Goal: Information Seeking & Learning: Learn about a topic

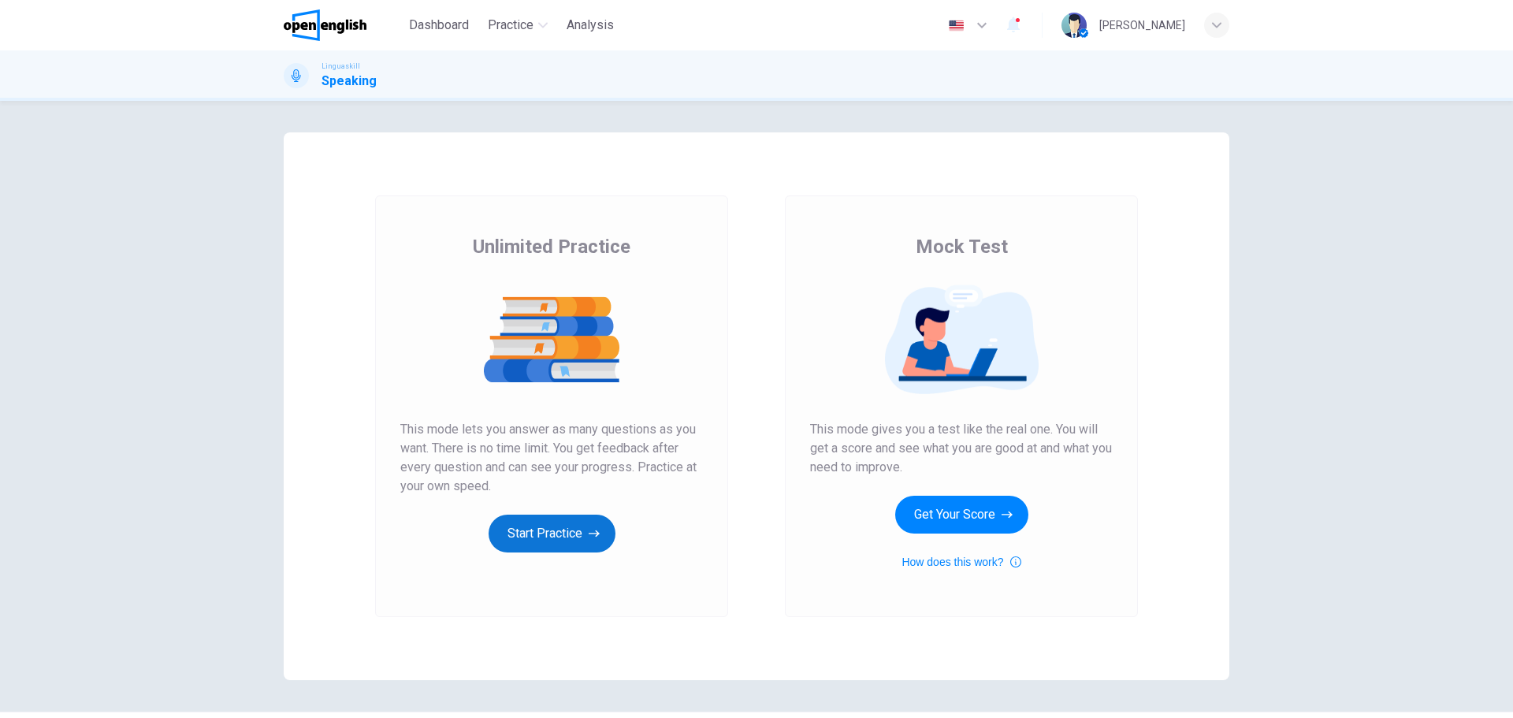
click at [574, 536] on button "Start Practice" at bounding box center [552, 534] width 127 height 38
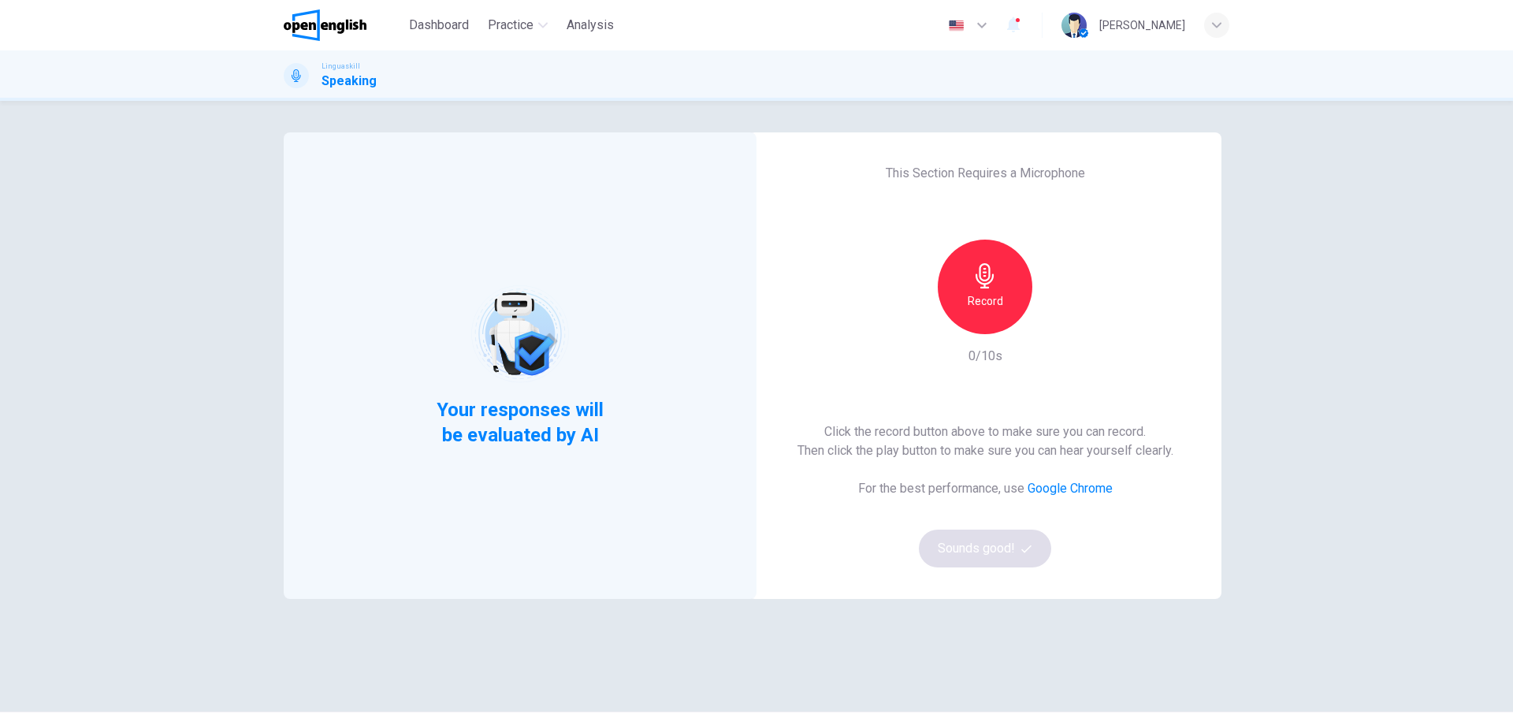
click at [983, 296] on h6 "Record" at bounding box center [985, 301] width 35 height 19
click at [976, 309] on h6 "Stop" at bounding box center [985, 301] width 24 height 19
click at [985, 292] on h6 "Stop" at bounding box center [985, 301] width 24 height 19
click at [980, 297] on h6 "Record" at bounding box center [985, 301] width 35 height 19
click at [1050, 327] on icon "button" at bounding box center [1058, 322] width 16 height 16
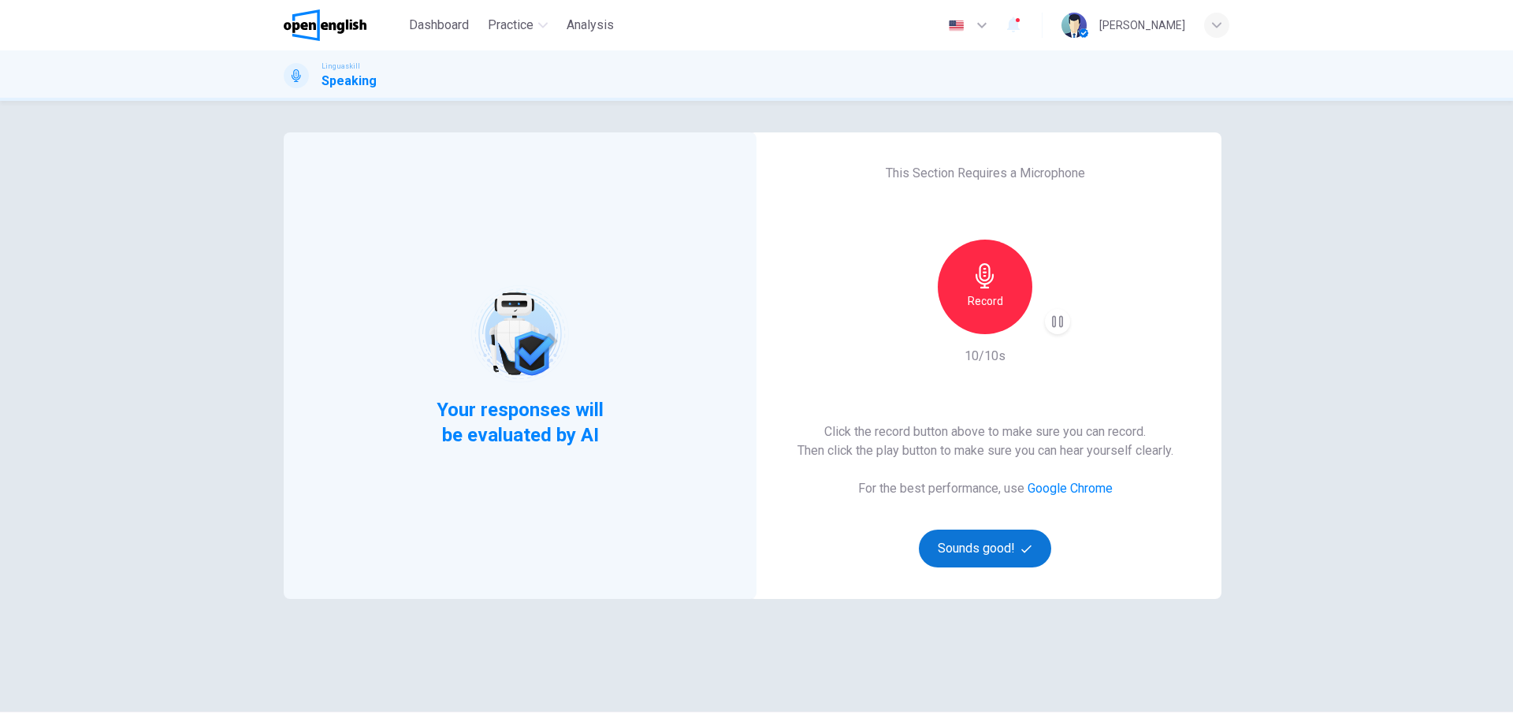
click at [962, 549] on button "Sounds good!" at bounding box center [985, 549] width 132 height 38
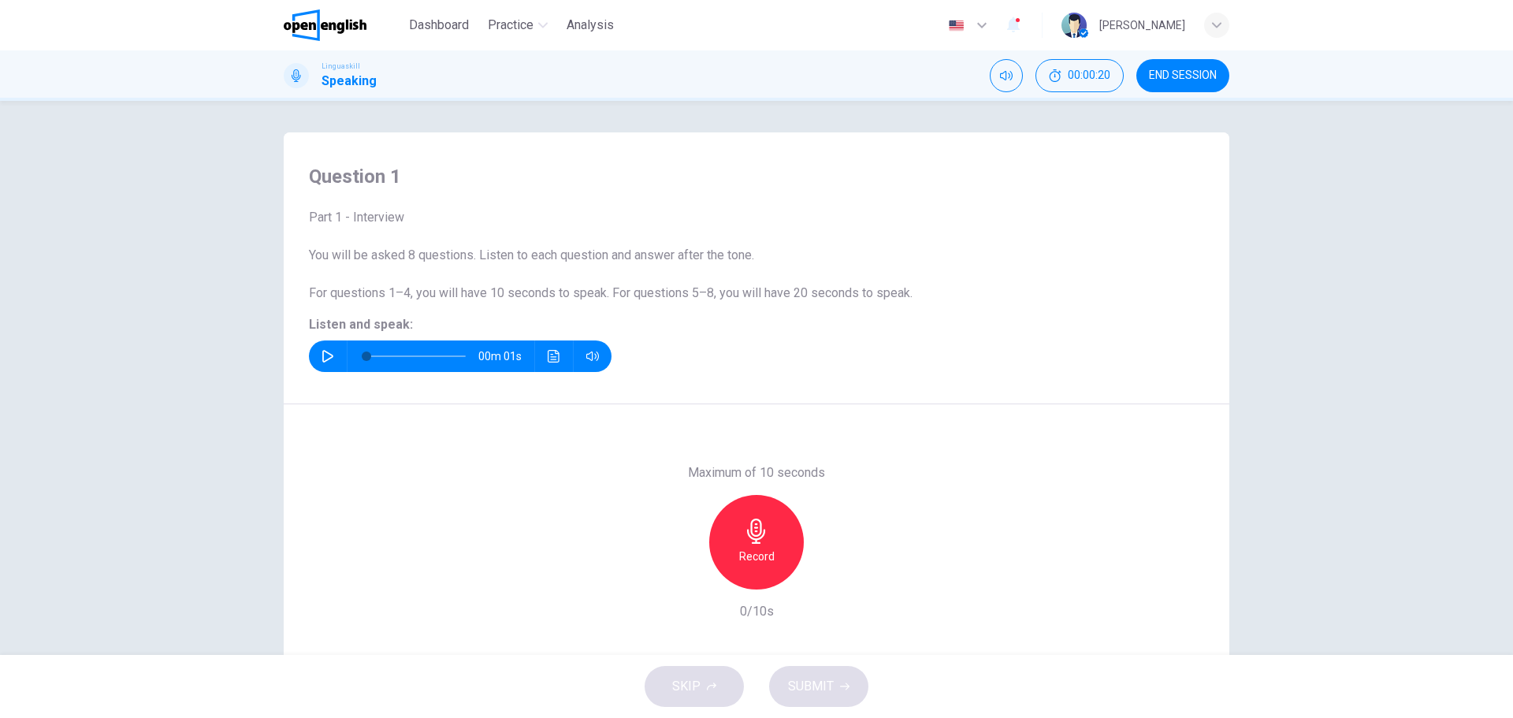
click at [322, 359] on icon "button" at bounding box center [328, 356] width 13 height 13
click at [743, 553] on h6 "Record" at bounding box center [756, 556] width 35 height 19
click at [766, 538] on div "Stop" at bounding box center [756, 542] width 95 height 95
click at [825, 682] on span "SUBMIT" at bounding box center [811, 687] width 46 height 22
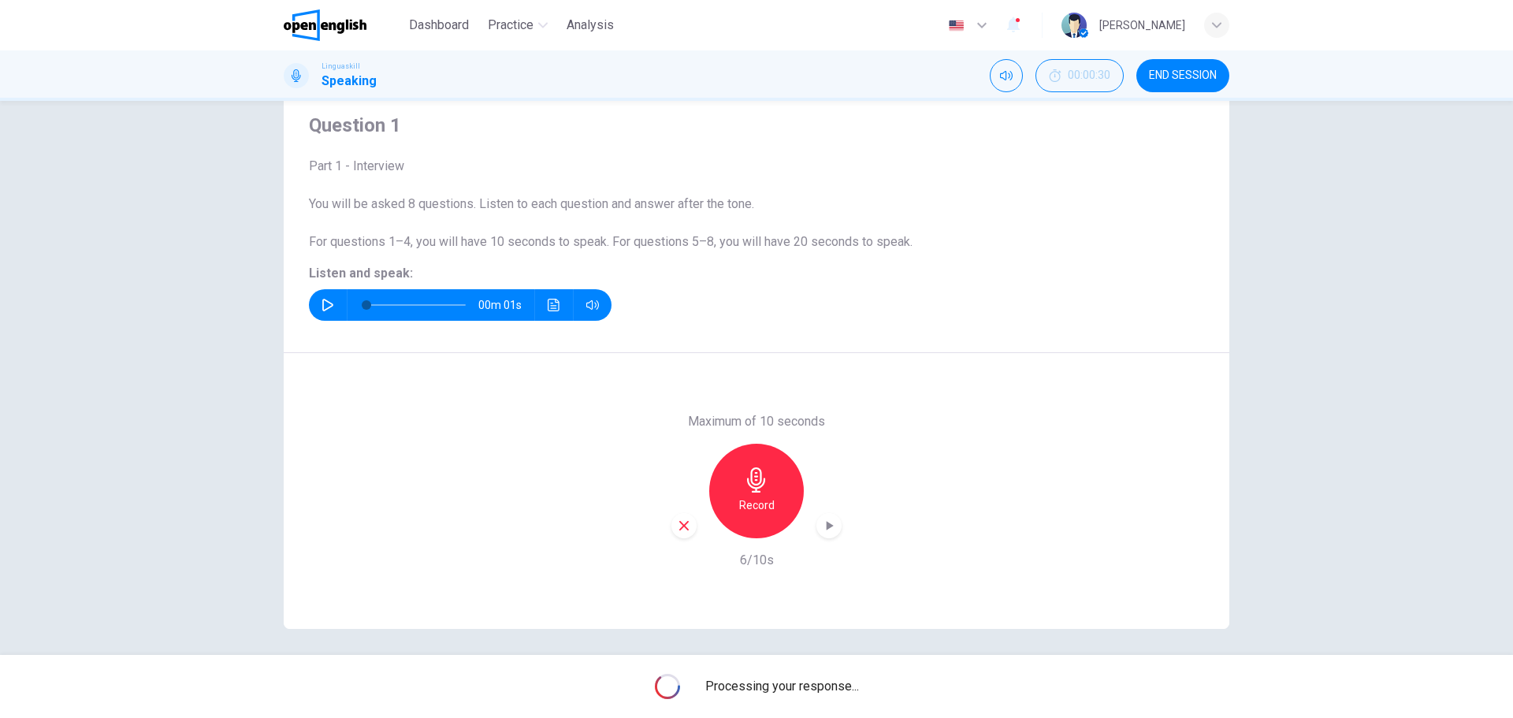
scroll to position [57, 0]
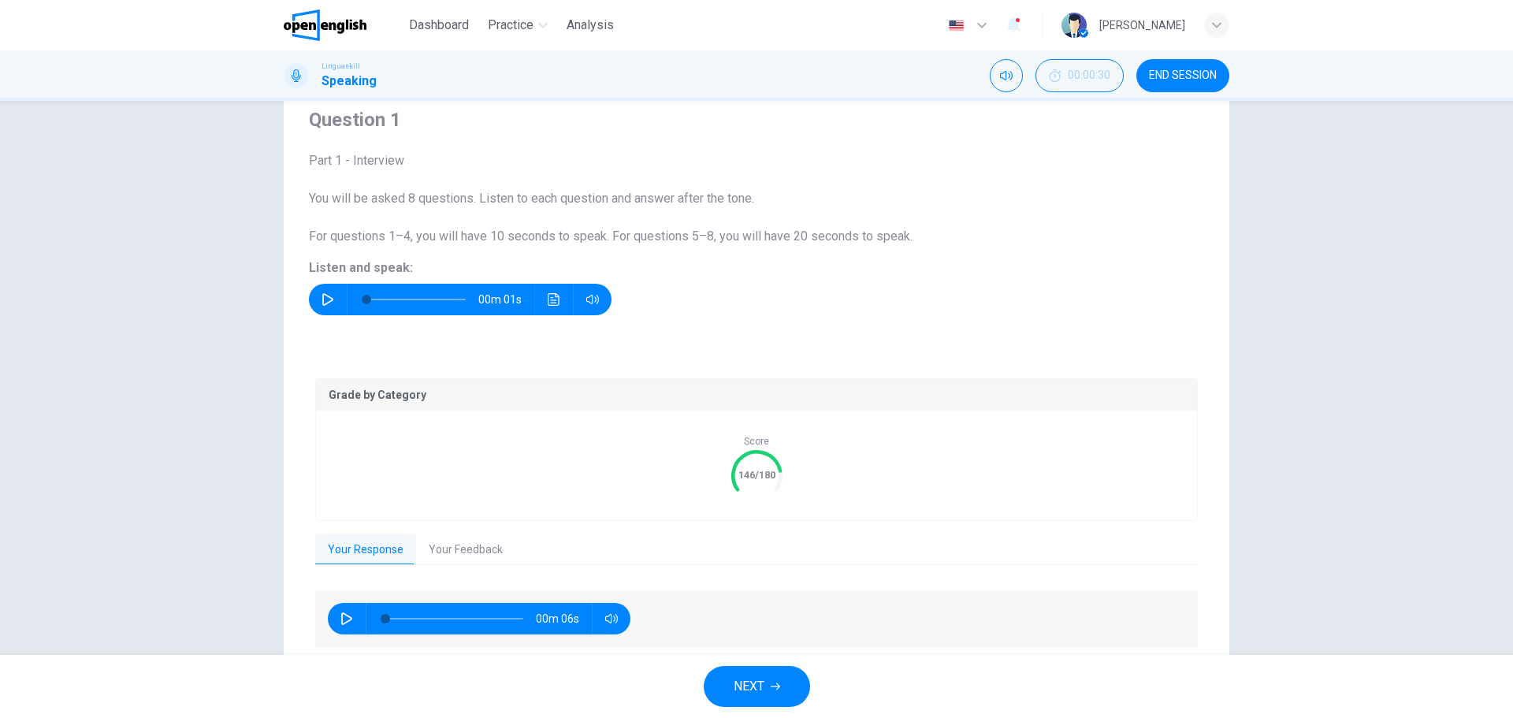
click at [443, 552] on button "Your Feedback" at bounding box center [465, 550] width 99 height 33
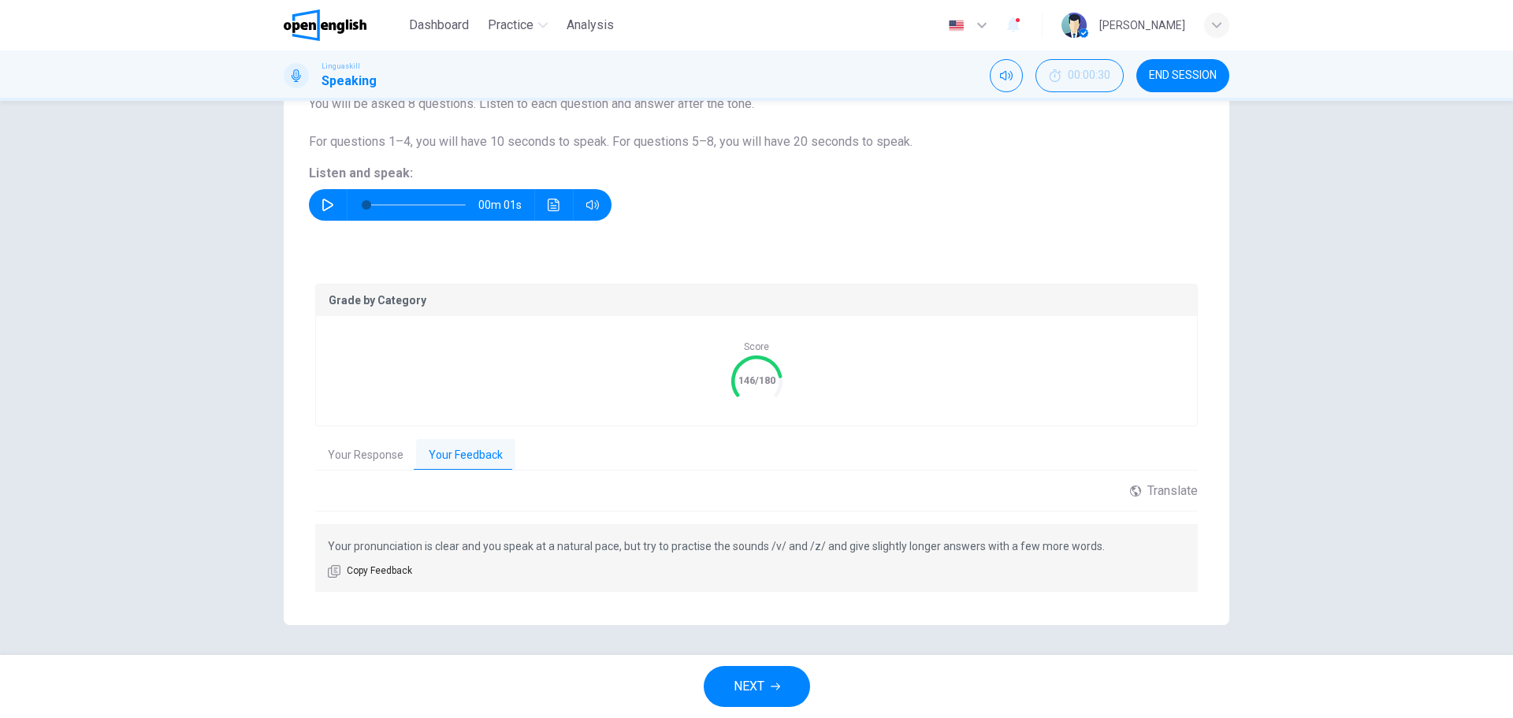
scroll to position [153, 0]
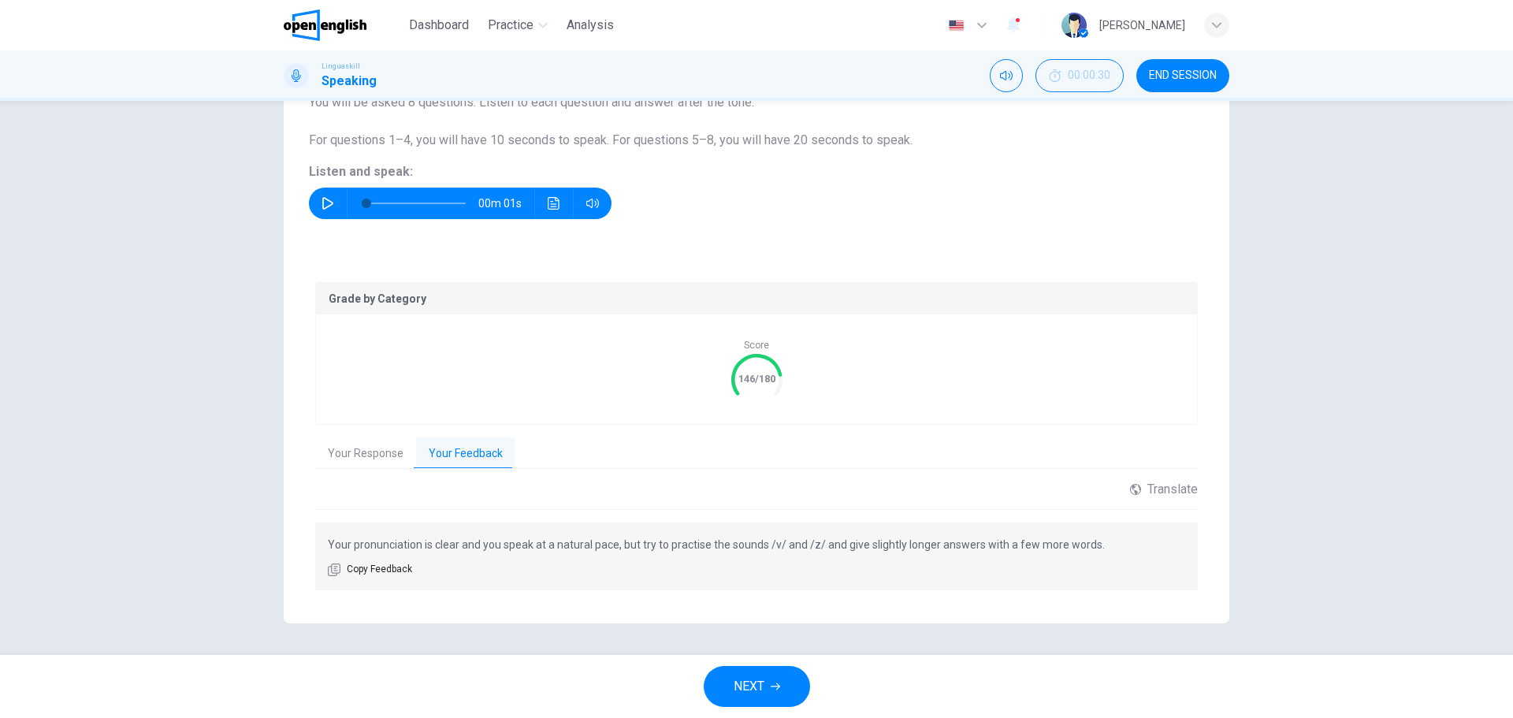
drag, startPoint x: 865, startPoint y: 547, endPoint x: 922, endPoint y: 545, distance: 57.6
click at [922, 545] on p "Your pronunciation is clear and you speak at a natural pace, but try to practis…" at bounding box center [757, 544] width 858 height 19
click at [874, 547] on p "Your pronunciation is clear and you speak at a natural pace, but try to practis…" at bounding box center [757, 544] width 858 height 19
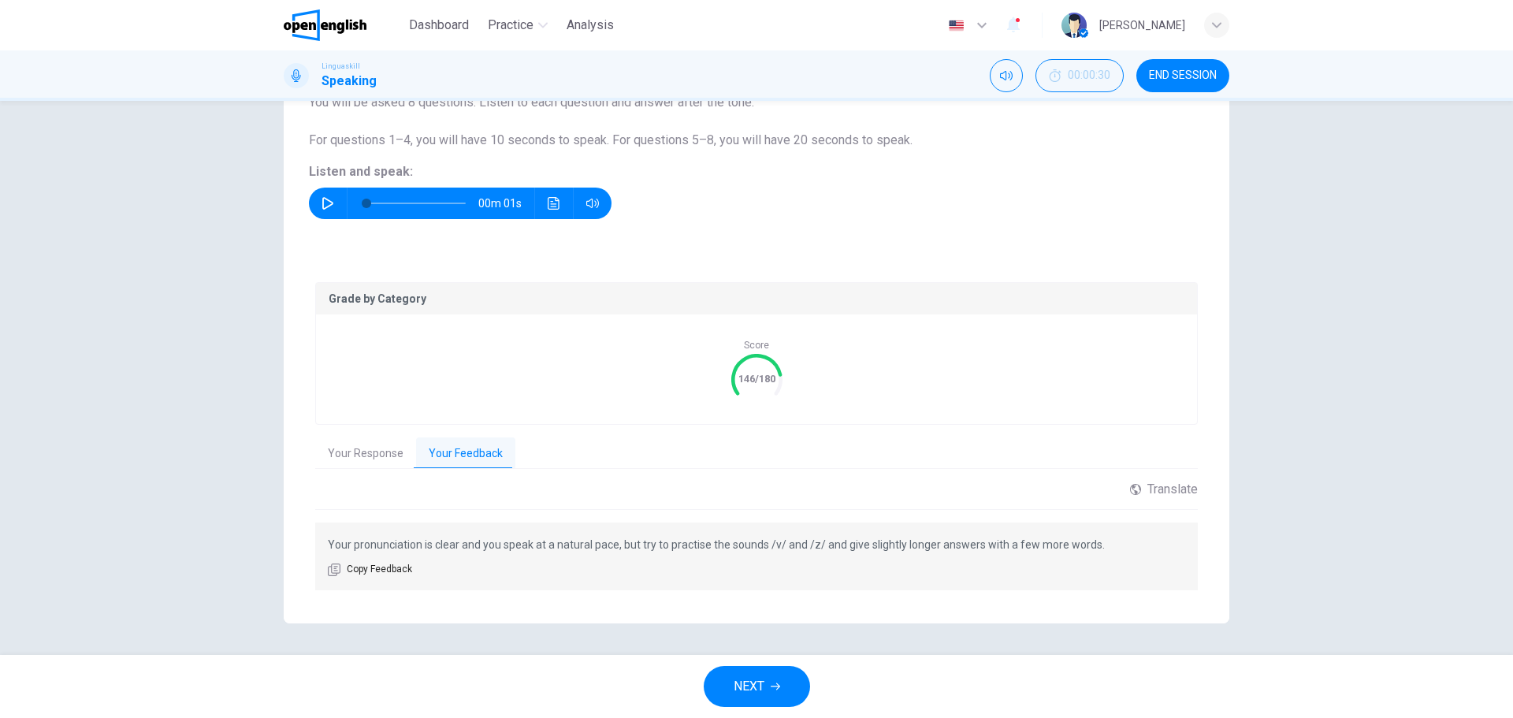
click at [743, 687] on span "NEXT" at bounding box center [749, 687] width 31 height 22
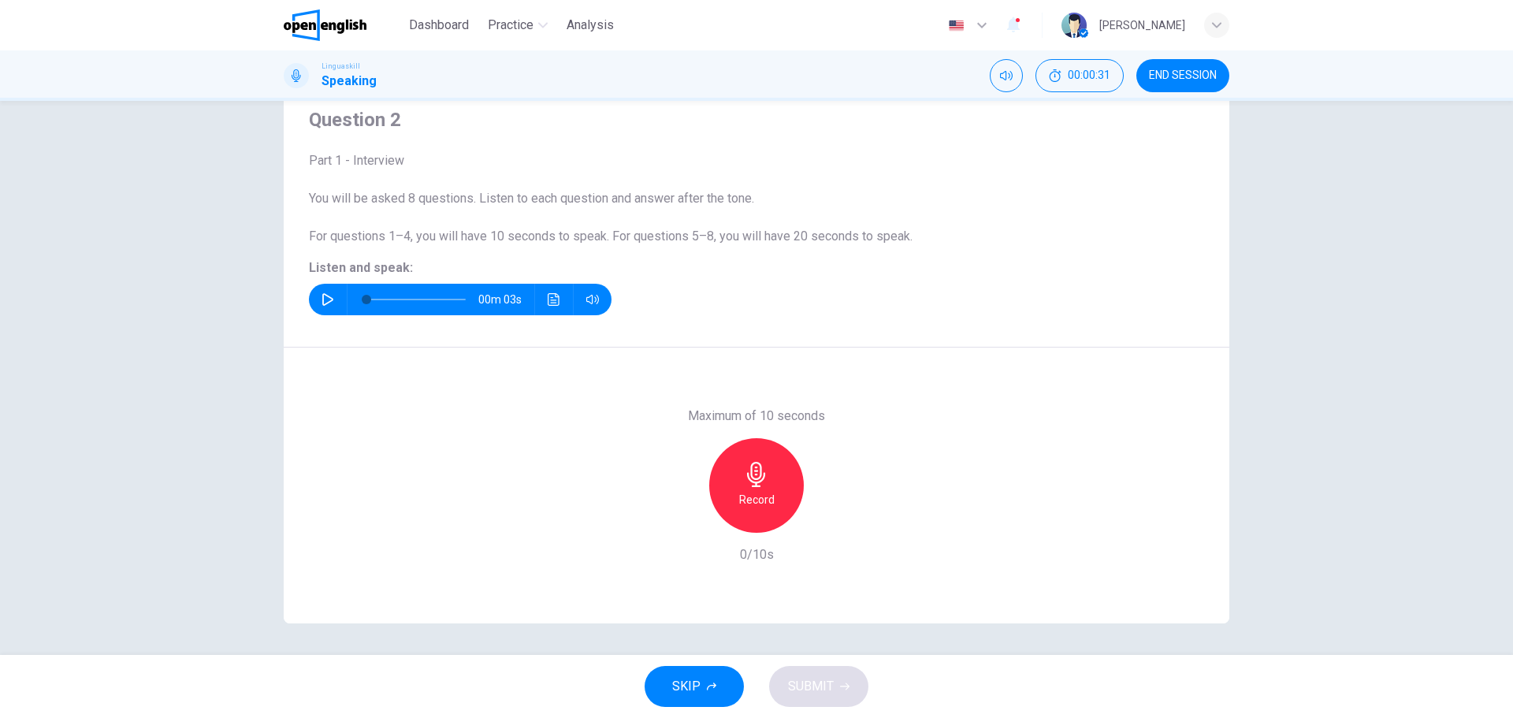
click at [317, 300] on button "button" at bounding box center [327, 300] width 25 height 32
click at [750, 486] on icon "button" at bounding box center [756, 474] width 18 height 25
click at [747, 506] on h6 "Record" at bounding box center [756, 499] width 35 height 19
click at [728, 476] on div "Stop" at bounding box center [756, 485] width 95 height 95
click at [734, 484] on div "Record" at bounding box center [756, 485] width 95 height 95
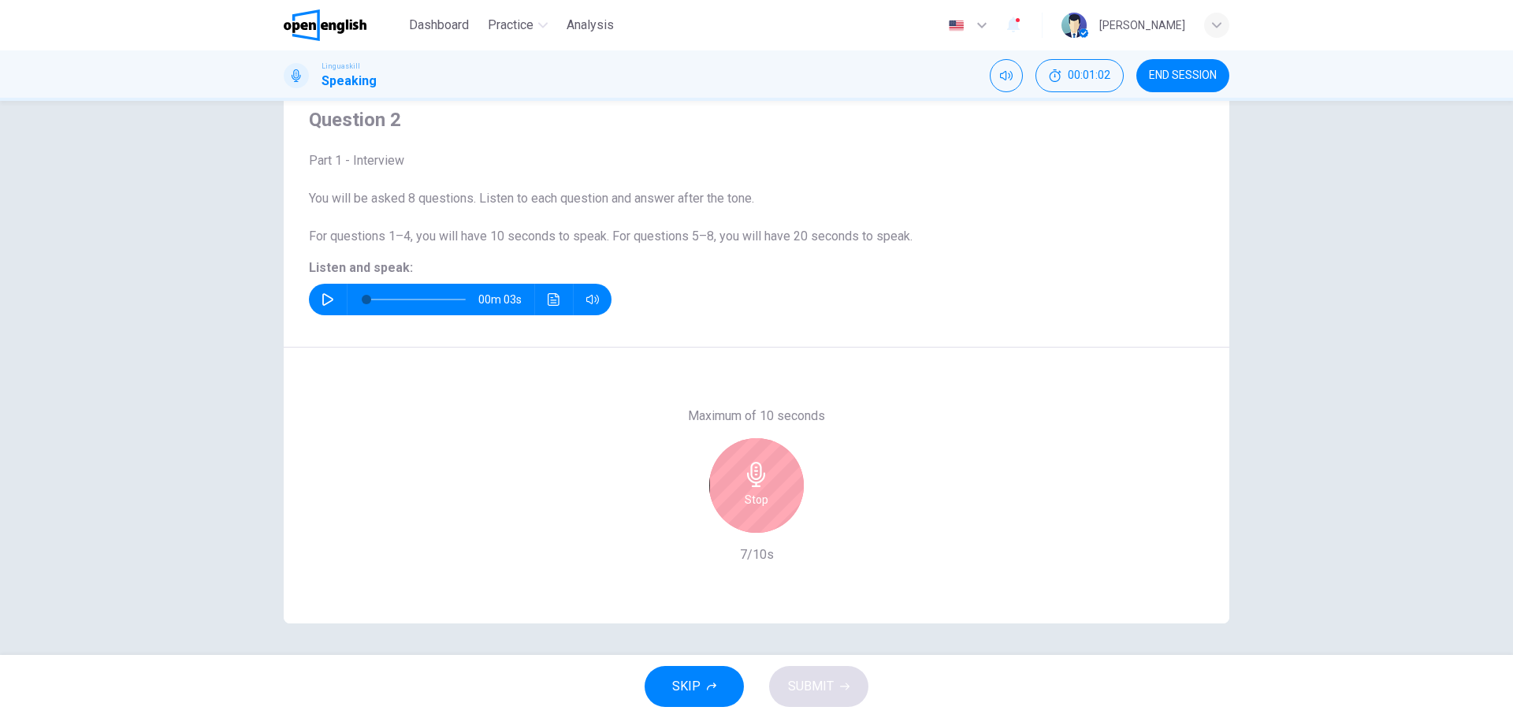
click at [763, 519] on div "Stop" at bounding box center [756, 485] width 95 height 95
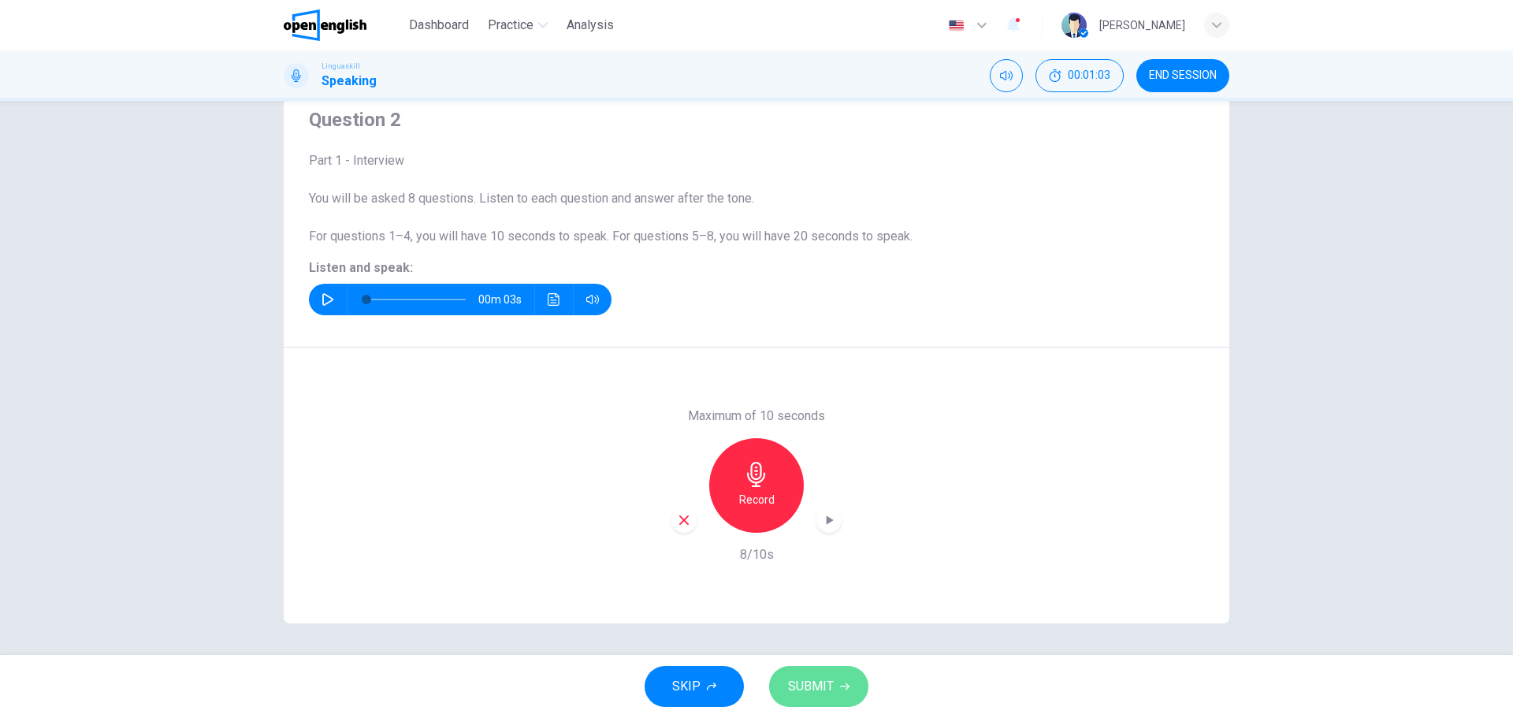
click at [816, 683] on span "SUBMIT" at bounding box center [811, 687] width 46 height 22
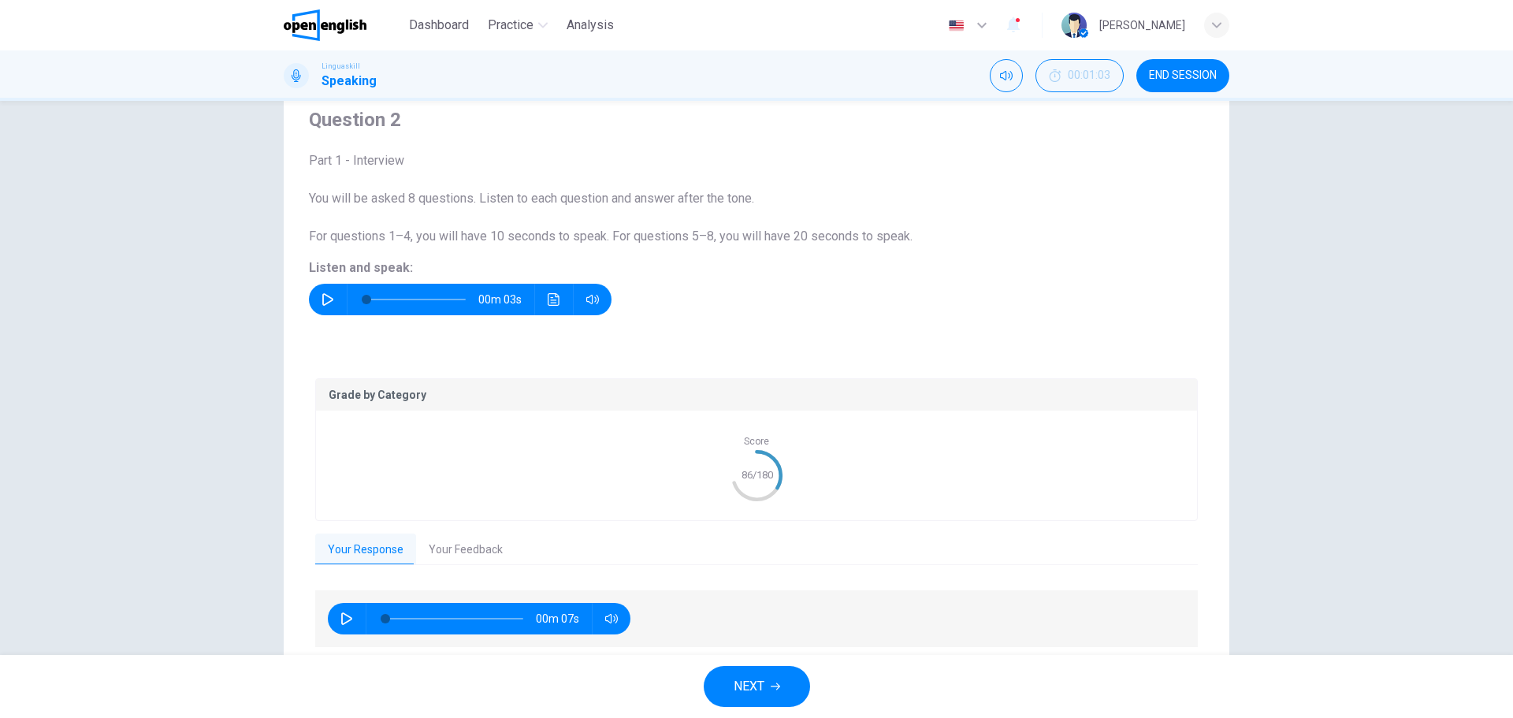
click at [469, 555] on button "Your Feedback" at bounding box center [465, 550] width 99 height 33
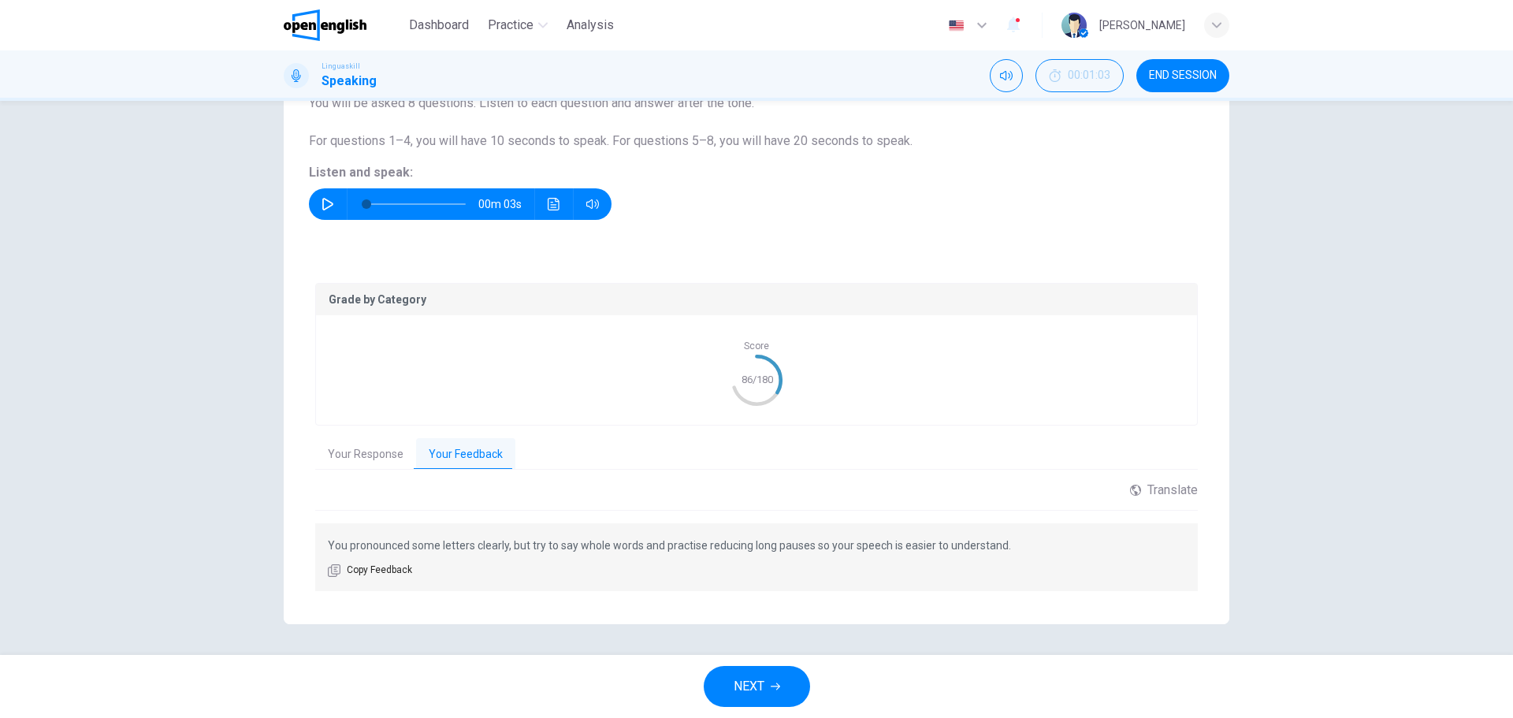
scroll to position [153, 0]
click at [359, 451] on button "Your Response" at bounding box center [365, 453] width 101 height 33
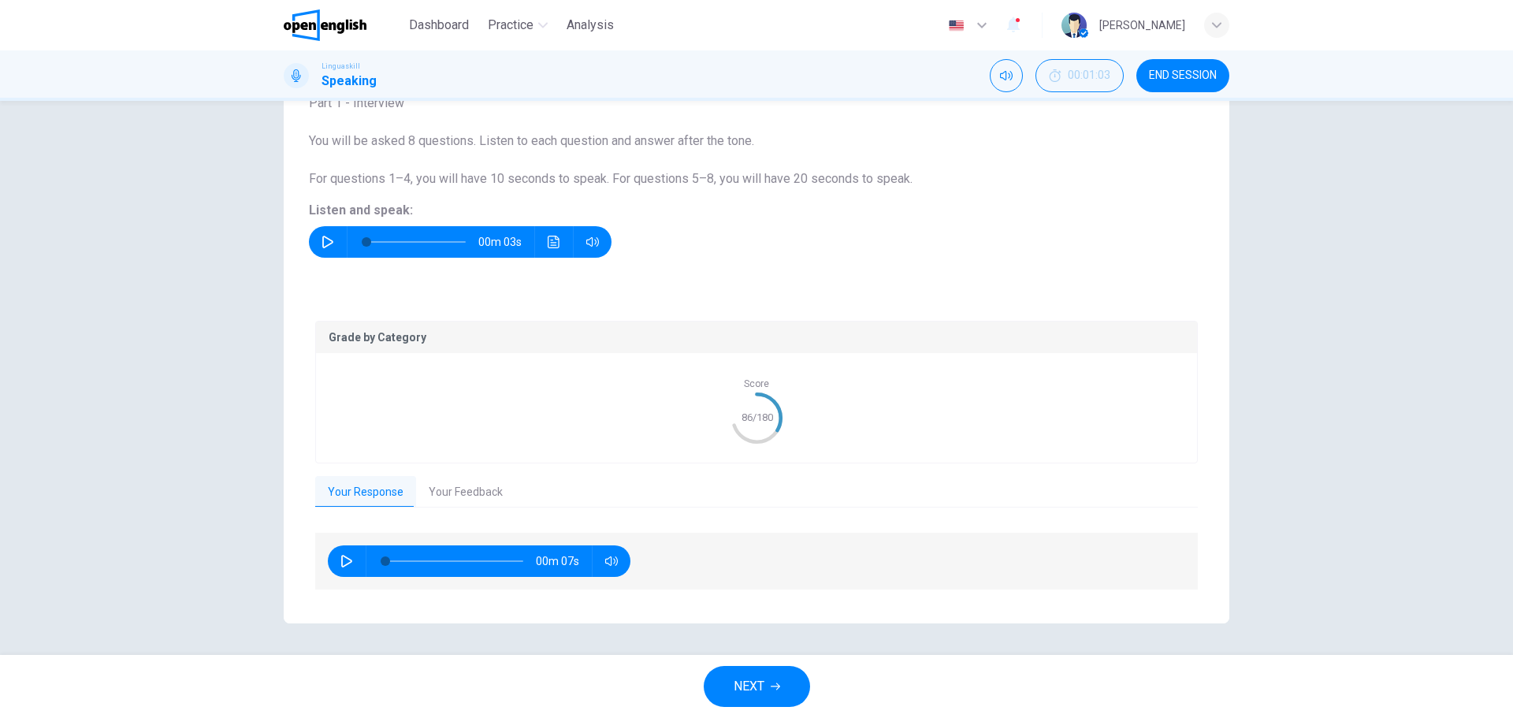
click at [751, 694] on span "NEXT" at bounding box center [749, 687] width 31 height 22
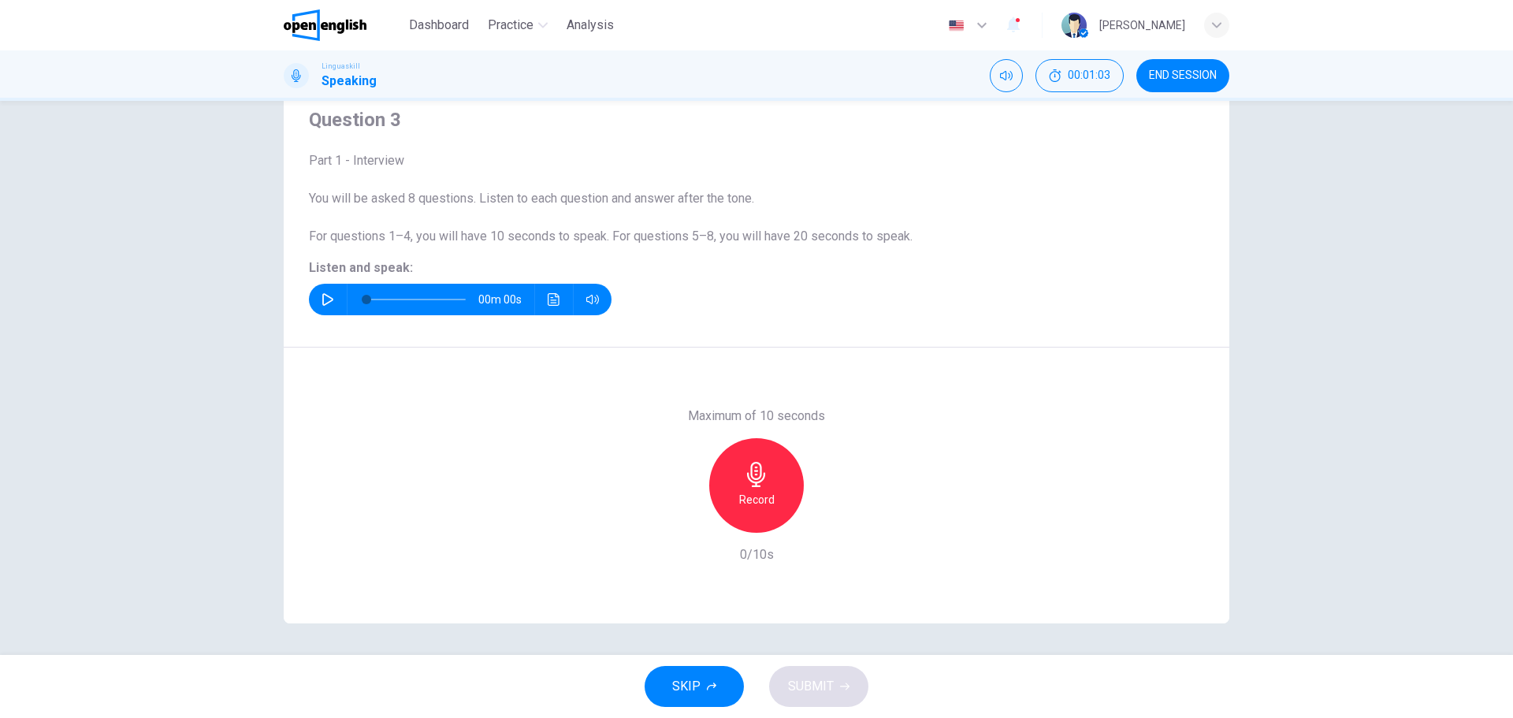
scroll to position [57, 0]
click at [322, 302] on icon "button" at bounding box center [327, 299] width 11 height 13
click at [745, 483] on icon "button" at bounding box center [756, 474] width 25 height 25
click at [749, 499] on h6 "Stop" at bounding box center [757, 499] width 24 height 19
click at [820, 689] on span "SUBMIT" at bounding box center [811, 687] width 46 height 22
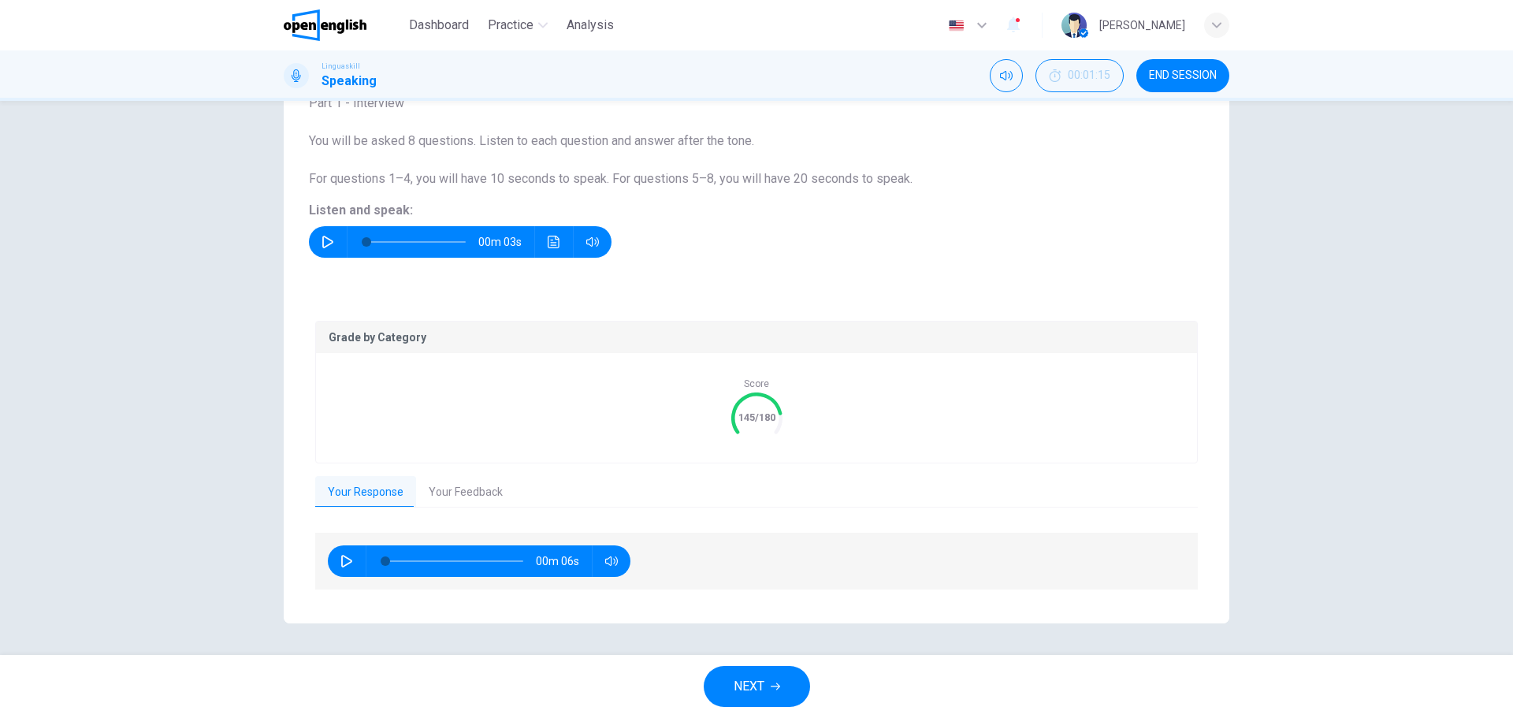
click at [750, 683] on span "NEXT" at bounding box center [749, 687] width 31 height 22
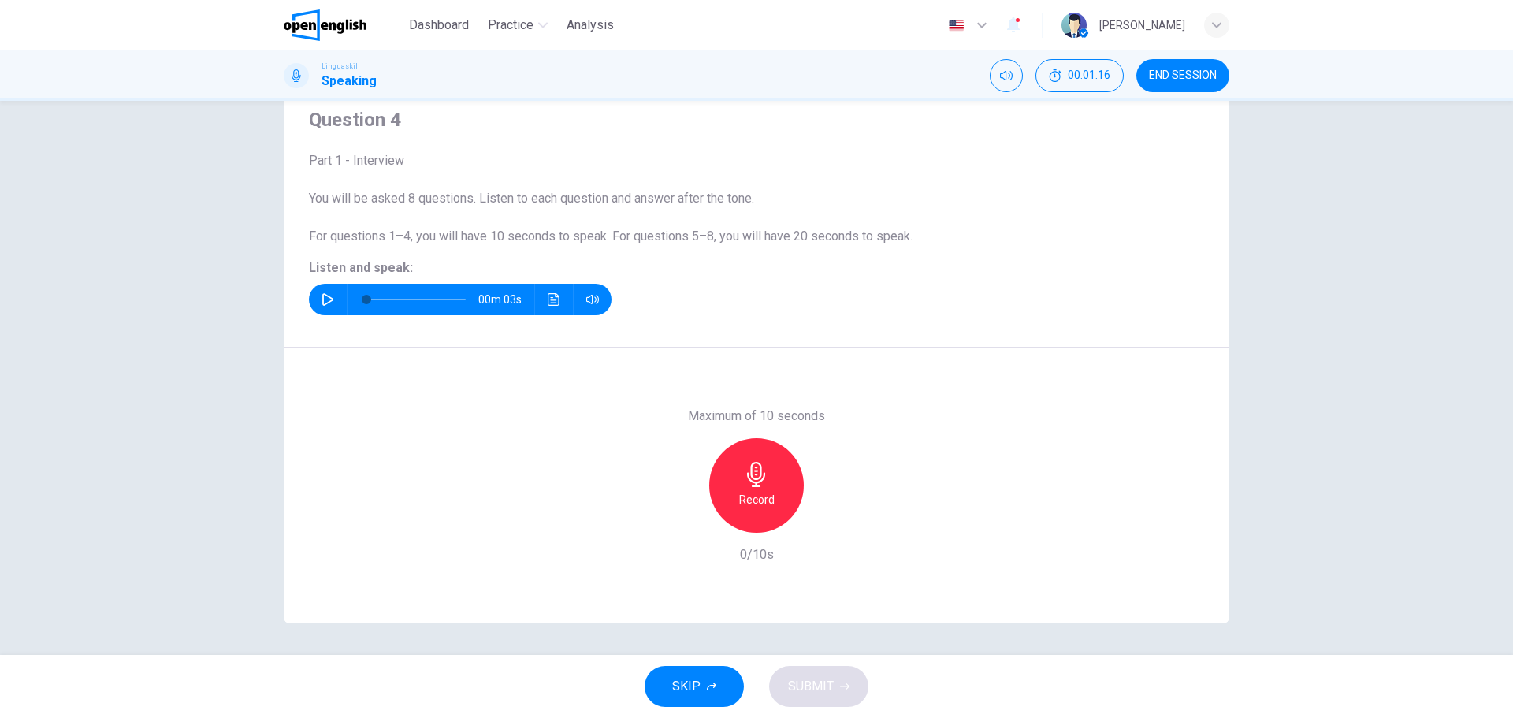
click at [328, 303] on icon "button" at bounding box center [328, 299] width 13 height 13
click at [755, 498] on h6 "Record" at bounding box center [756, 499] width 35 height 19
click at [770, 490] on div "Record" at bounding box center [756, 485] width 95 height 95
click at [729, 487] on div "Stop" at bounding box center [756, 485] width 95 height 95
click at [777, 490] on div "Record" at bounding box center [756, 485] width 95 height 95
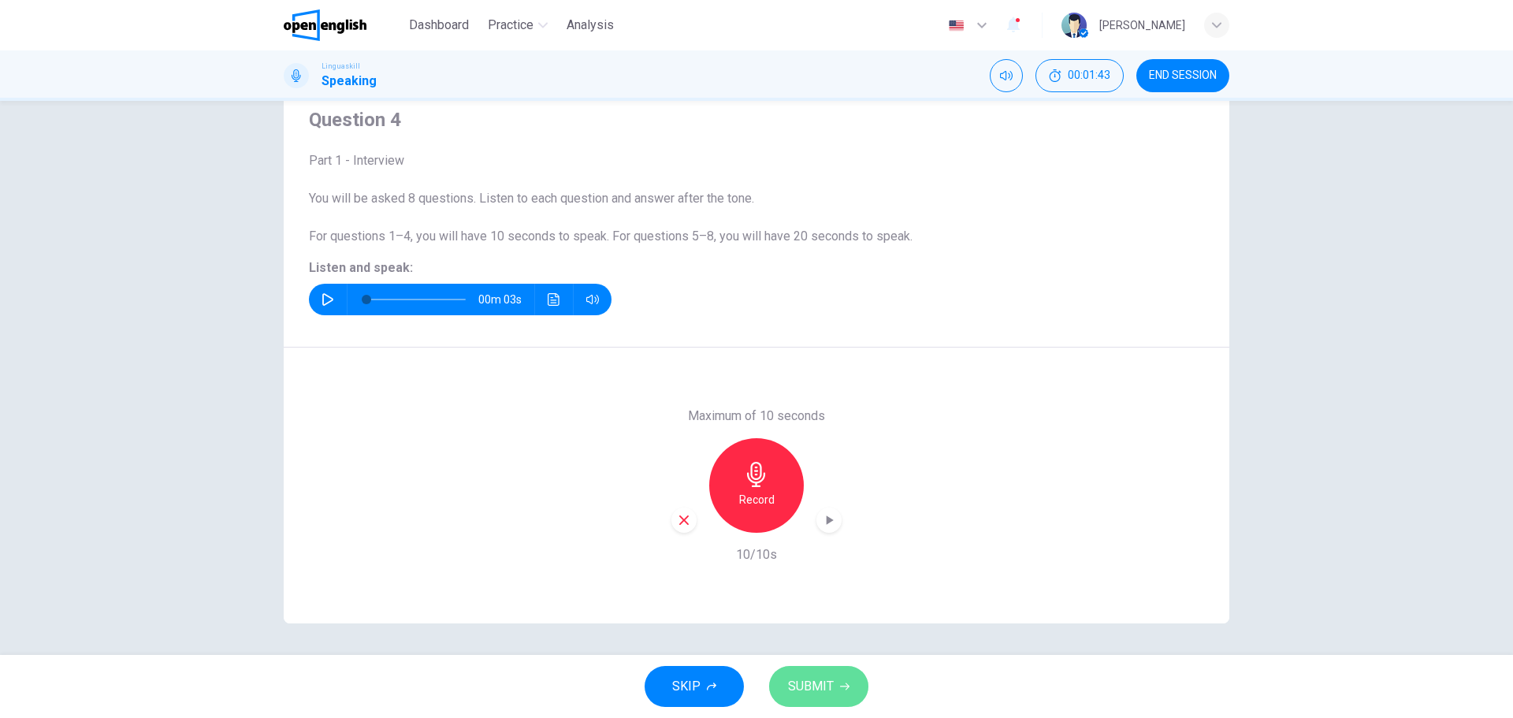
click at [806, 676] on span "SUBMIT" at bounding box center [811, 687] width 46 height 22
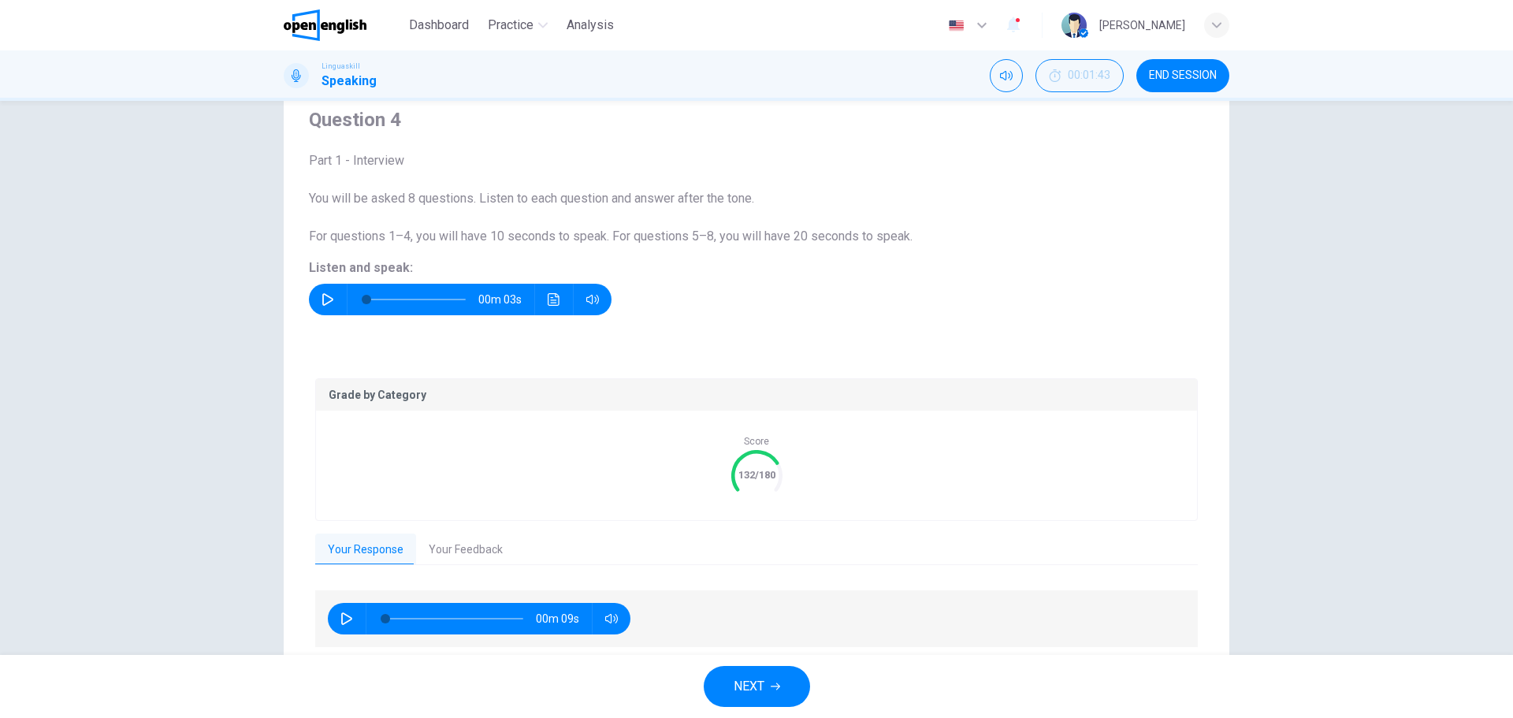
click at [445, 551] on button "Your Feedback" at bounding box center [465, 550] width 99 height 33
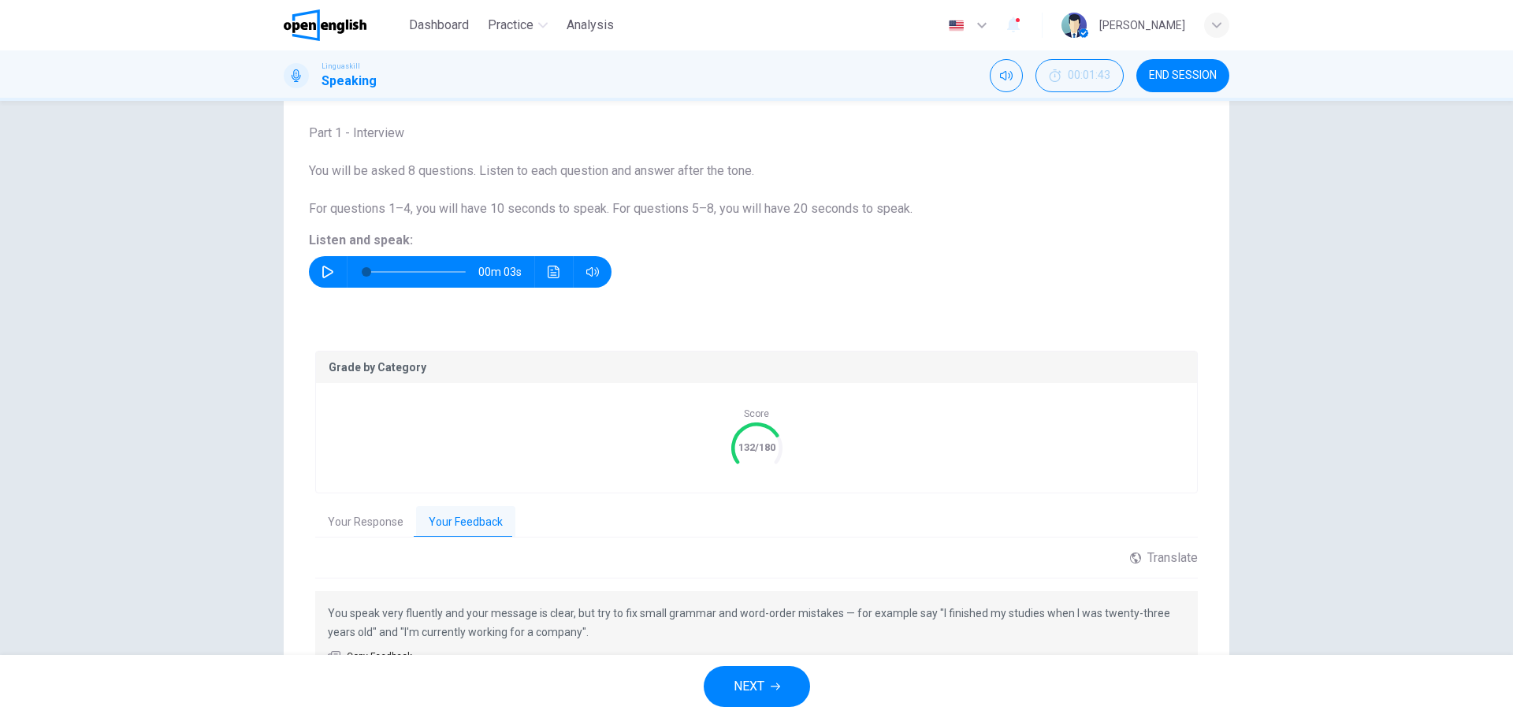
scroll to position [93, 0]
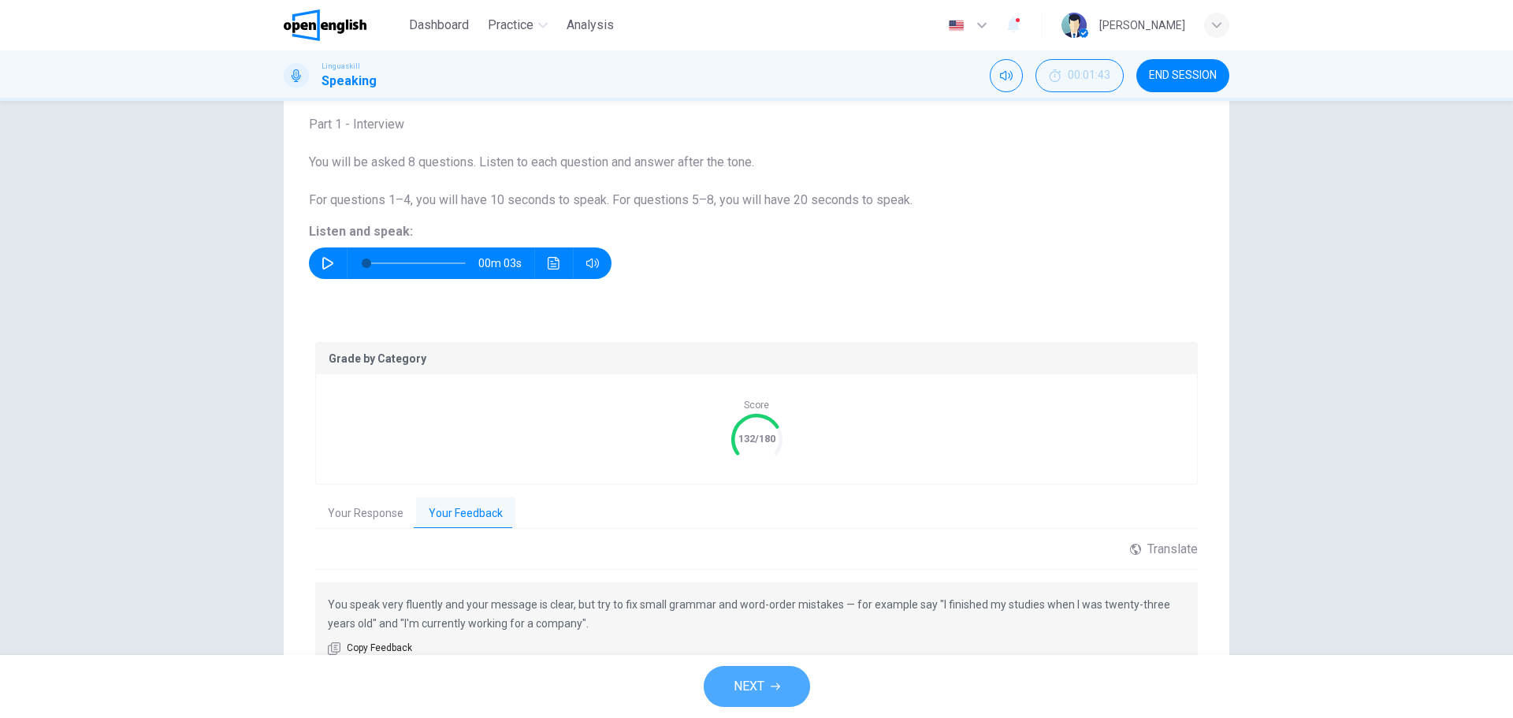
click at [783, 679] on button "NEXT" at bounding box center [757, 686] width 106 height 41
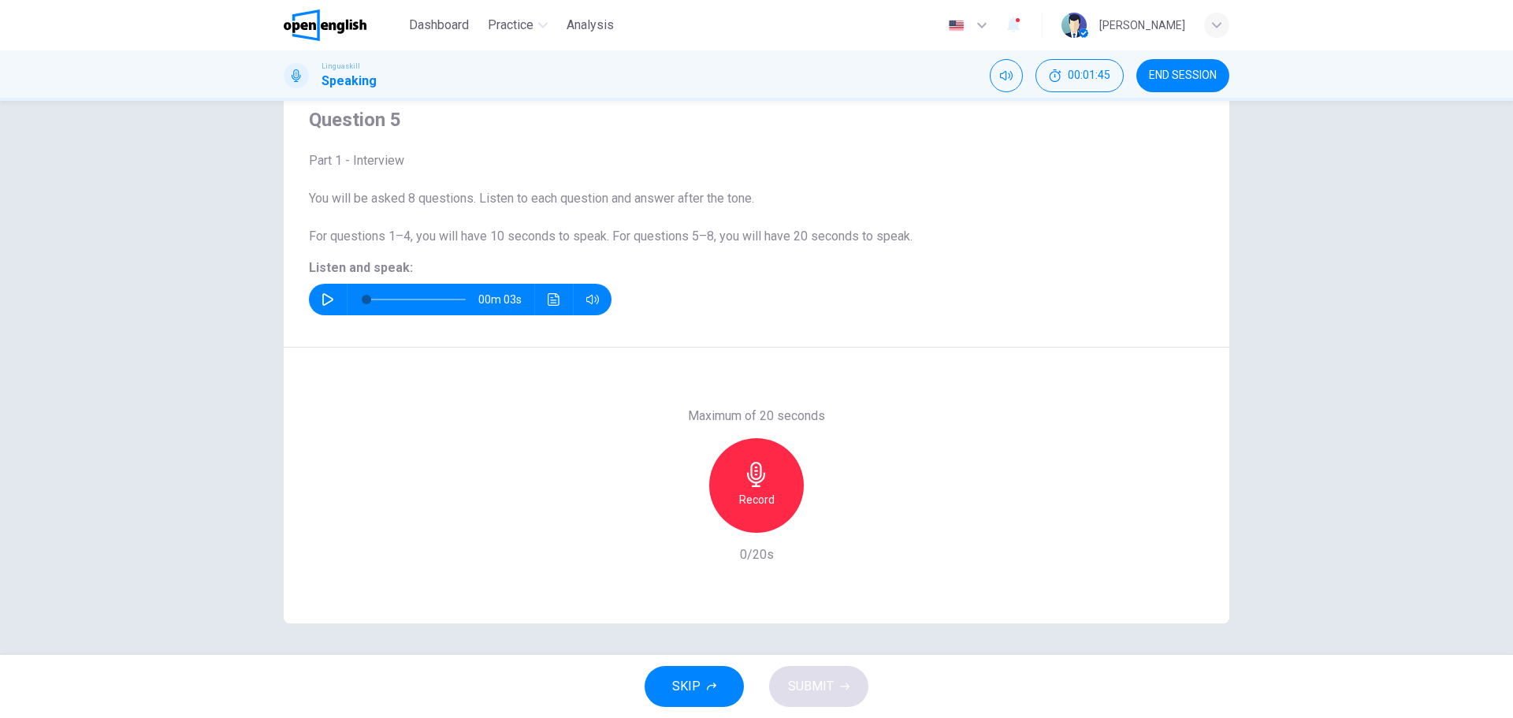
click at [325, 294] on icon "button" at bounding box center [328, 299] width 13 height 13
click at [758, 498] on h6 "Record" at bounding box center [756, 499] width 35 height 19
click at [839, 674] on button "SUBMIT" at bounding box center [818, 686] width 99 height 41
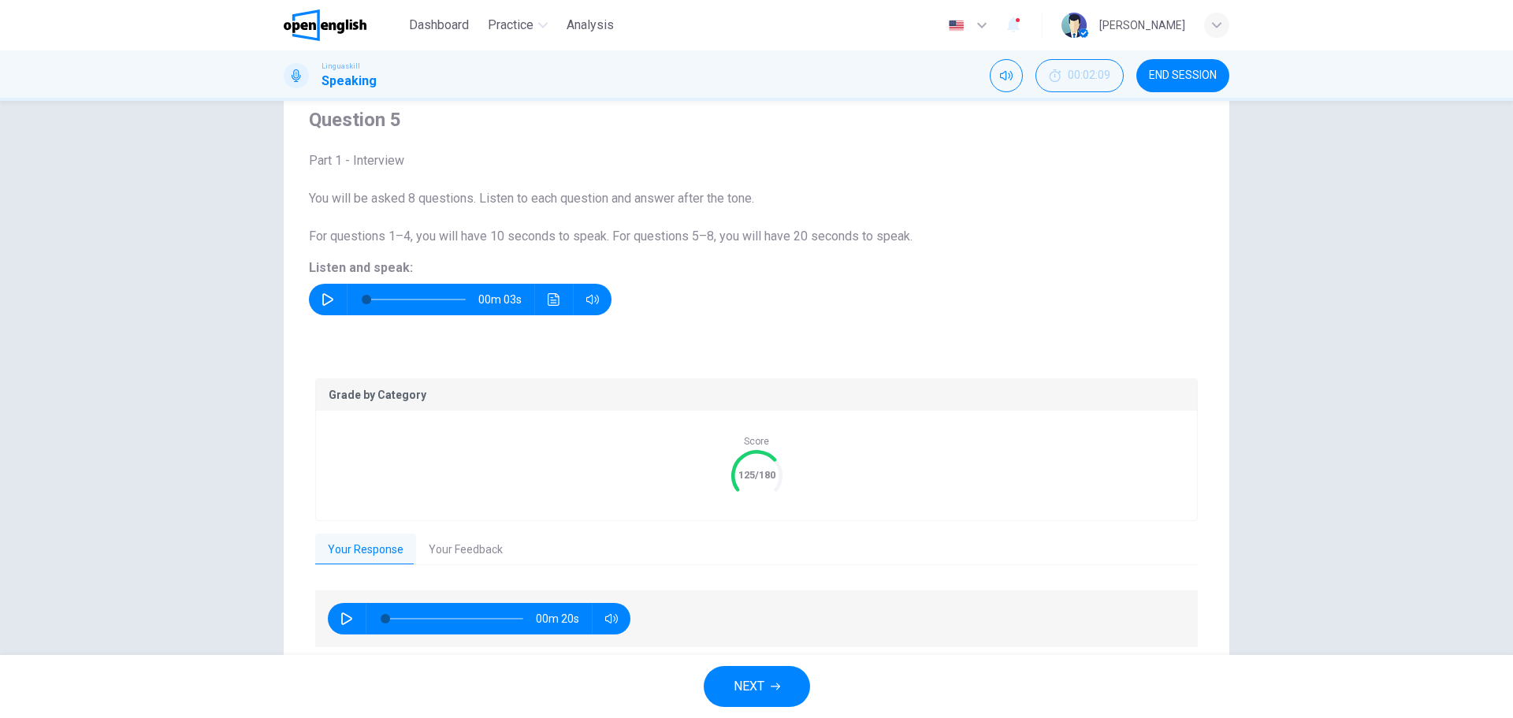
click at [460, 553] on button "Your Feedback" at bounding box center [465, 550] width 99 height 33
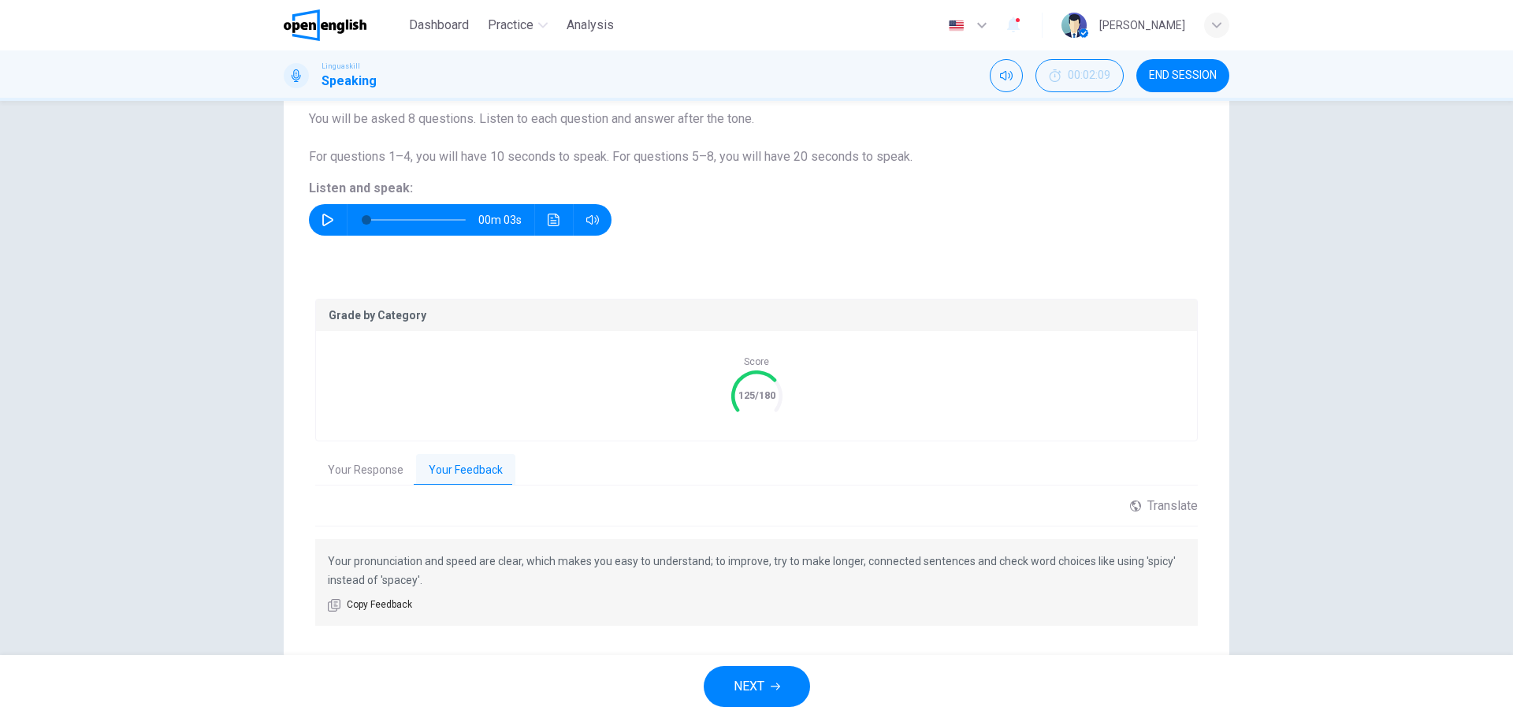
scroll to position [172, 0]
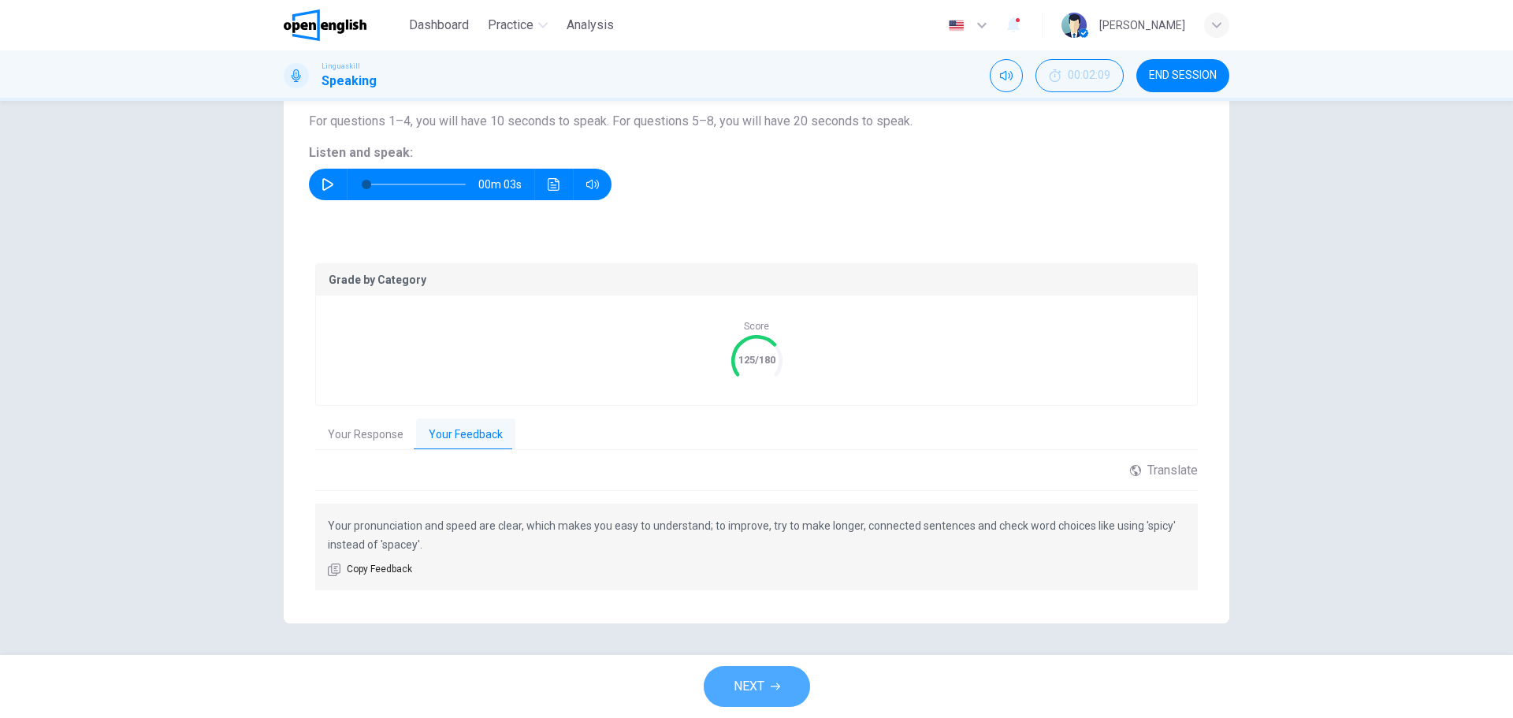
click at [758, 688] on span "NEXT" at bounding box center [749, 687] width 31 height 22
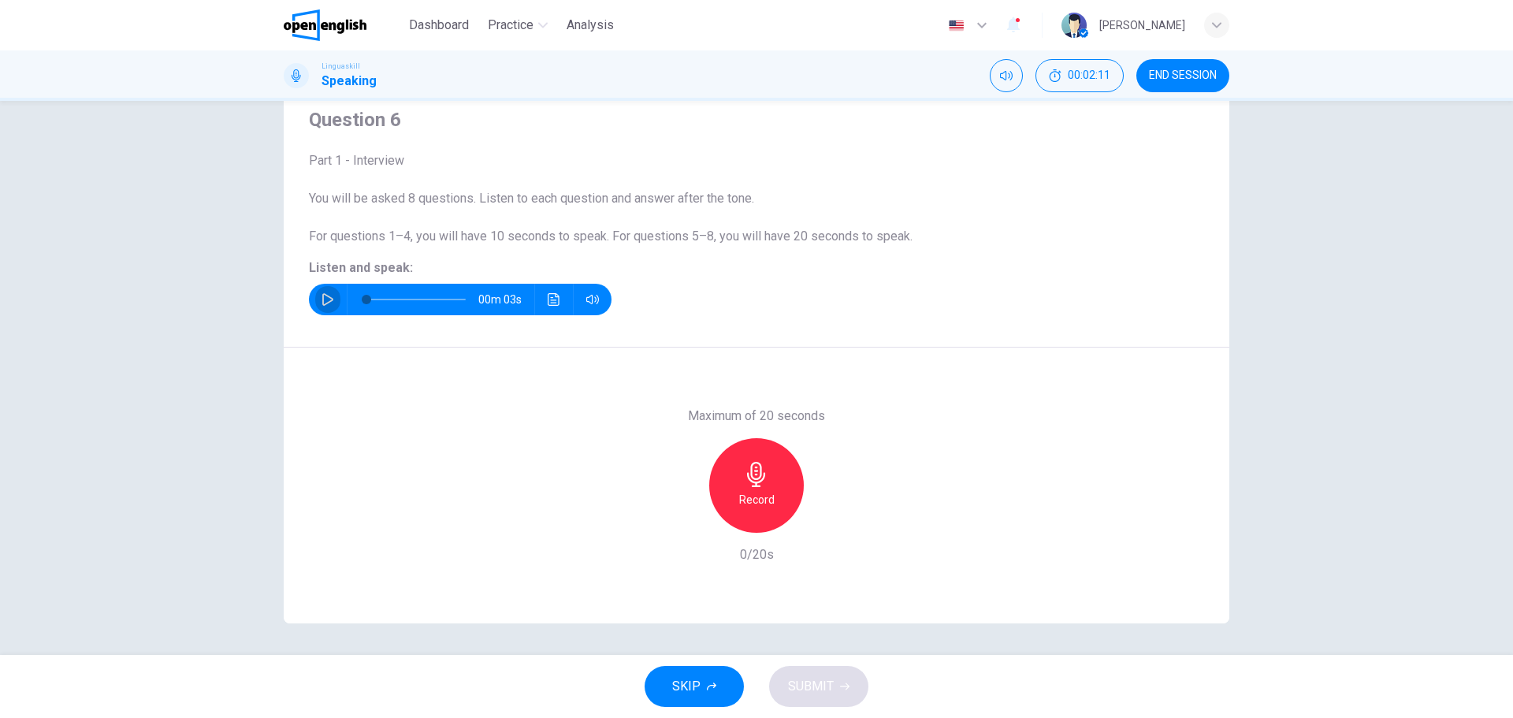
click at [322, 297] on icon "button" at bounding box center [328, 299] width 13 height 13
click at [742, 490] on div "Record" at bounding box center [756, 485] width 95 height 95
click at [731, 499] on div "Stop" at bounding box center [756, 485] width 95 height 95
click at [739, 497] on h6 "Record" at bounding box center [756, 499] width 35 height 19
click at [813, 691] on span "SUBMIT" at bounding box center [811, 687] width 46 height 22
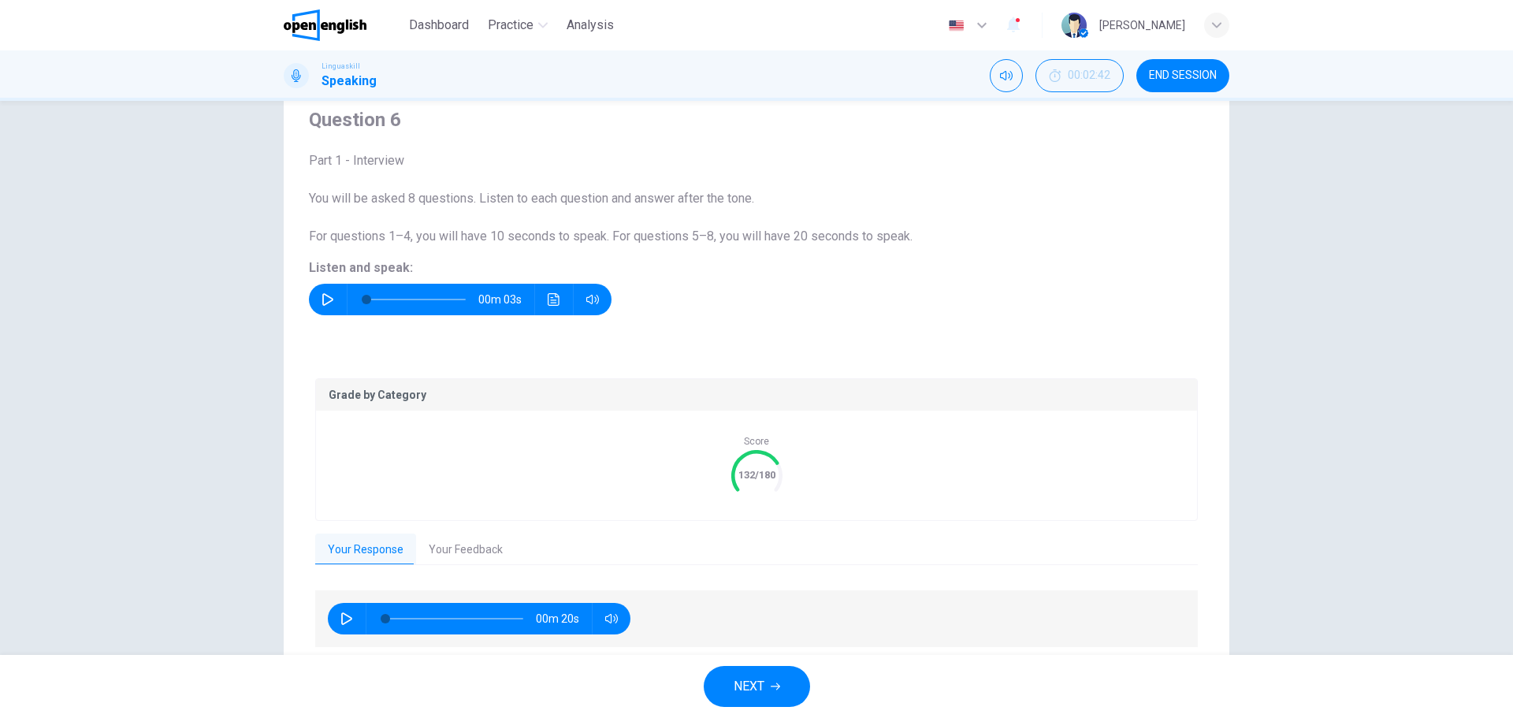
click at [474, 554] on button "Your Feedback" at bounding box center [465, 550] width 99 height 33
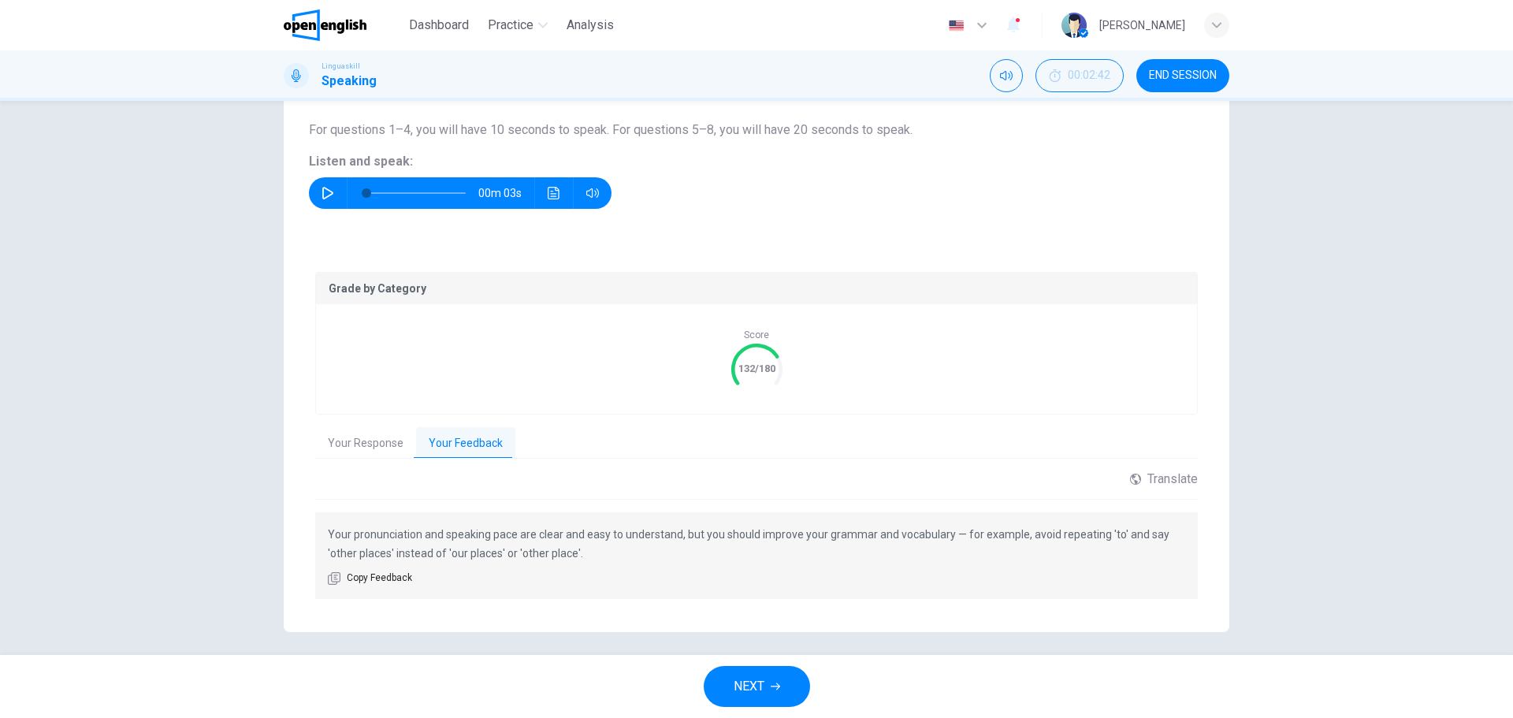
scroll to position [172, 0]
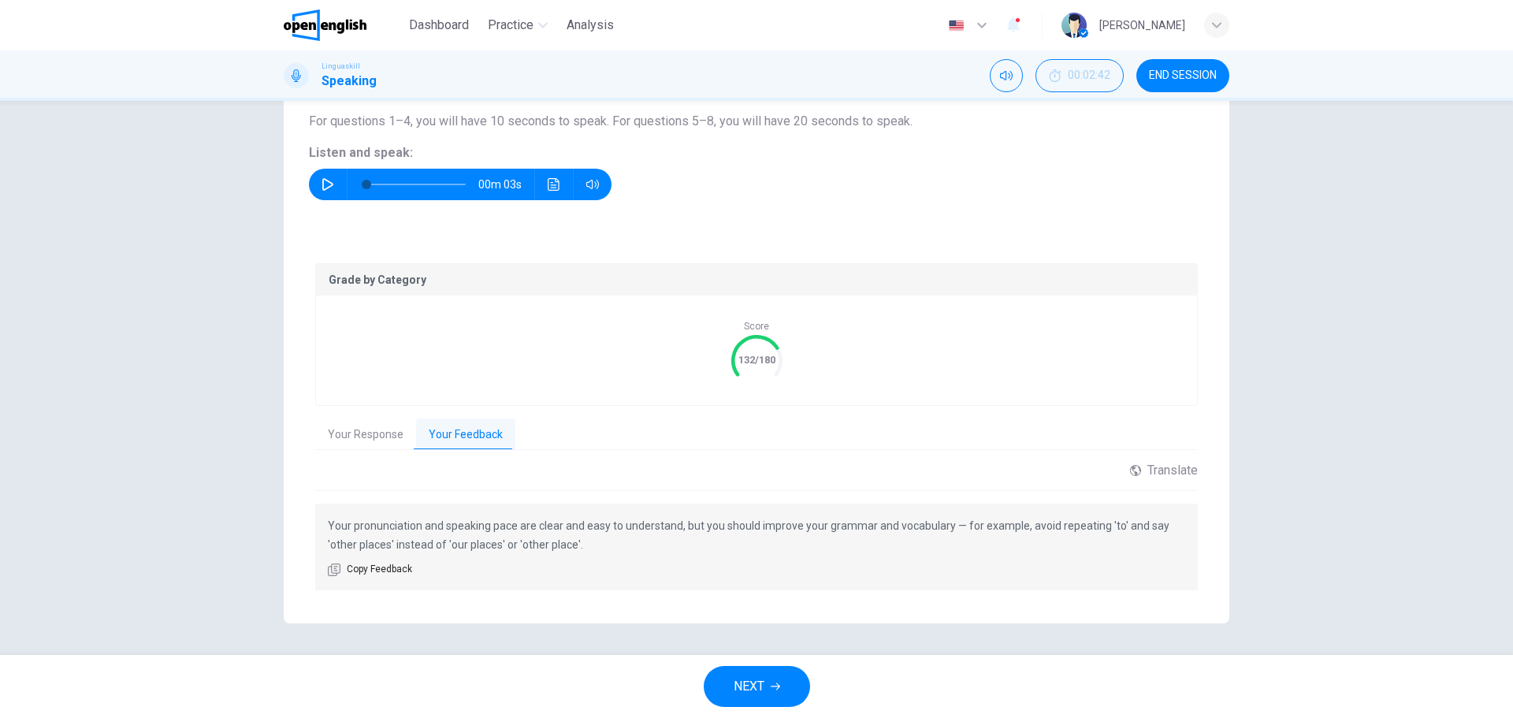
click at [750, 682] on span "NEXT" at bounding box center [749, 687] width 31 height 22
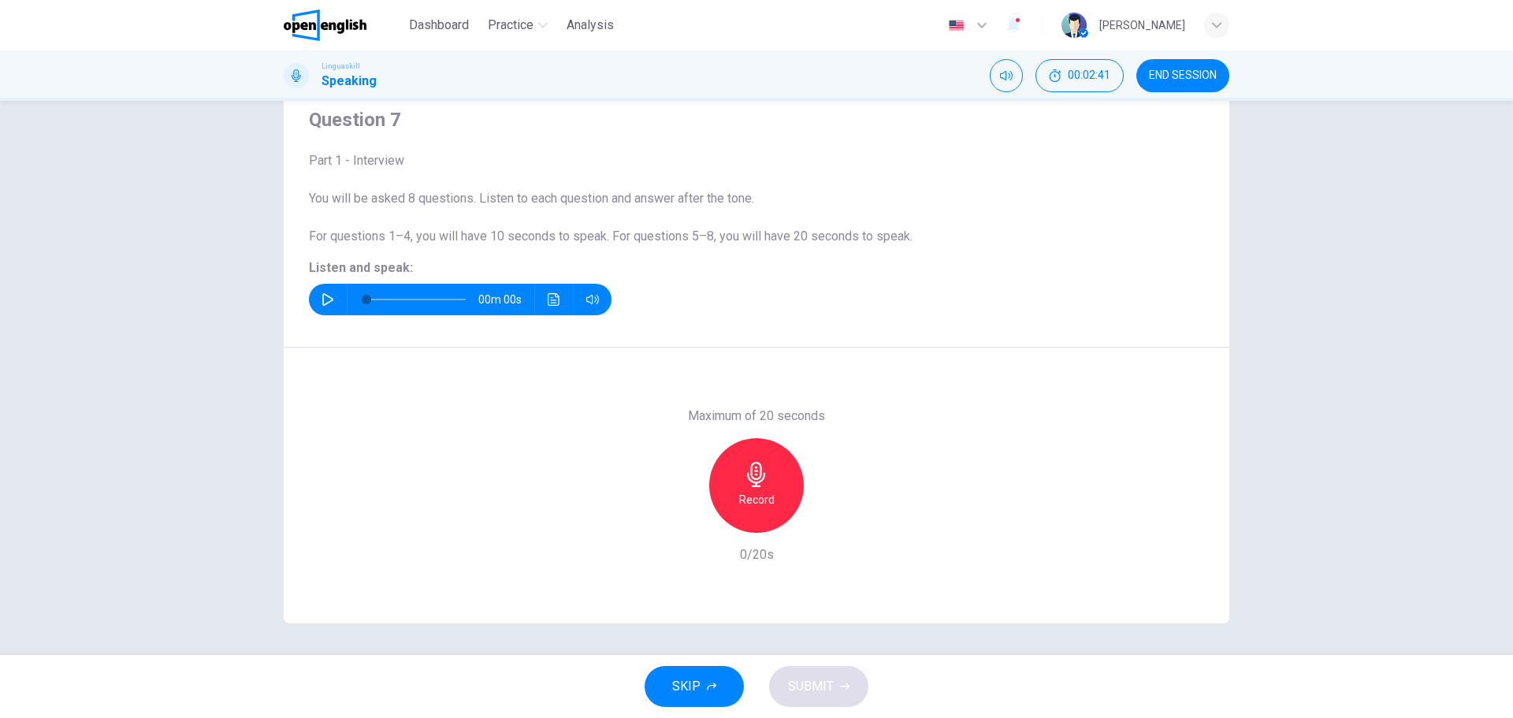
scroll to position [57, 0]
click at [323, 290] on button "button" at bounding box center [327, 300] width 25 height 32
click at [751, 501] on h6 "Record" at bounding box center [756, 499] width 35 height 19
click at [776, 512] on div "Stop" at bounding box center [756, 485] width 95 height 95
click at [829, 672] on button "SUBMIT" at bounding box center [818, 686] width 99 height 41
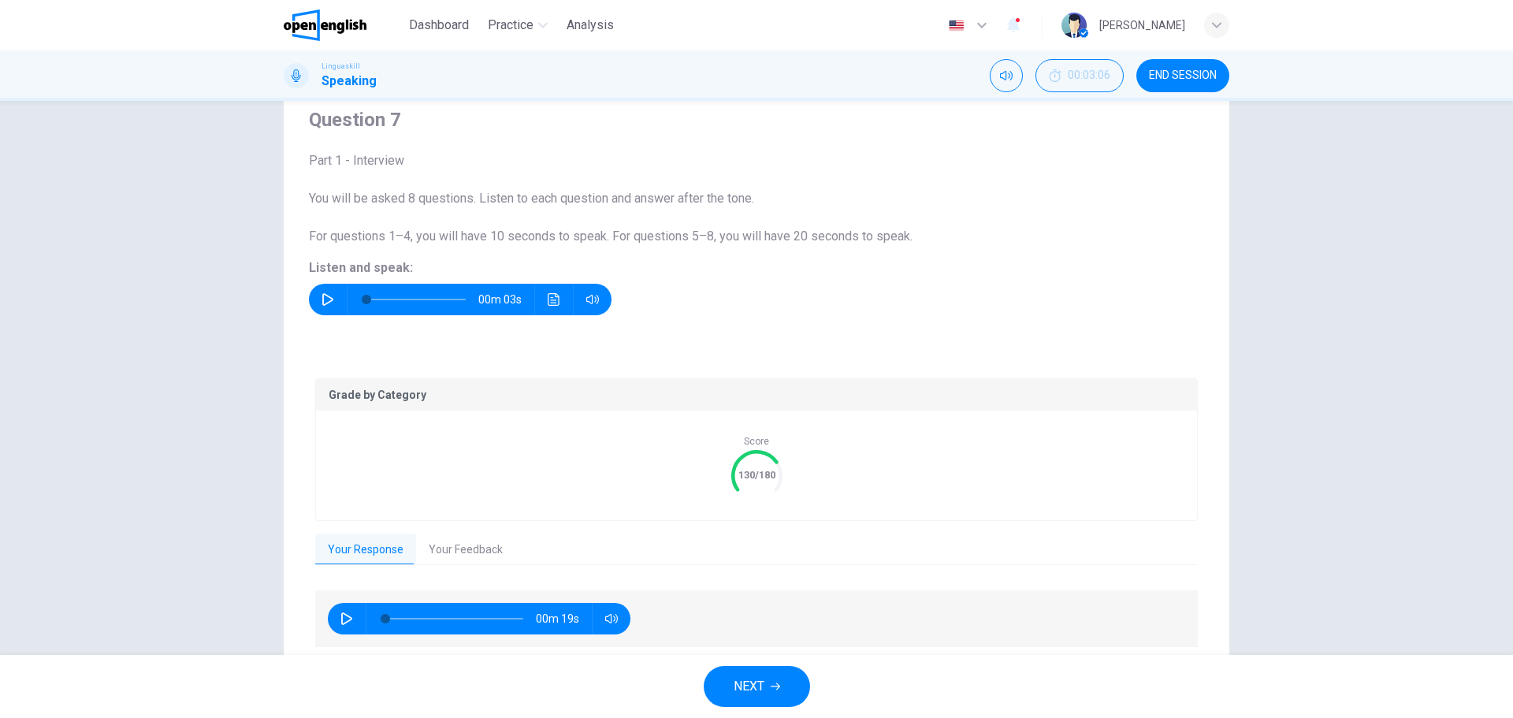
click at [474, 547] on button "Your Feedback" at bounding box center [465, 550] width 99 height 33
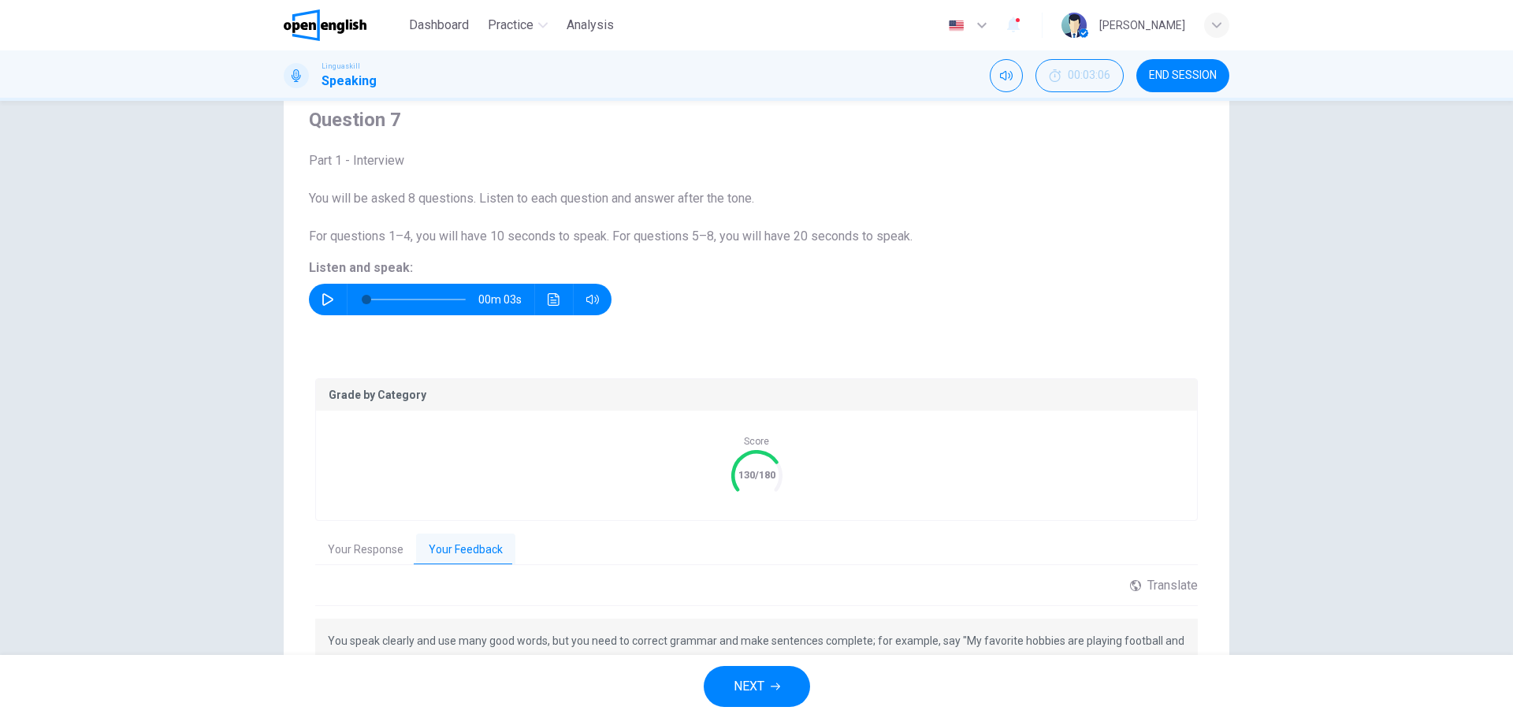
scroll to position [136, 0]
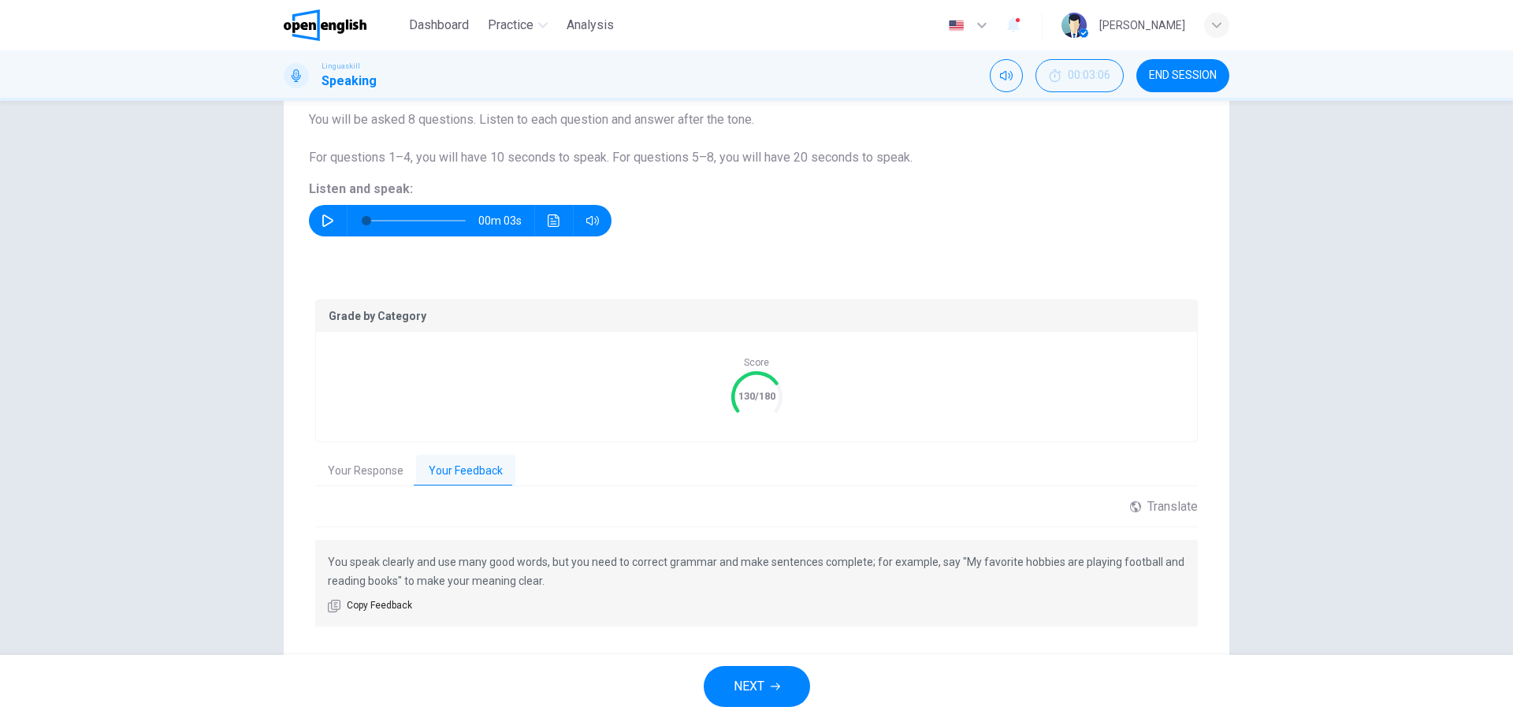
click at [757, 668] on button "NEXT" at bounding box center [757, 686] width 106 height 41
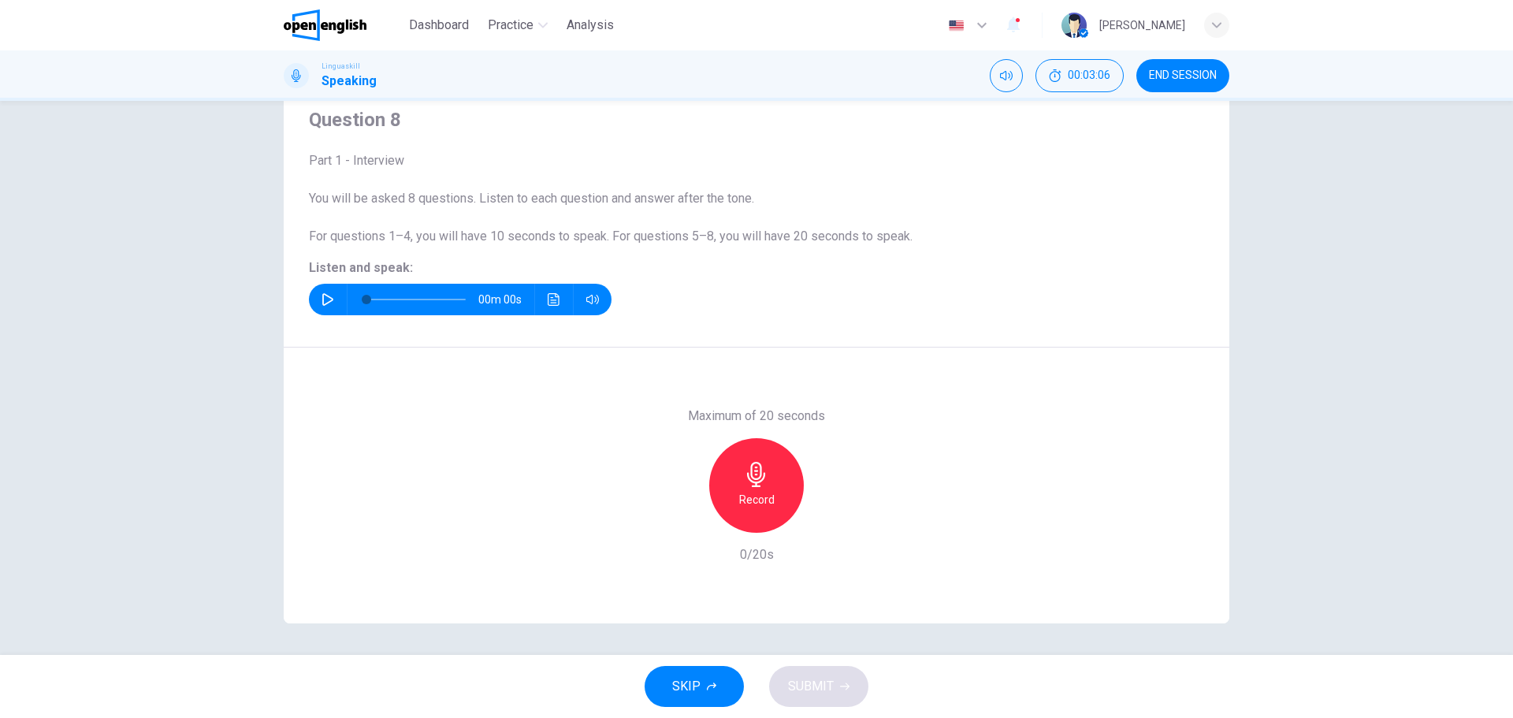
scroll to position [57, 0]
click at [322, 296] on icon "button" at bounding box center [327, 299] width 11 height 13
type input "*"
click at [754, 482] on icon "button" at bounding box center [756, 474] width 18 height 25
click at [728, 502] on div "Stop" at bounding box center [756, 485] width 95 height 95
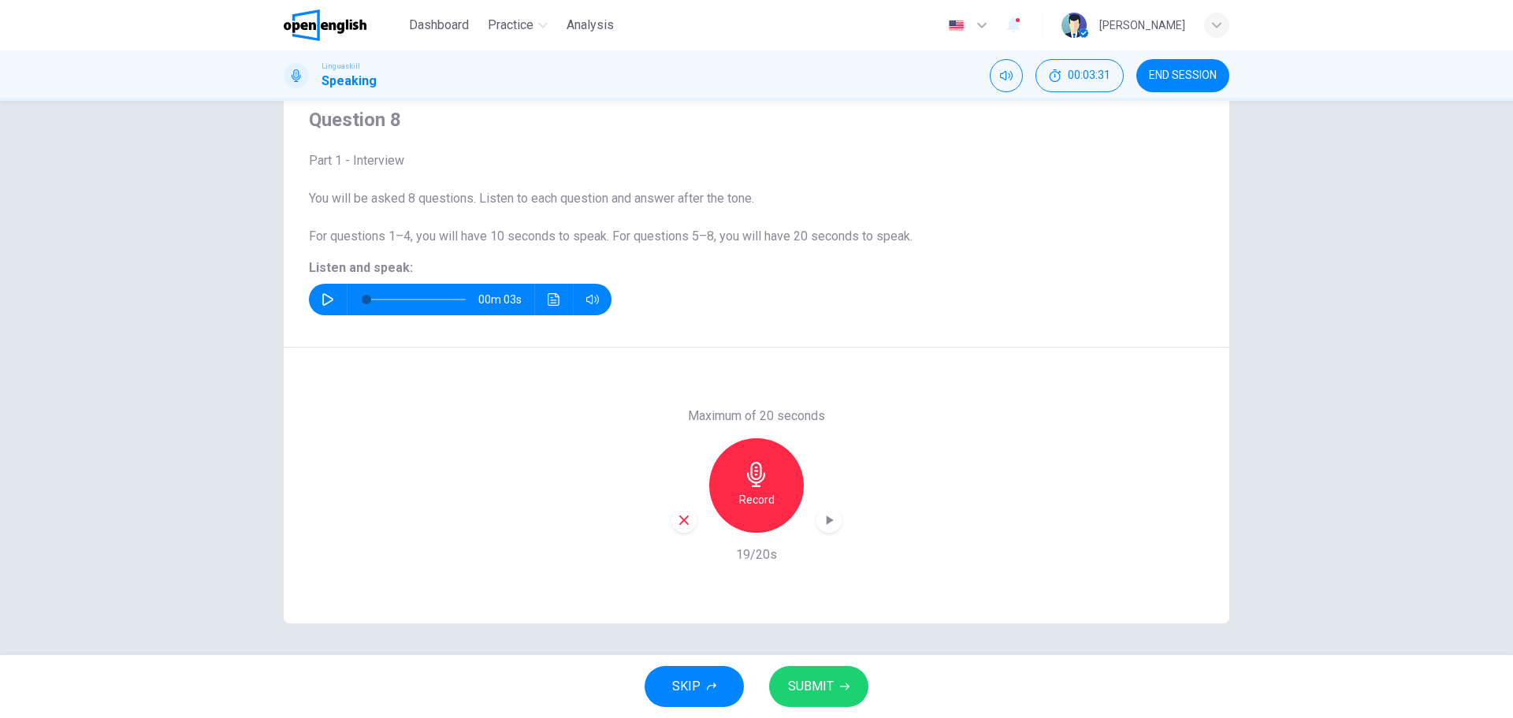
click at [819, 678] on span "SUBMIT" at bounding box center [811, 687] width 46 height 22
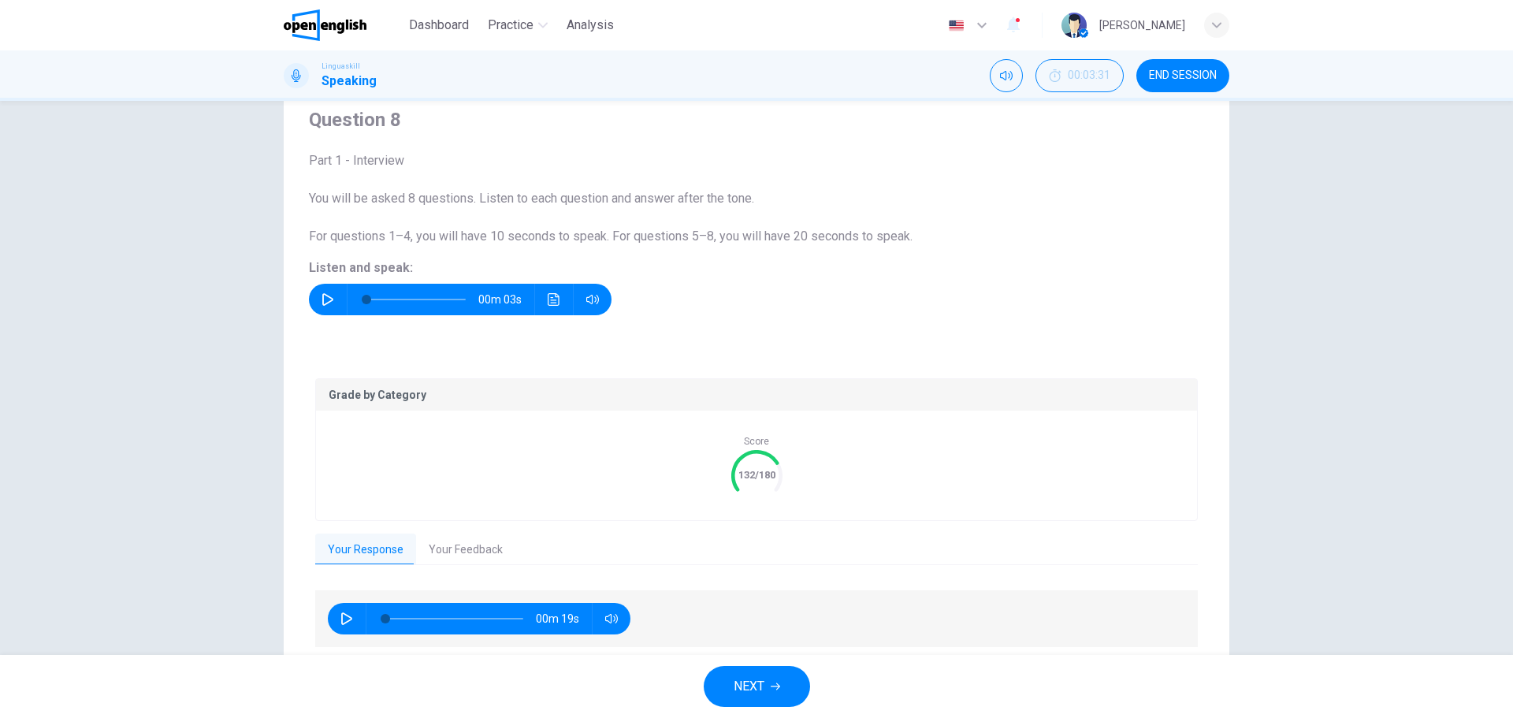
click at [455, 543] on button "Your Feedback" at bounding box center [465, 550] width 99 height 33
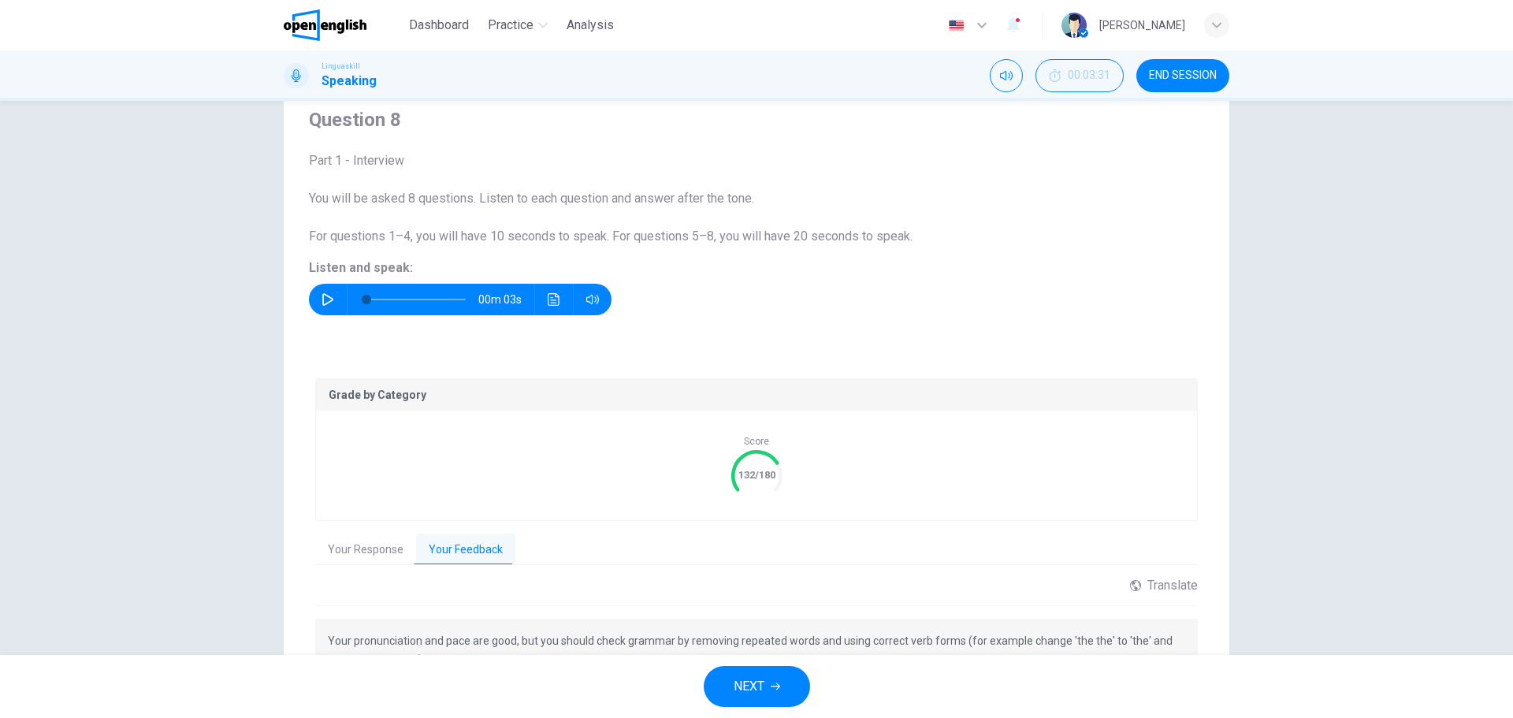
click at [746, 694] on span "NEXT" at bounding box center [749, 687] width 31 height 22
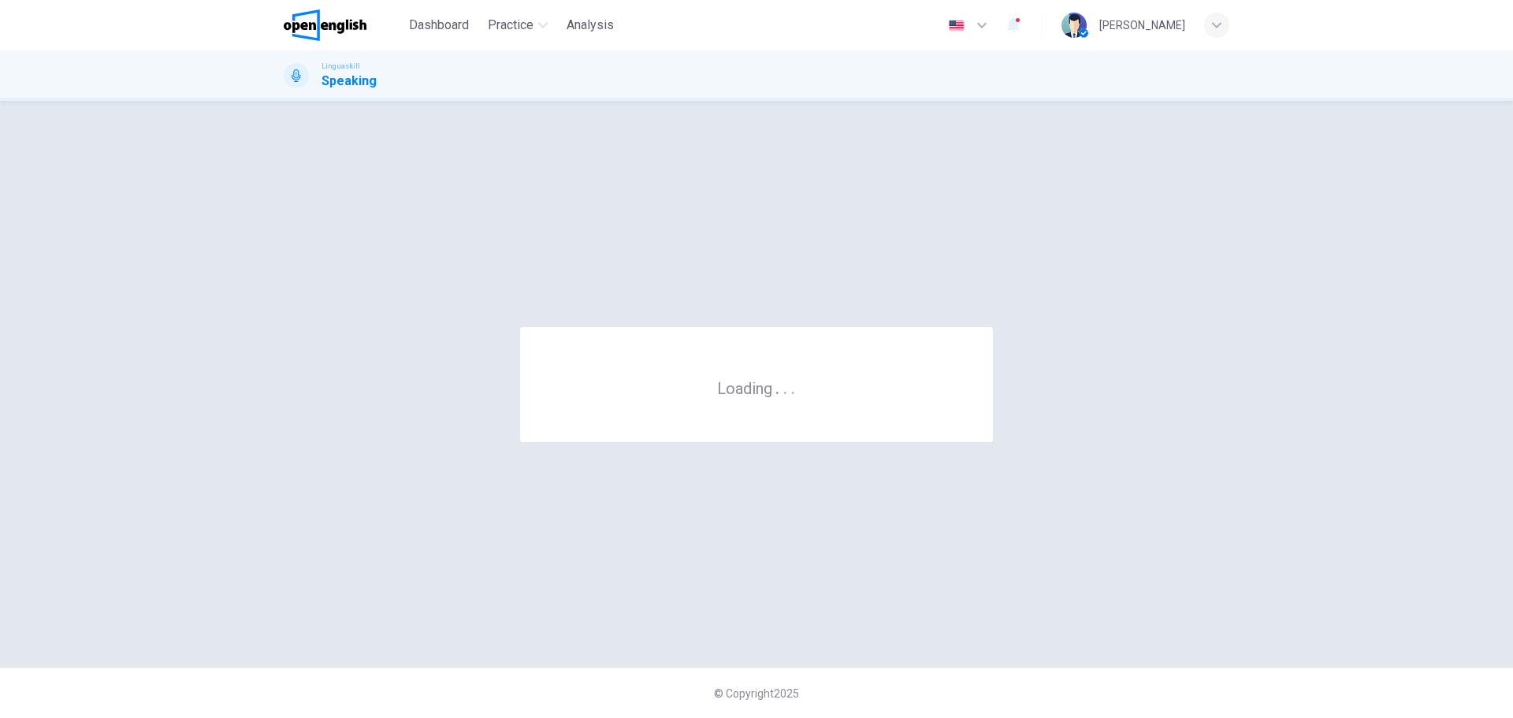
scroll to position [0, 0]
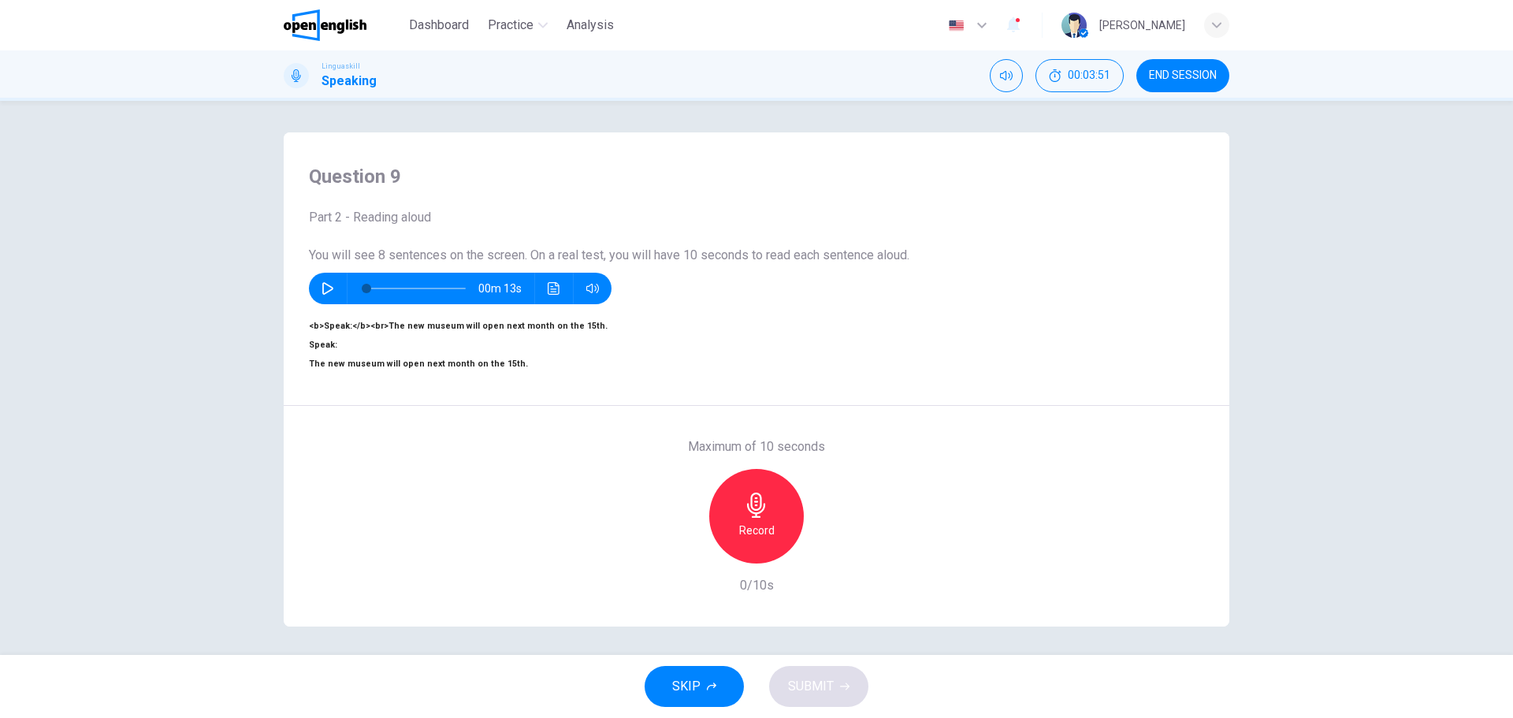
click at [754, 518] on icon "button" at bounding box center [756, 505] width 25 height 25
click at [754, 540] on h6 "Stop" at bounding box center [757, 530] width 24 height 19
click at [754, 540] on h6 "Record" at bounding box center [756, 530] width 35 height 19
click at [760, 540] on h6 "Stop" at bounding box center [757, 530] width 24 height 19
click at [825, 675] on button "SUBMIT" at bounding box center [818, 686] width 99 height 41
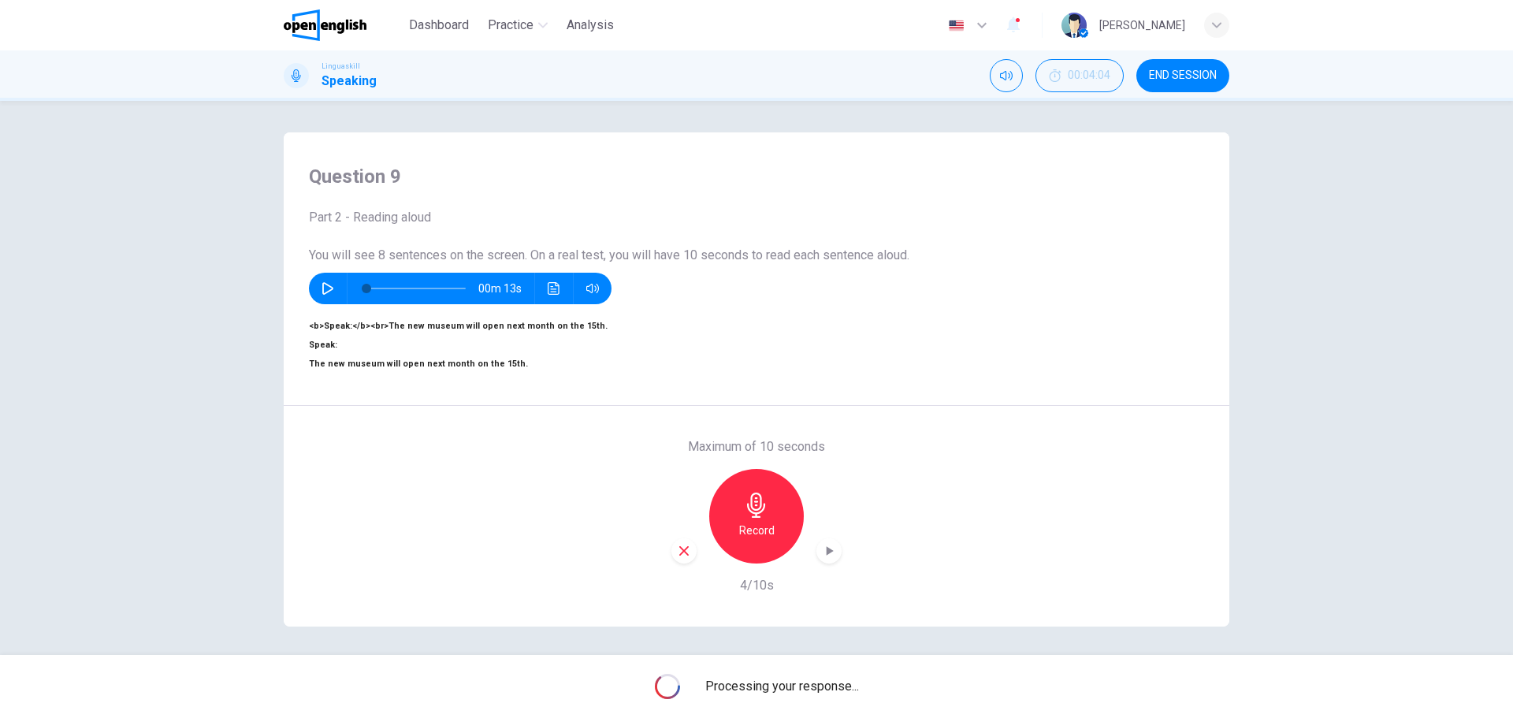
click at [825, 559] on icon "button" at bounding box center [829, 551] width 16 height 16
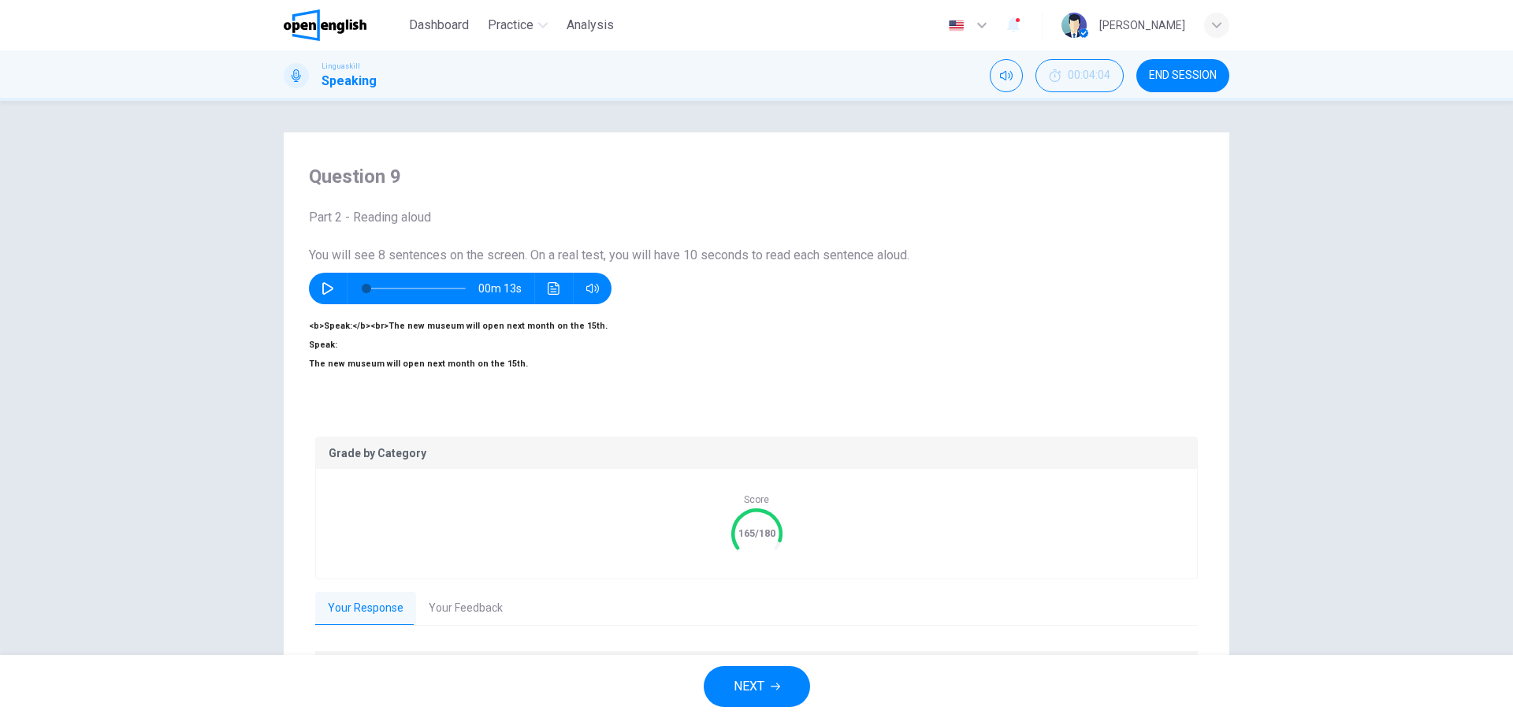
click at [449, 601] on button "Your Feedback" at bounding box center [465, 608] width 99 height 33
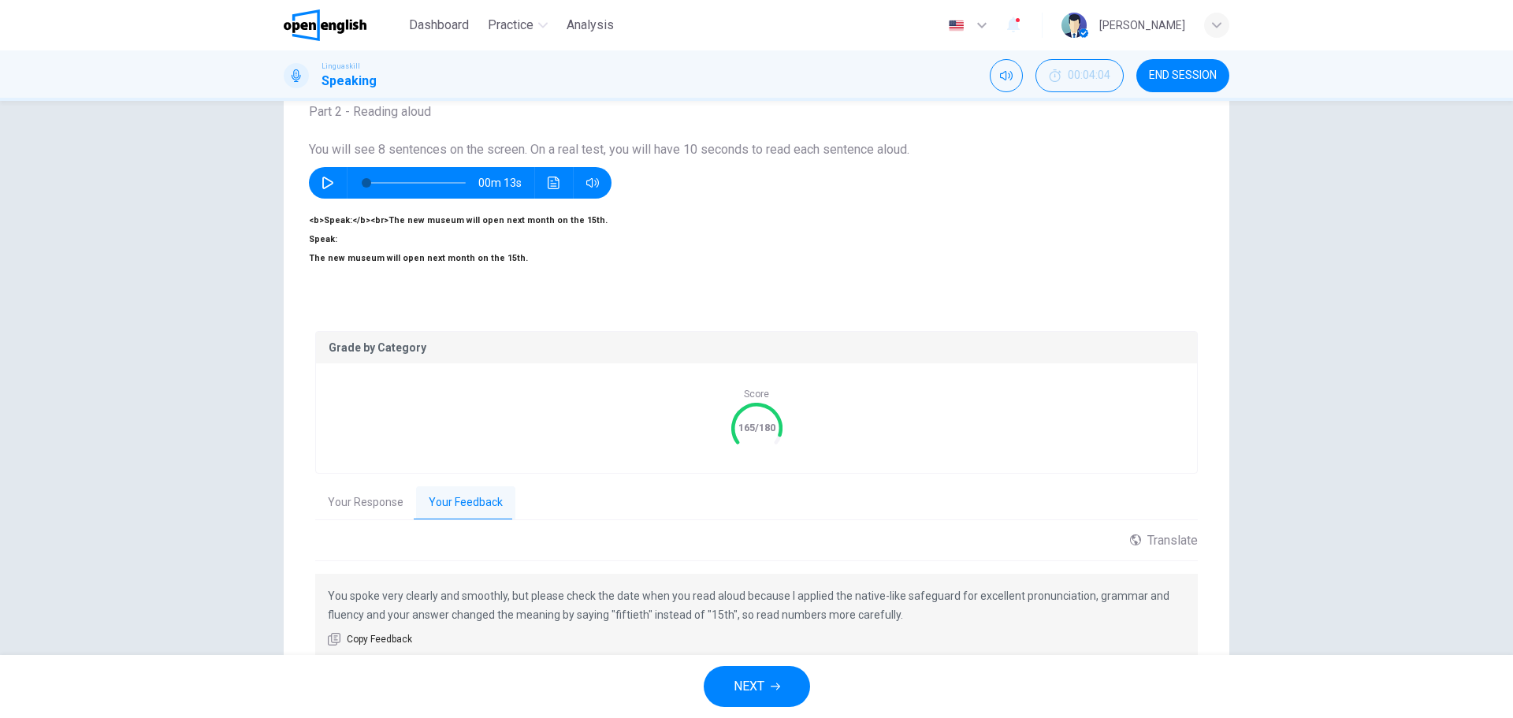
scroll to position [159, 0]
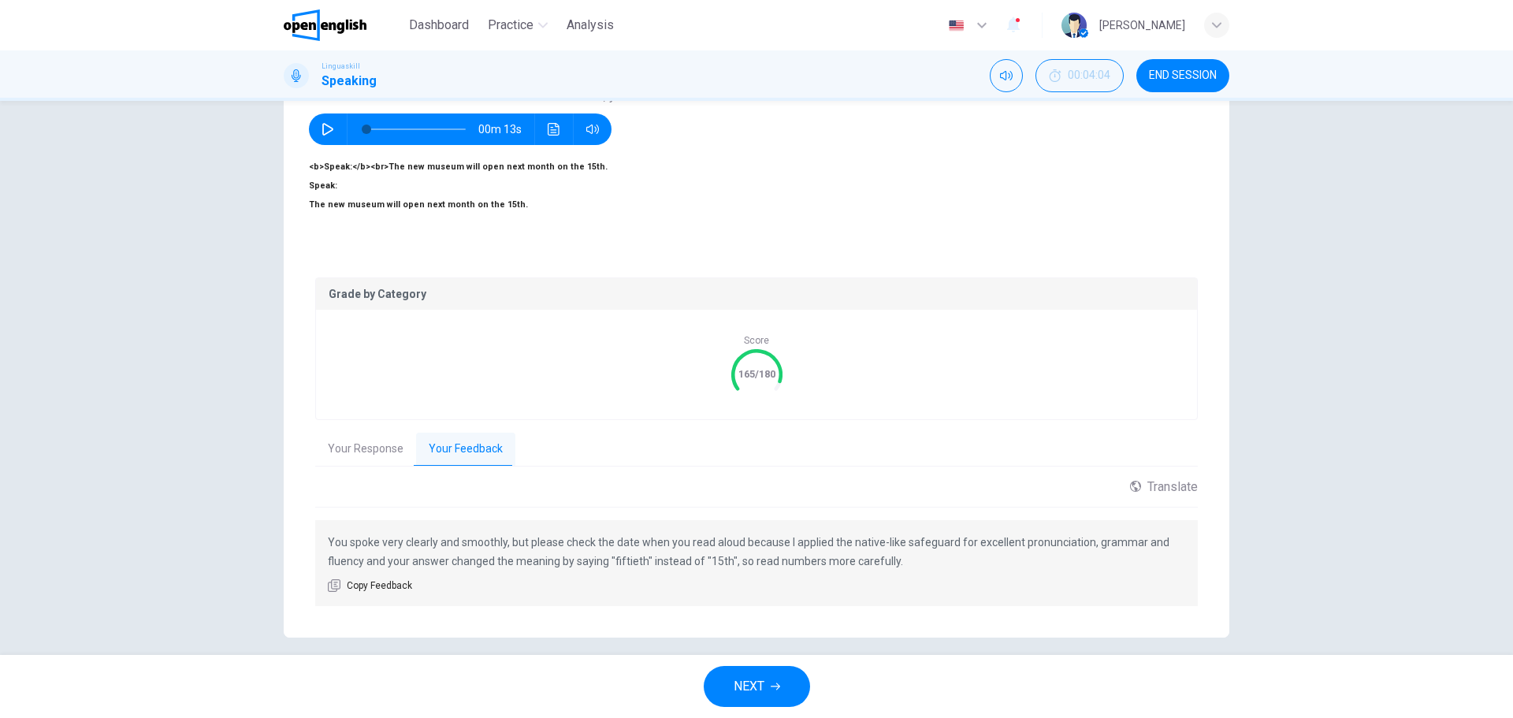
click at [489, 533] on p "You spoke very clearly and smoothly, but please check the date when you read al…" at bounding box center [757, 552] width 858 height 38
click at [746, 677] on span "NEXT" at bounding box center [749, 687] width 31 height 22
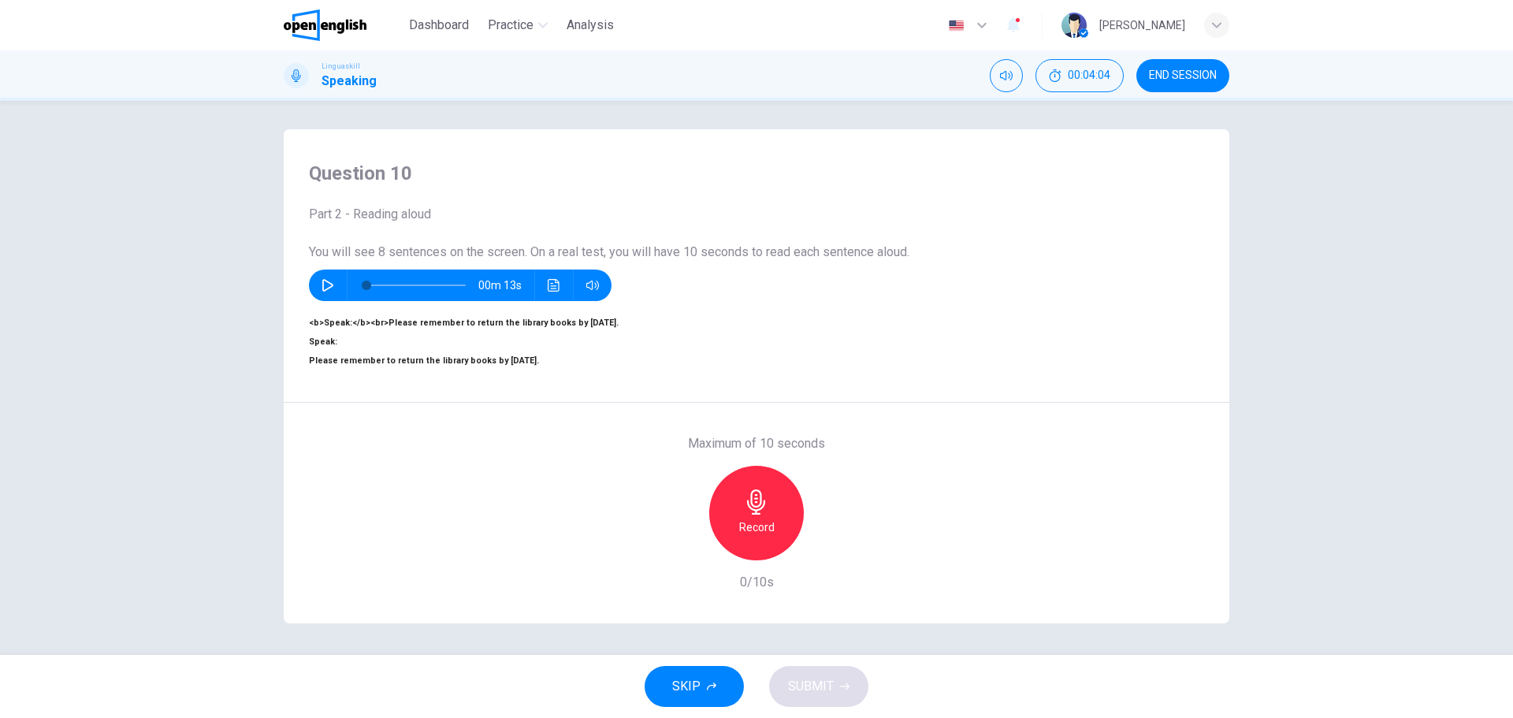
scroll to position [57, 0]
click at [736, 476] on div "Record" at bounding box center [756, 513] width 95 height 95
click at [749, 518] on h6 "Stop" at bounding box center [757, 527] width 24 height 19
click at [823, 693] on span "SUBMIT" at bounding box center [811, 687] width 46 height 22
click at [827, 543] on icon "button" at bounding box center [830, 547] width 7 height 9
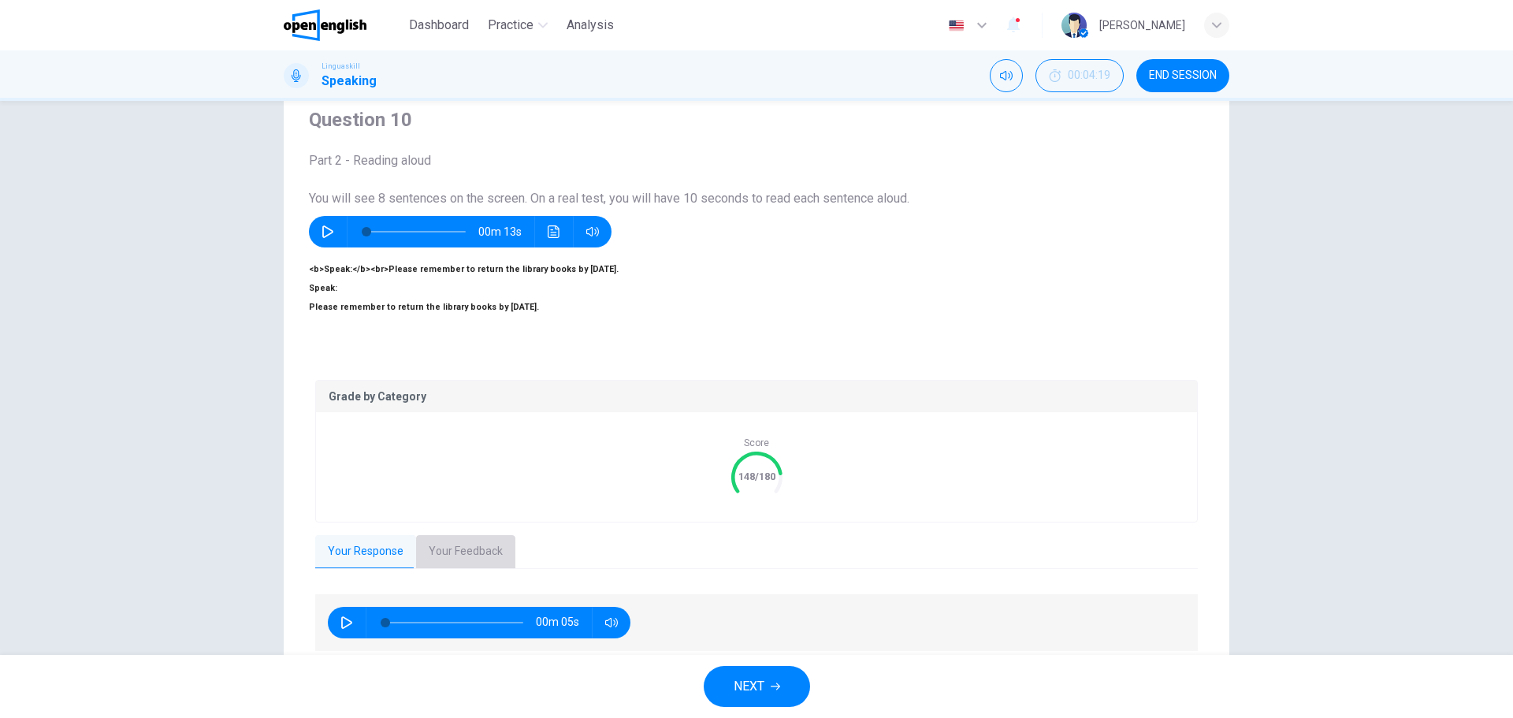
click at [449, 545] on button "Your Feedback" at bounding box center [465, 551] width 99 height 33
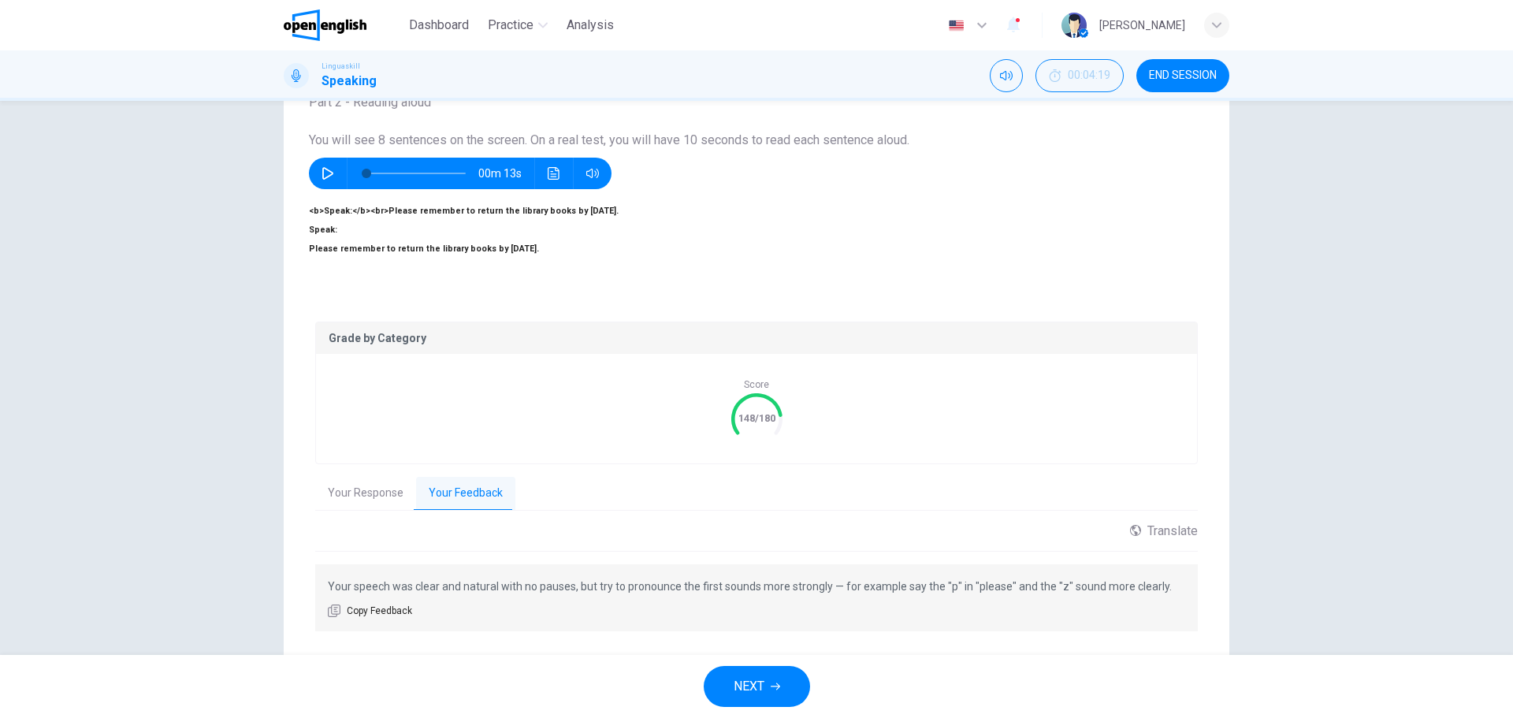
scroll to position [140, 0]
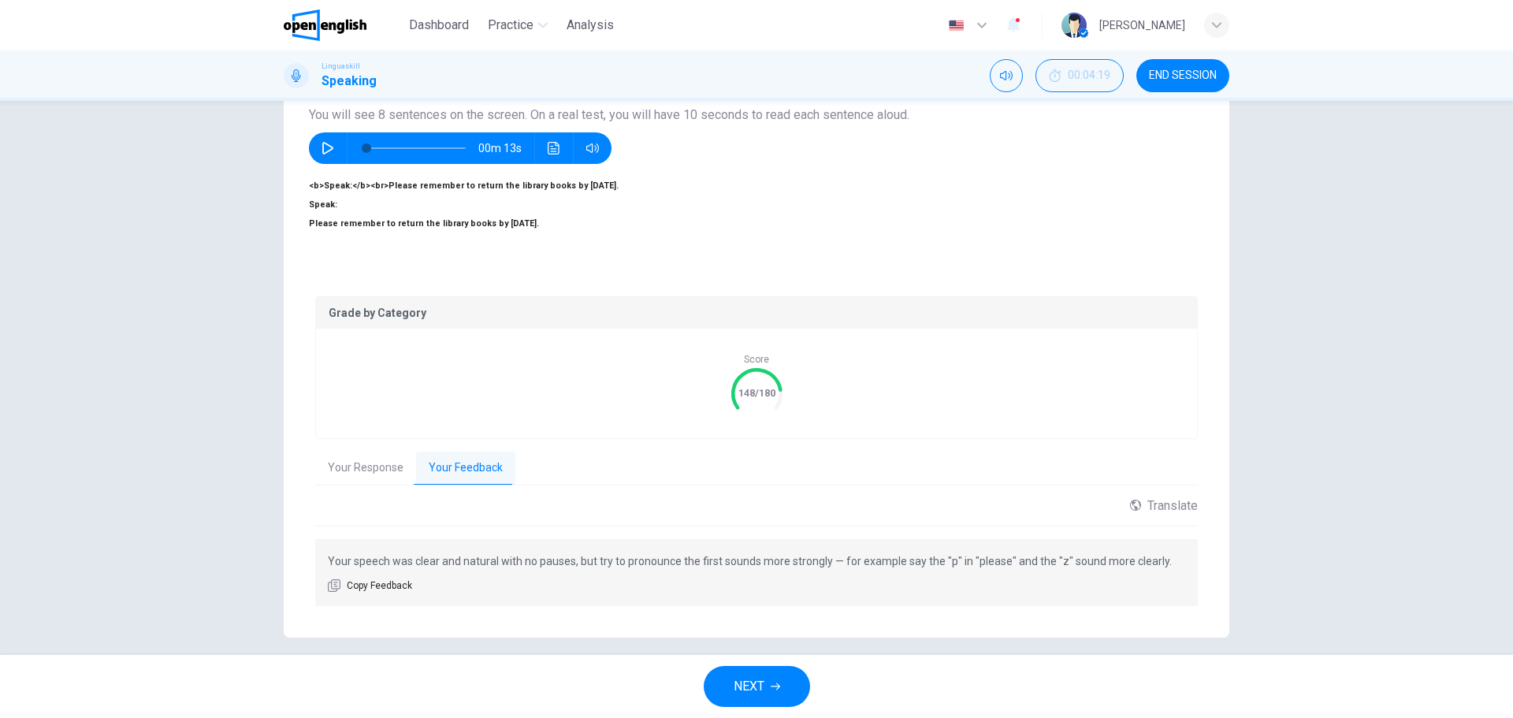
click at [753, 690] on span "NEXT" at bounding box center [749, 687] width 31 height 22
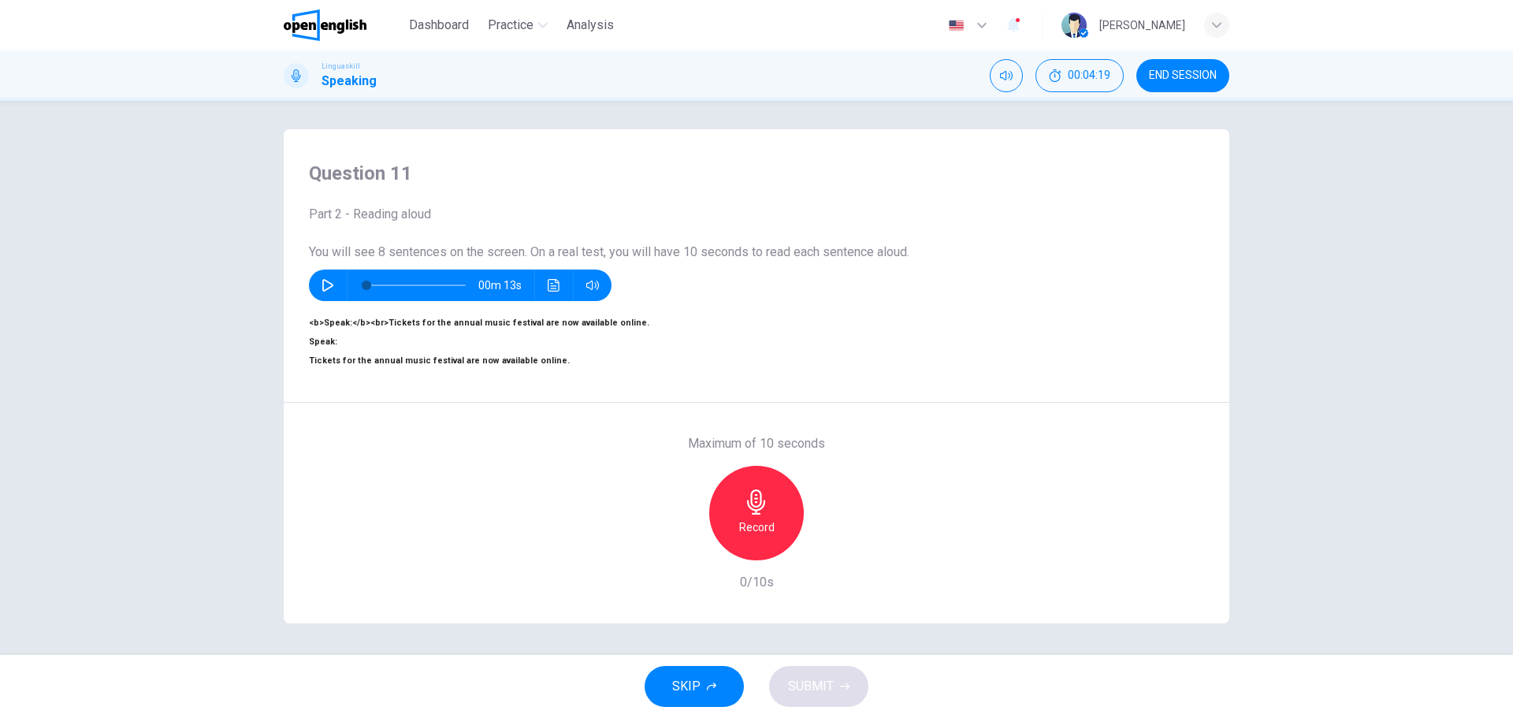
scroll to position [57, 0]
click at [737, 472] on div "Record" at bounding box center [756, 513] width 95 height 95
click at [747, 518] on h6 "Stop" at bounding box center [757, 527] width 24 height 19
click at [824, 540] on icon "button" at bounding box center [829, 548] width 16 height 16
click at [821, 676] on span "SUBMIT" at bounding box center [811, 687] width 46 height 22
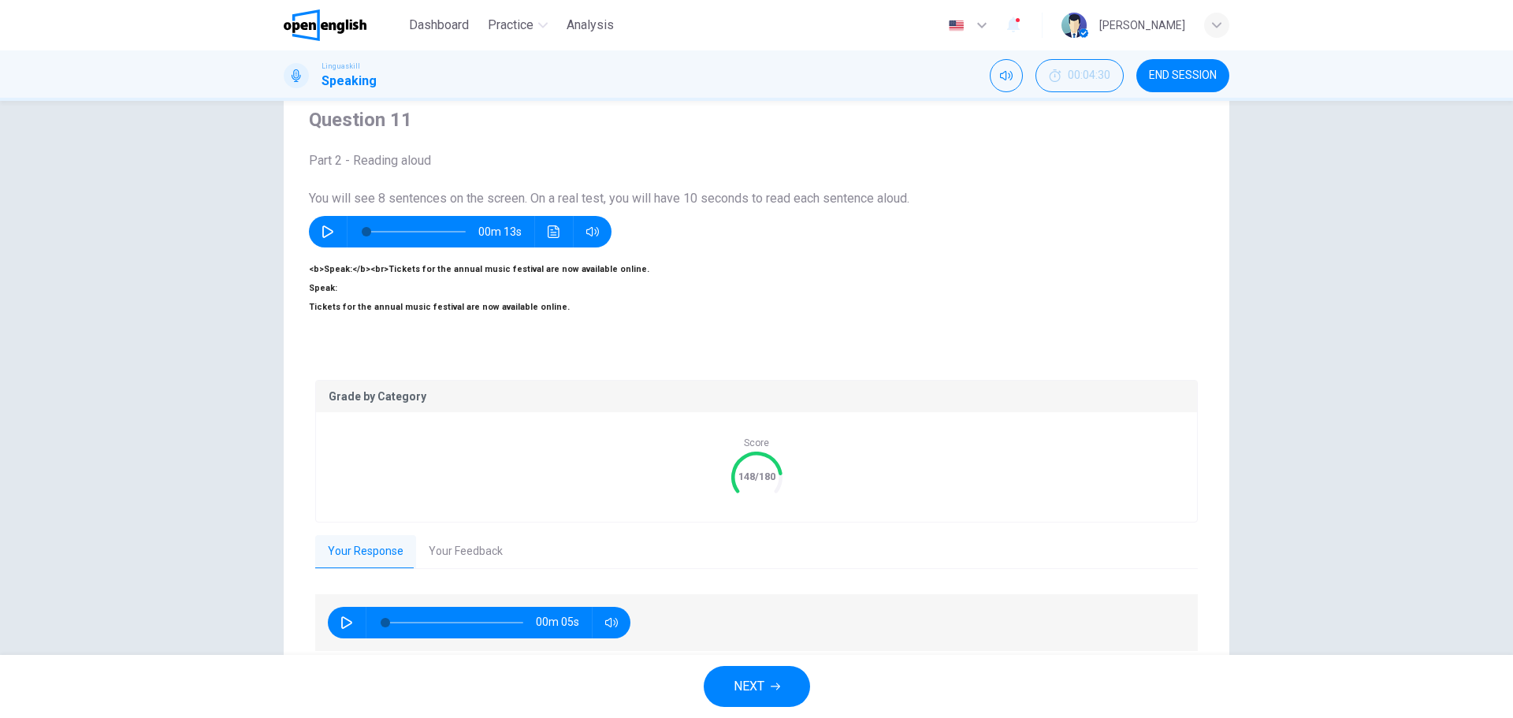
click at [471, 538] on button "Your Feedback" at bounding box center [465, 551] width 99 height 33
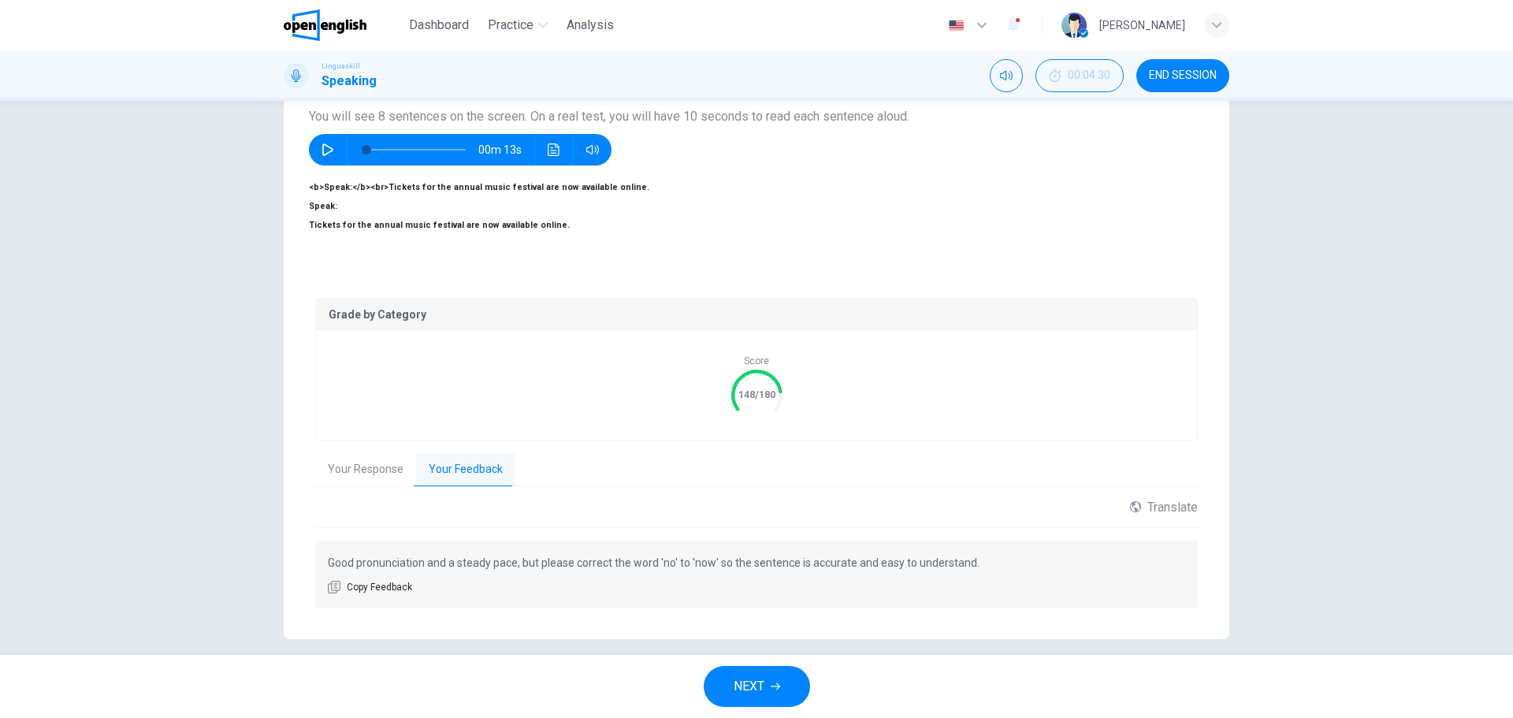
scroll to position [140, 0]
click at [748, 691] on span "NEXT" at bounding box center [749, 687] width 31 height 22
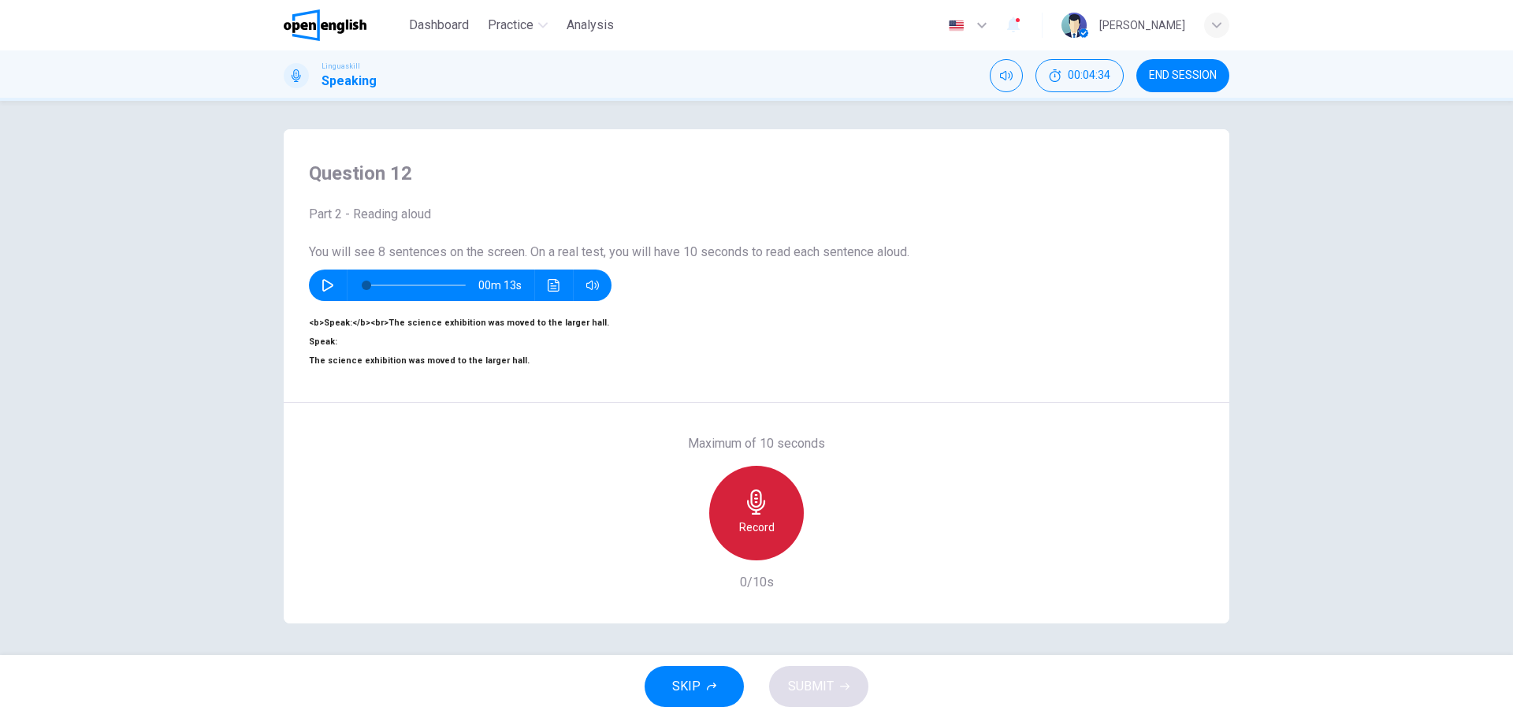
click at [737, 475] on div "Record" at bounding box center [756, 513] width 95 height 95
click at [747, 490] on icon "button" at bounding box center [756, 502] width 18 height 25
click at [683, 541] on icon "button" at bounding box center [684, 548] width 14 height 14
click at [747, 518] on h6 "Record" at bounding box center [756, 527] width 35 height 19
click at [762, 518] on h6 "Stop" at bounding box center [757, 527] width 24 height 19
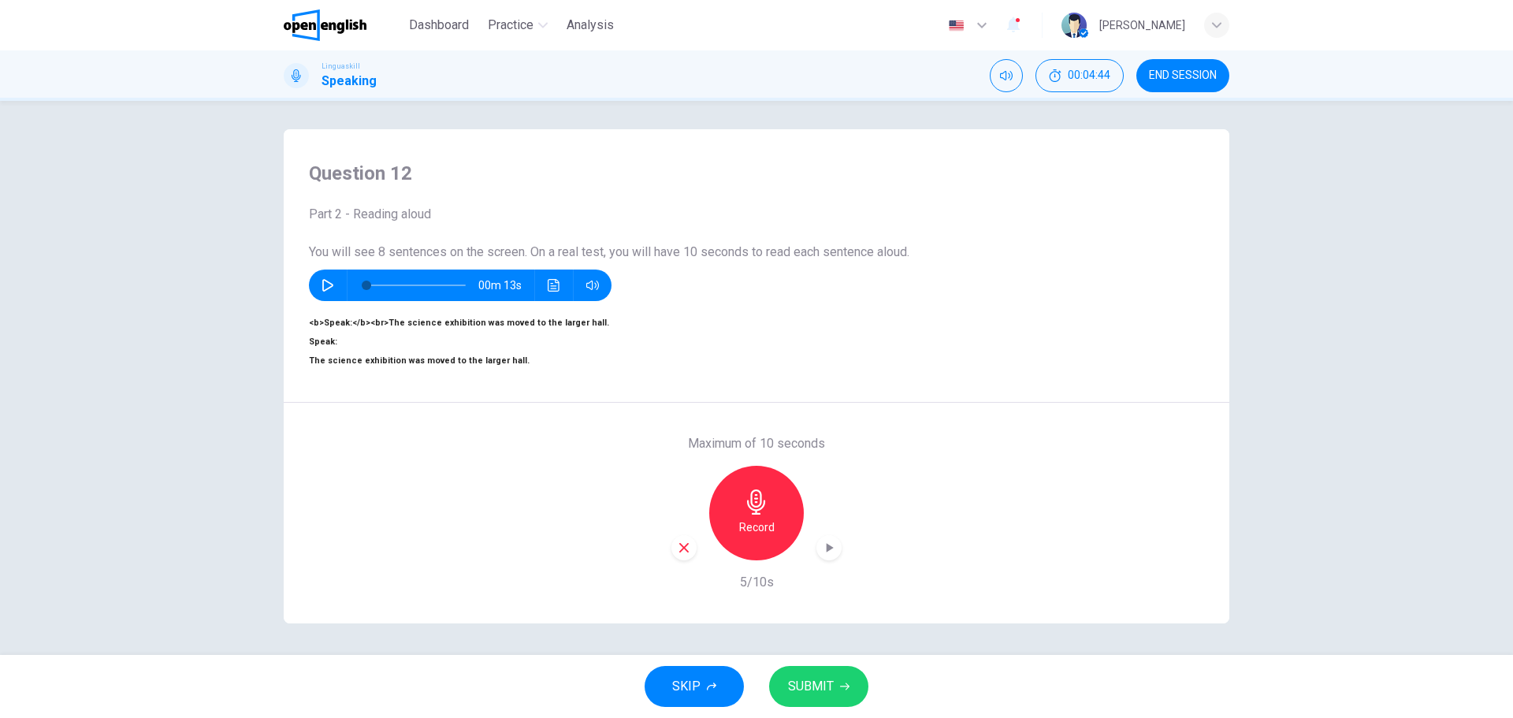
click at [829, 540] on icon "button" at bounding box center [829, 548] width 16 height 16
click at [828, 694] on span "SUBMIT" at bounding box center [811, 687] width 46 height 22
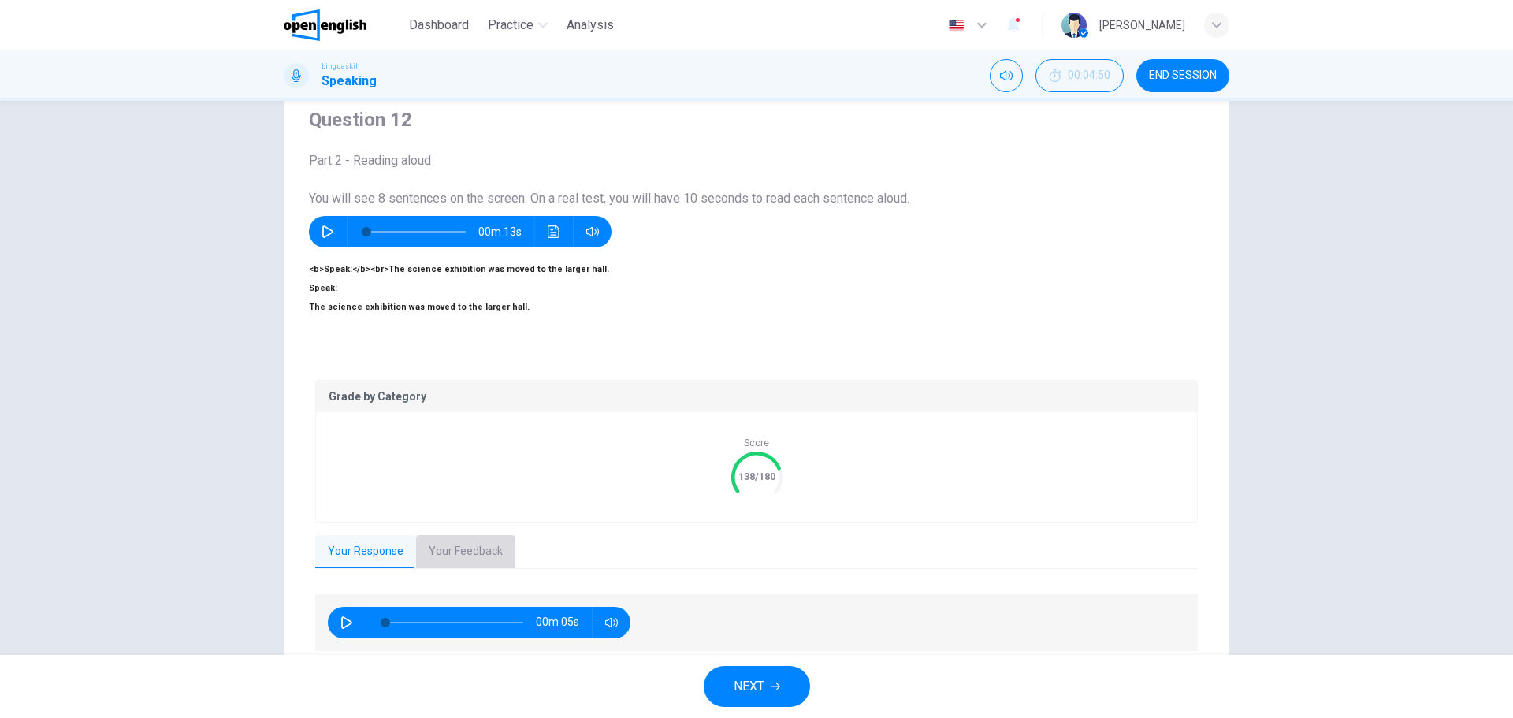
click at [472, 540] on button "Your Feedback" at bounding box center [465, 551] width 99 height 33
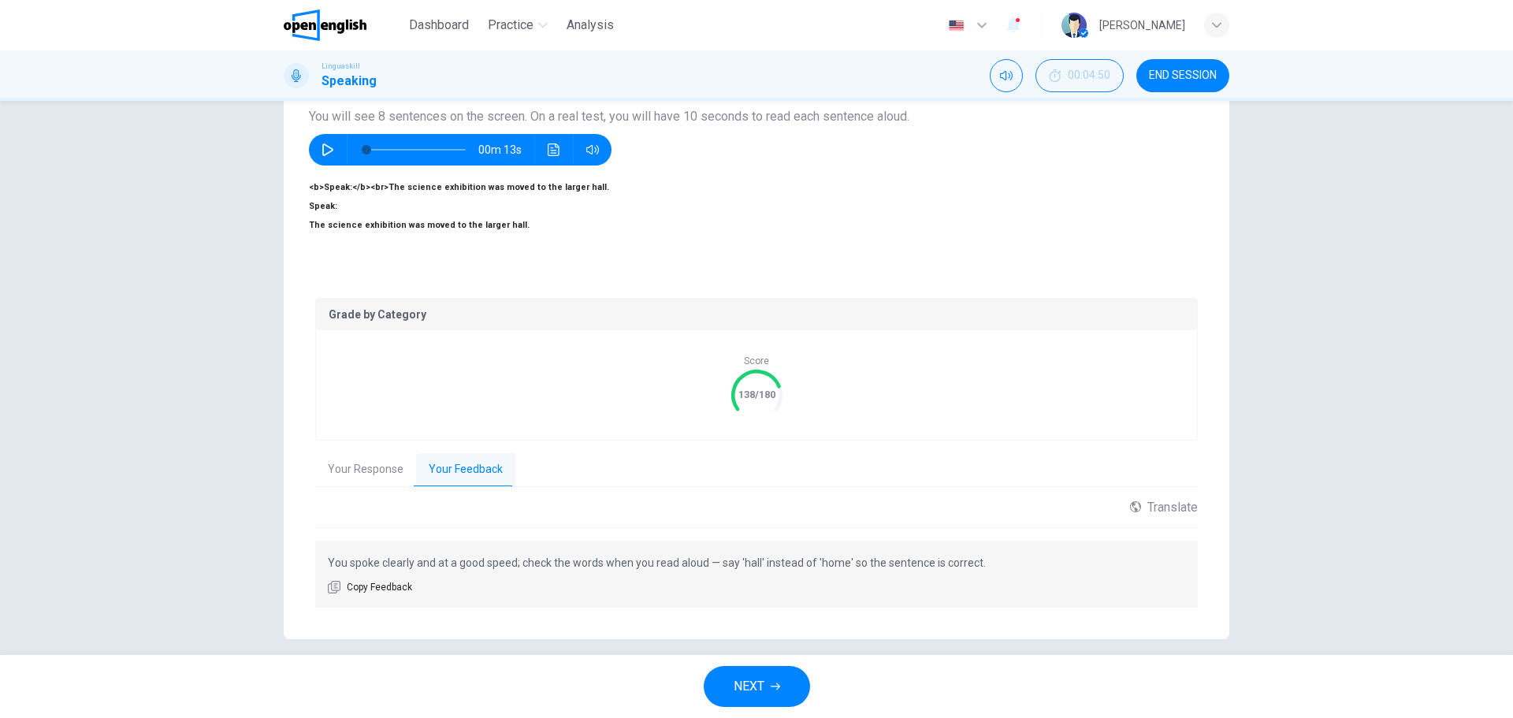
scroll to position [140, 0]
click at [775, 668] on button "NEXT" at bounding box center [757, 686] width 106 height 41
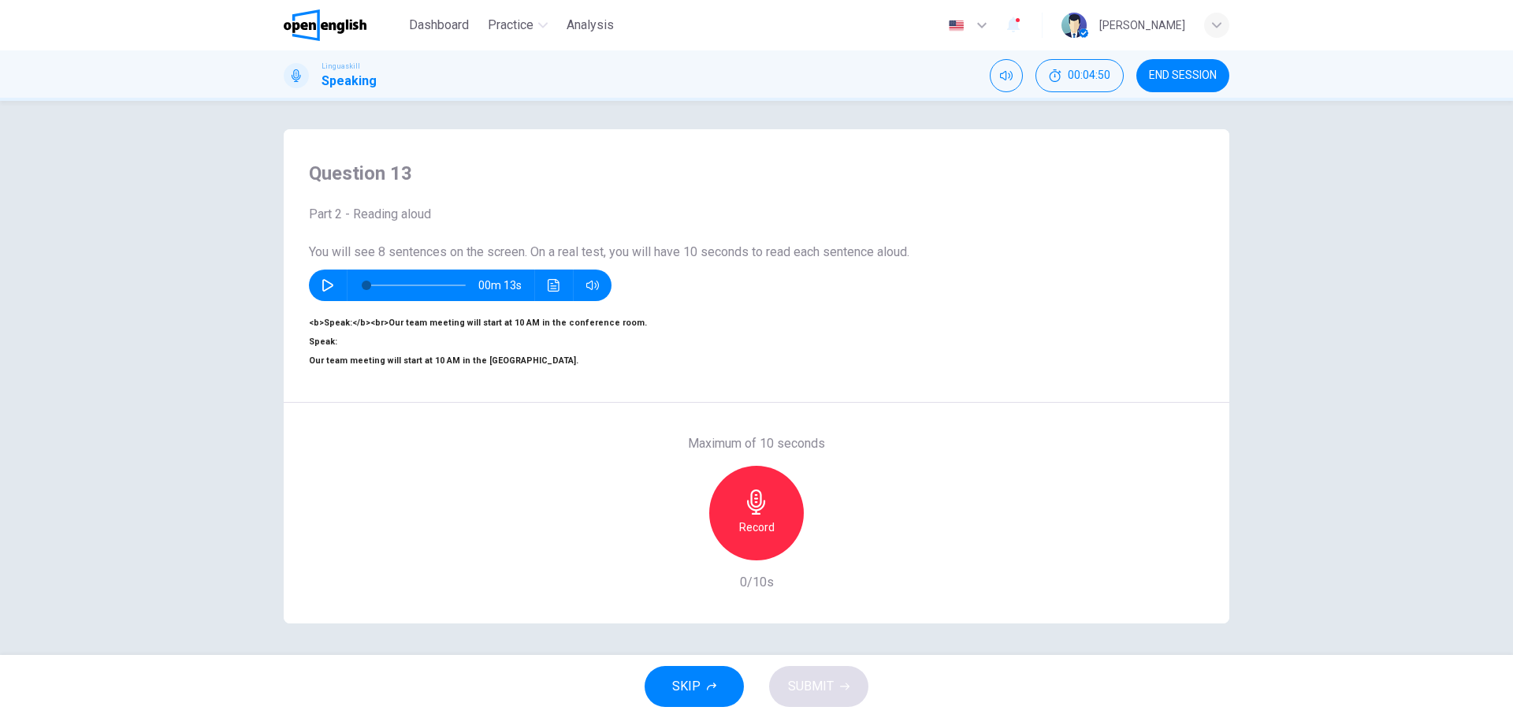
scroll to position [57, 0]
click at [728, 470] on div "Record" at bounding box center [756, 513] width 95 height 95
click at [753, 518] on h6 "Stop" at bounding box center [757, 527] width 24 height 19
click at [822, 535] on div "button" at bounding box center [829, 547] width 25 height 25
click at [813, 683] on span "SUBMIT" at bounding box center [811, 687] width 46 height 22
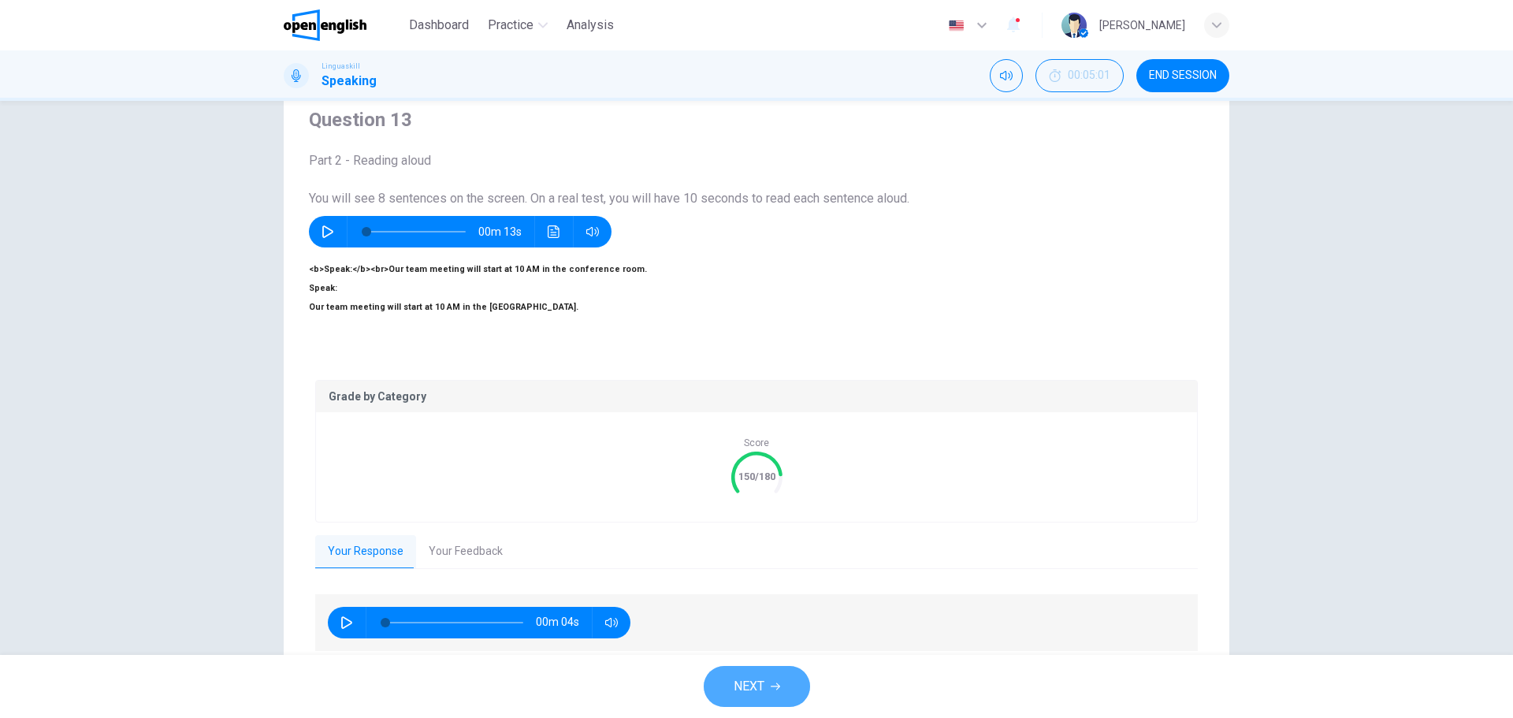
click at [751, 688] on span "NEXT" at bounding box center [749, 687] width 31 height 22
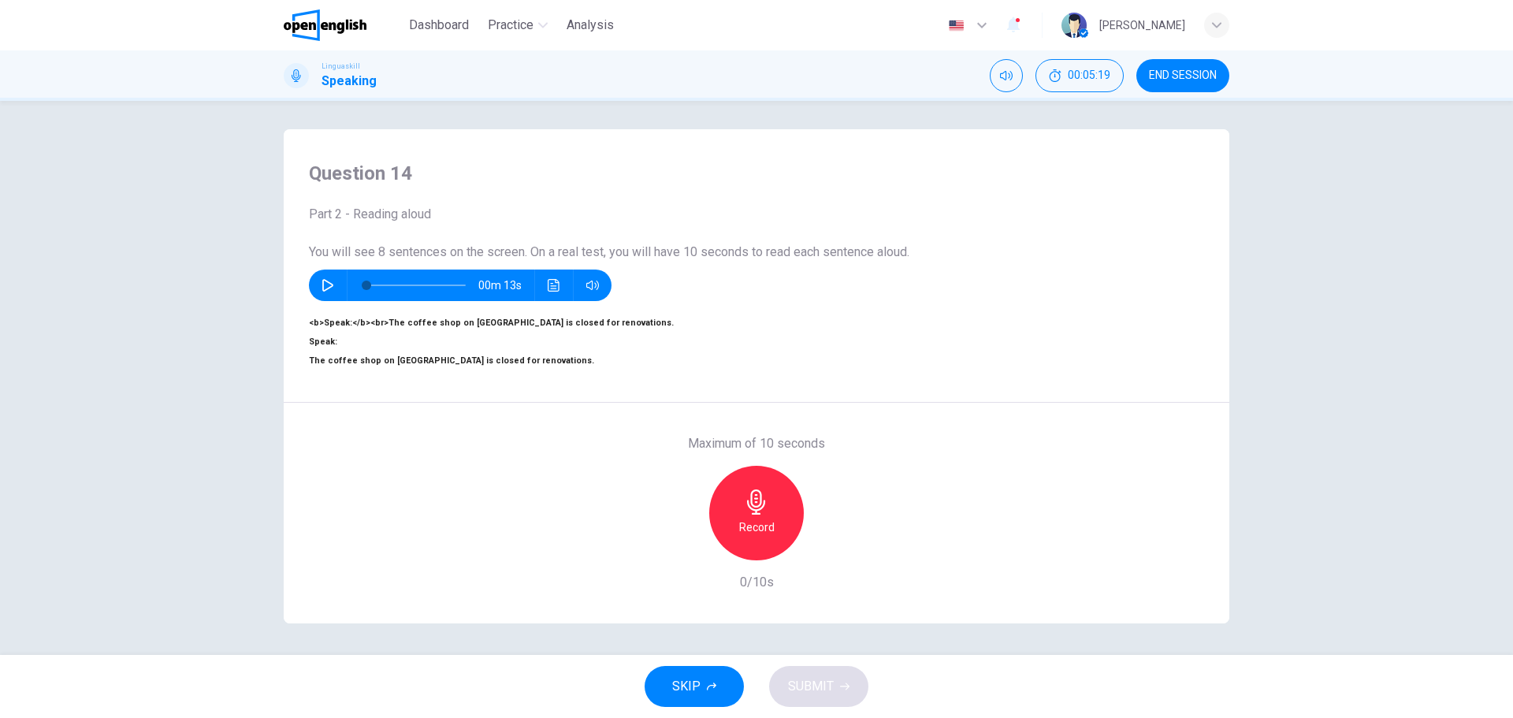
click at [717, 466] on div "Record" at bounding box center [756, 513] width 95 height 95
click at [734, 485] on div "Stop" at bounding box center [756, 513] width 95 height 95
click at [763, 518] on h6 "Record" at bounding box center [756, 527] width 35 height 19
click at [744, 490] on icon "button" at bounding box center [756, 502] width 25 height 25
click at [739, 478] on div "Record" at bounding box center [756, 513] width 95 height 95
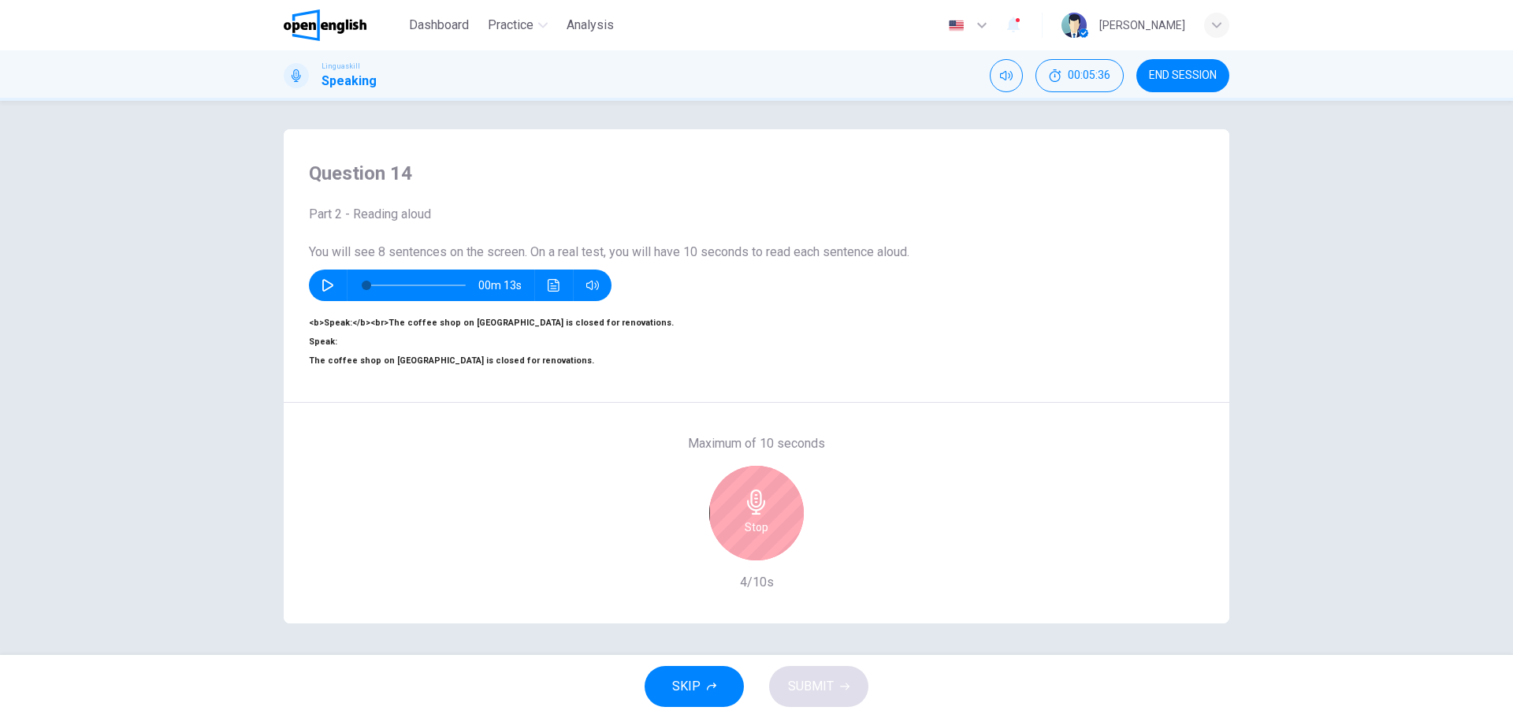
click at [740, 486] on div "Stop" at bounding box center [756, 513] width 95 height 95
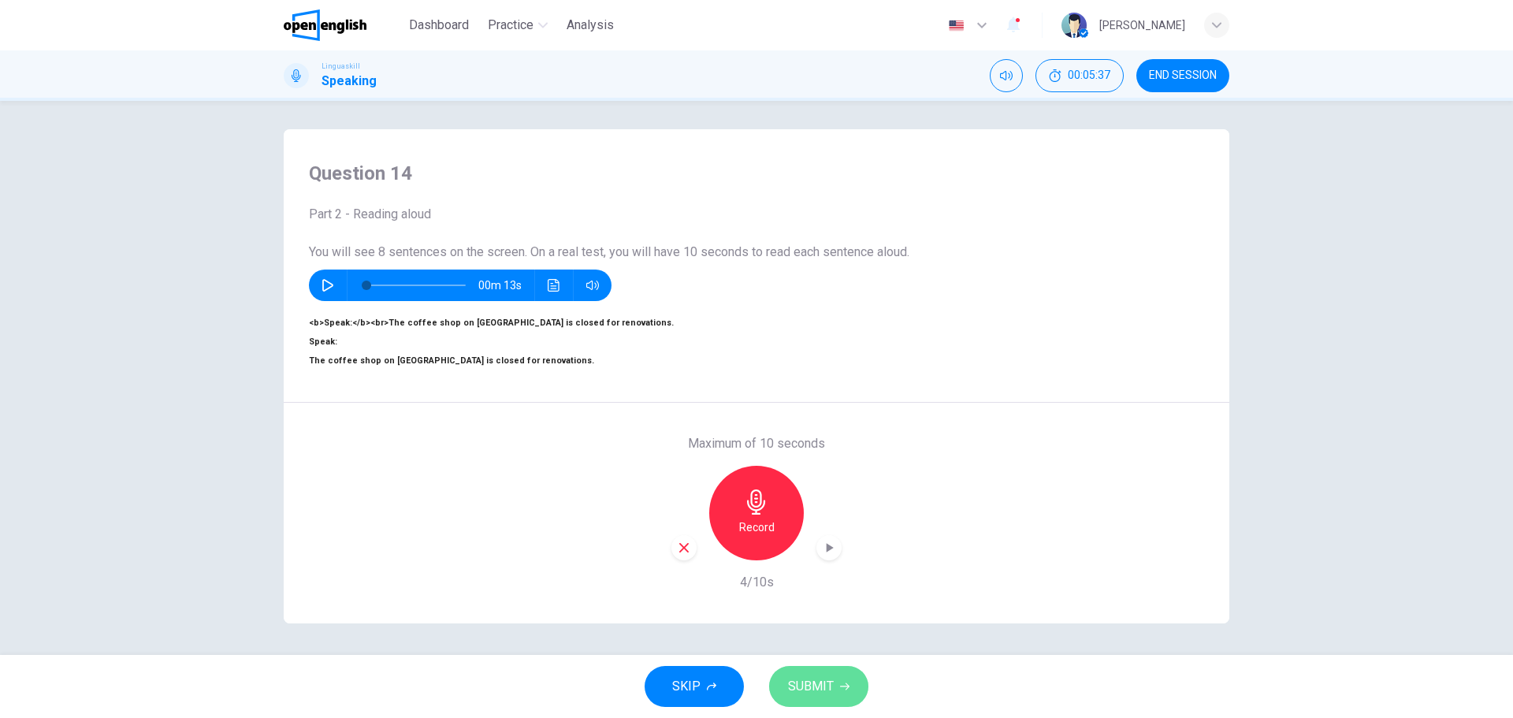
click at [792, 685] on span "SUBMIT" at bounding box center [811, 687] width 46 height 22
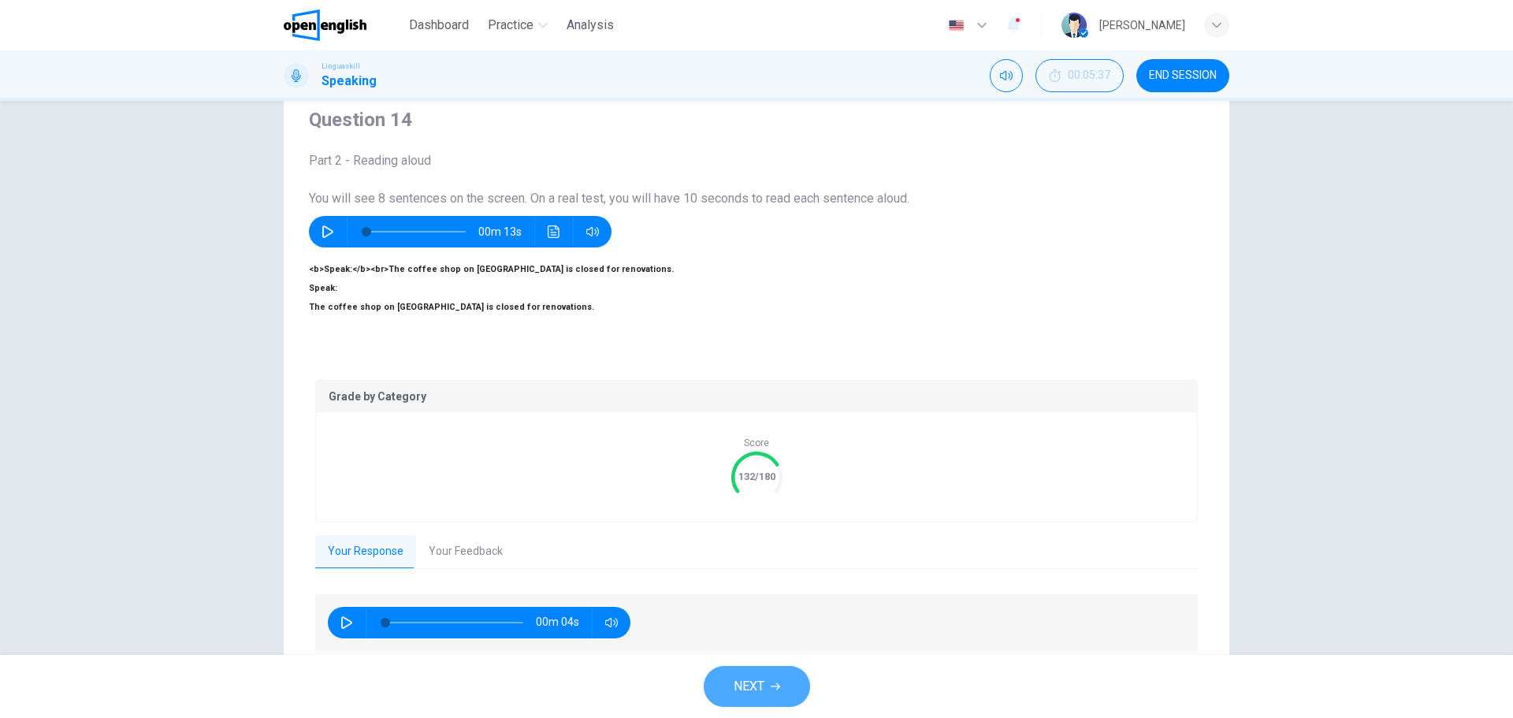
click at [753, 685] on span "NEXT" at bounding box center [749, 687] width 31 height 22
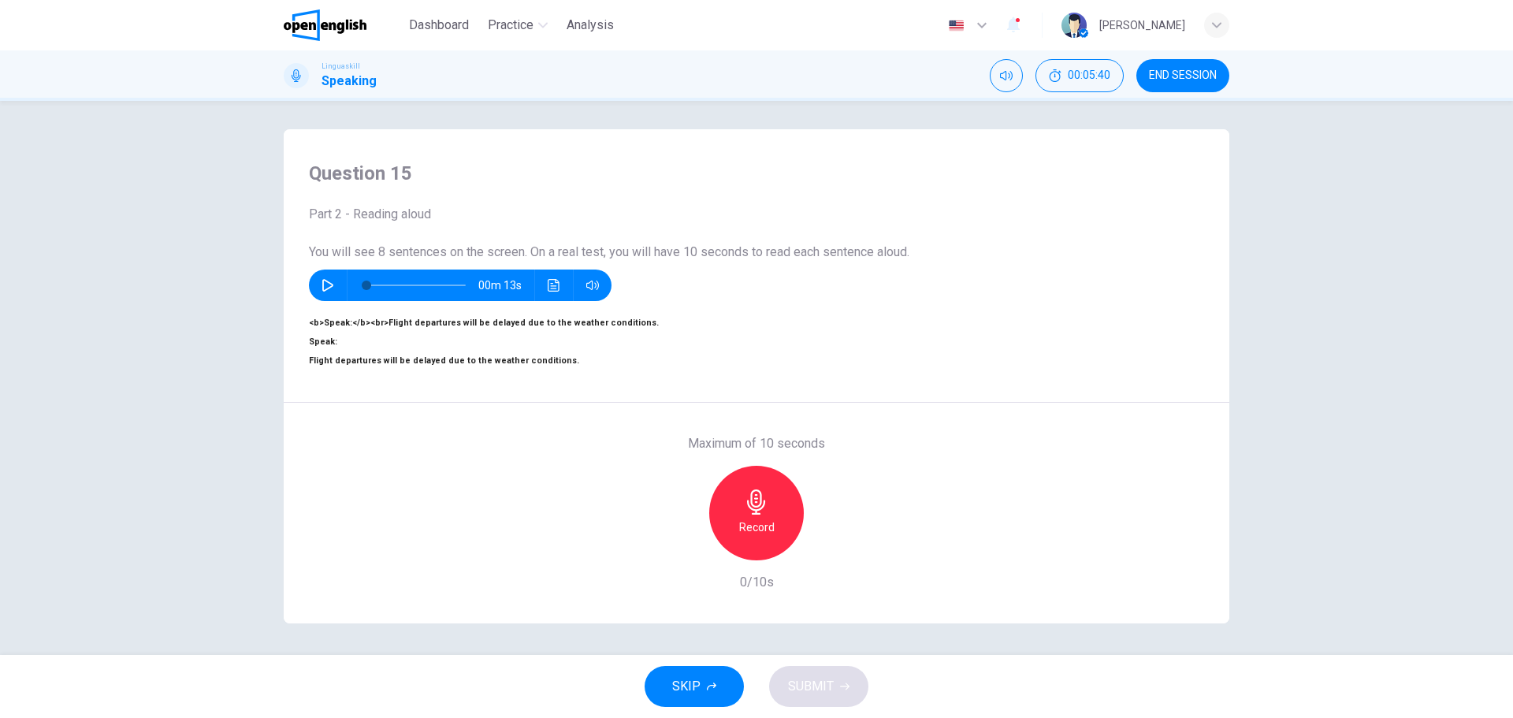
click at [367, 337] on span "Speak: Flight departures will be delayed due to the weather conditions." at bounding box center [444, 351] width 270 height 29
click at [739, 467] on div "Record" at bounding box center [756, 513] width 95 height 95
click at [737, 495] on div "Stop" at bounding box center [756, 513] width 95 height 95
click at [814, 682] on span "SUBMIT" at bounding box center [811, 687] width 46 height 22
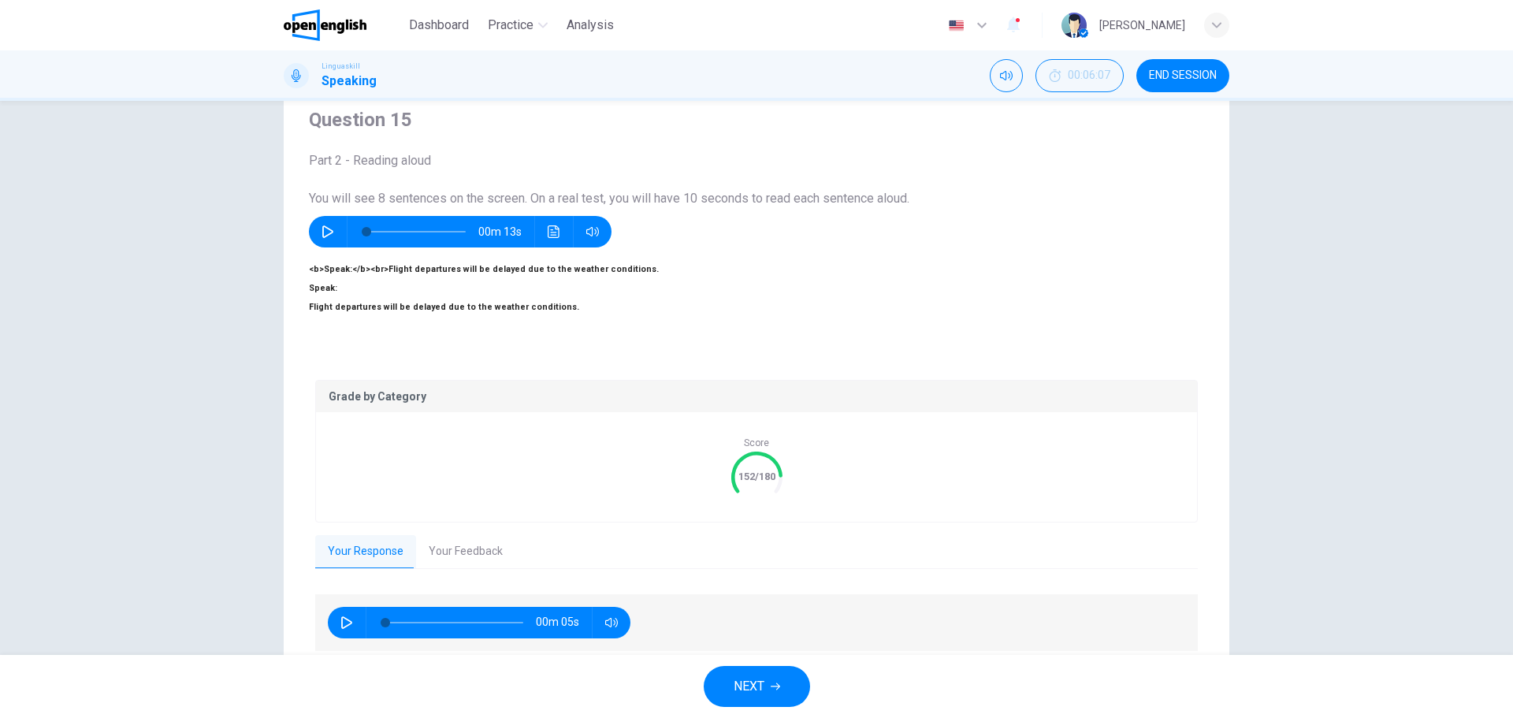
click at [473, 542] on button "Your Feedback" at bounding box center [465, 551] width 99 height 33
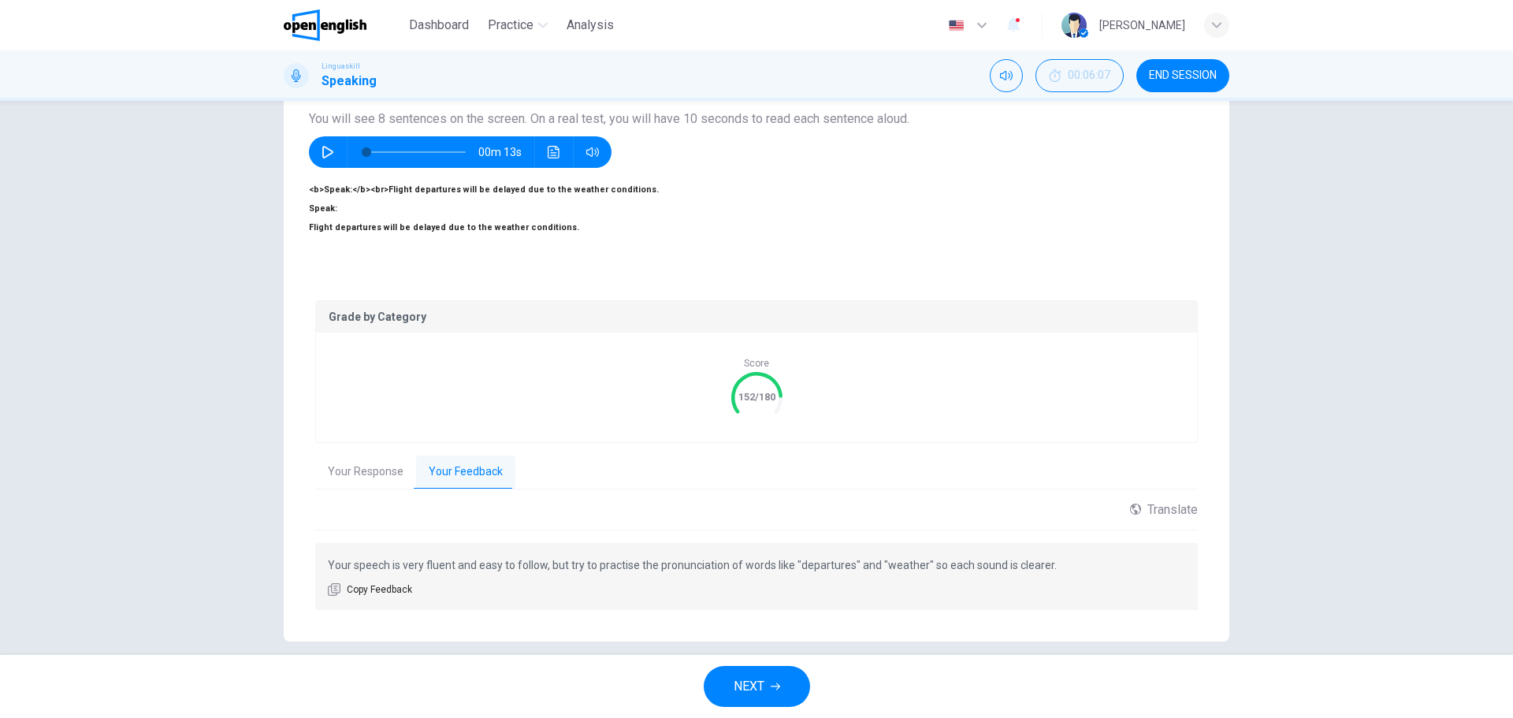
scroll to position [140, 0]
click at [782, 679] on button "NEXT" at bounding box center [757, 686] width 106 height 41
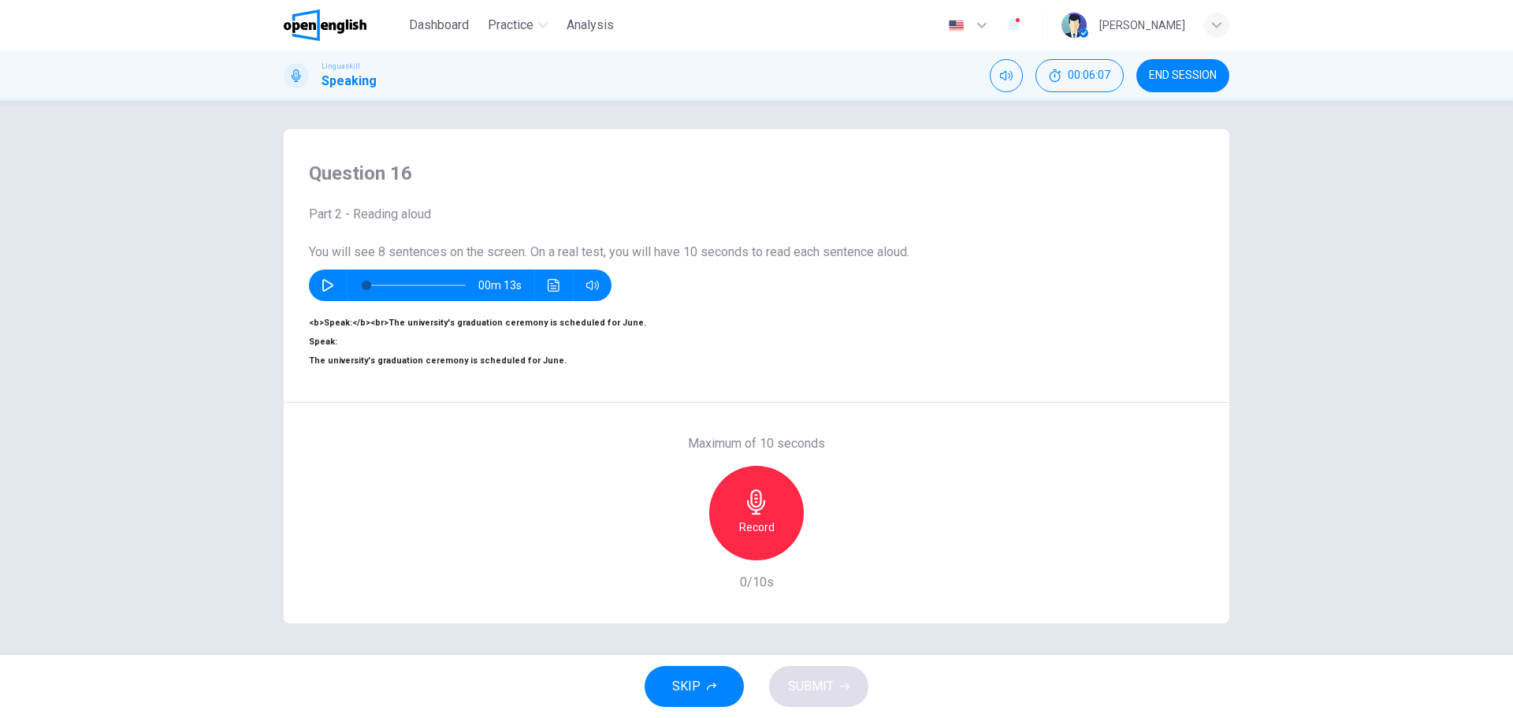
scroll to position [57, 0]
click at [723, 478] on div "Record" at bounding box center [756, 513] width 95 height 95
click at [766, 493] on div "Stop" at bounding box center [756, 513] width 95 height 95
click at [761, 518] on h6 "Record" at bounding box center [756, 527] width 35 height 19
click at [751, 518] on h6 "Stop" at bounding box center [757, 527] width 24 height 19
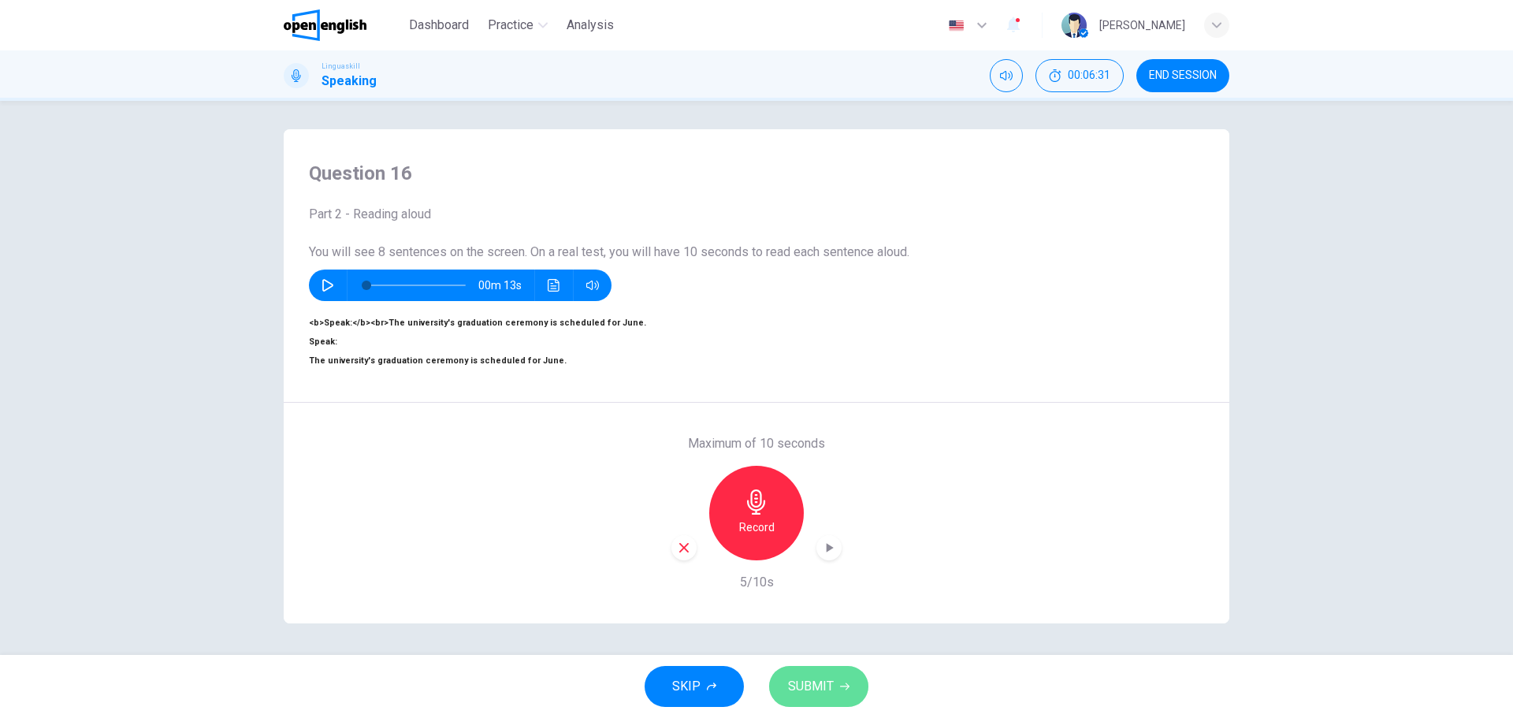
click at [816, 683] on span "SUBMIT" at bounding box center [811, 687] width 46 height 22
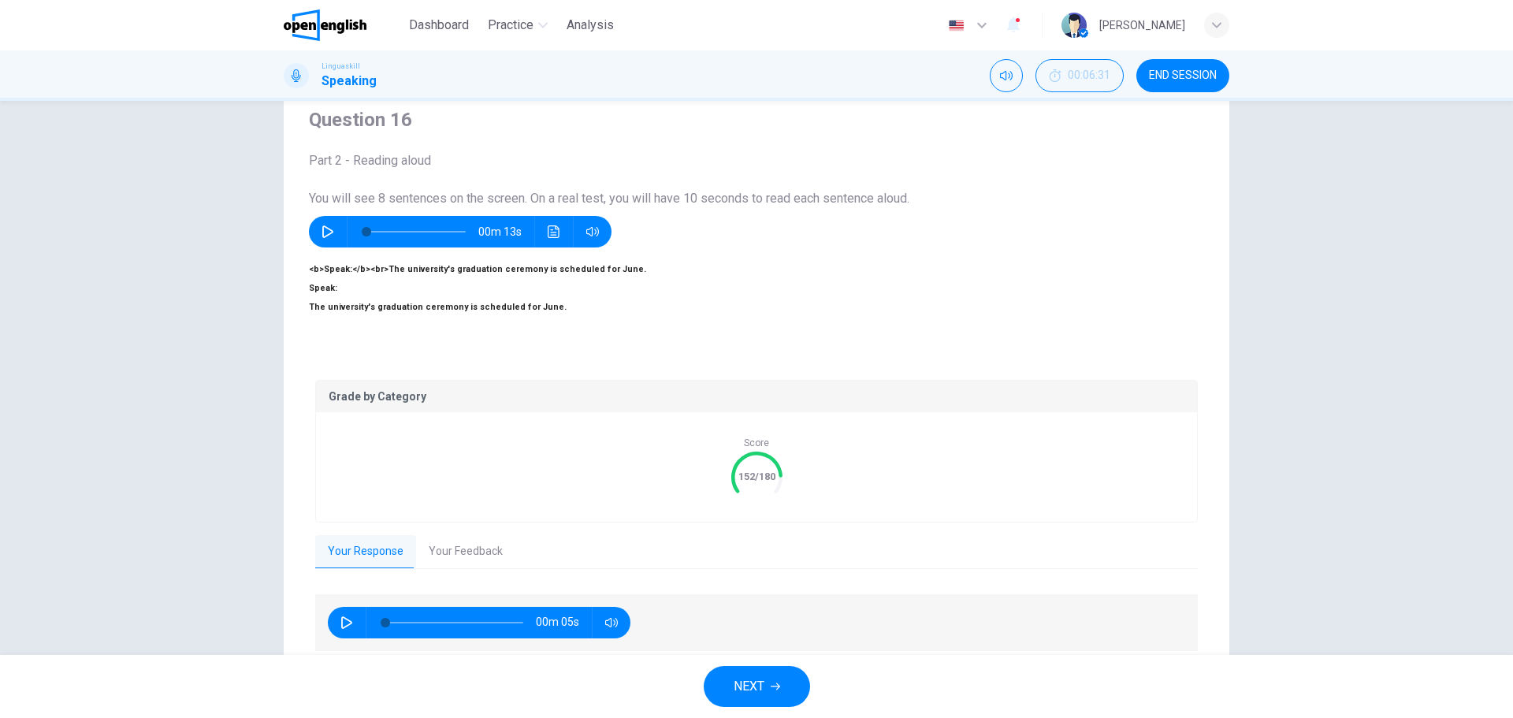
click at [483, 535] on button "Your Feedback" at bounding box center [465, 551] width 99 height 33
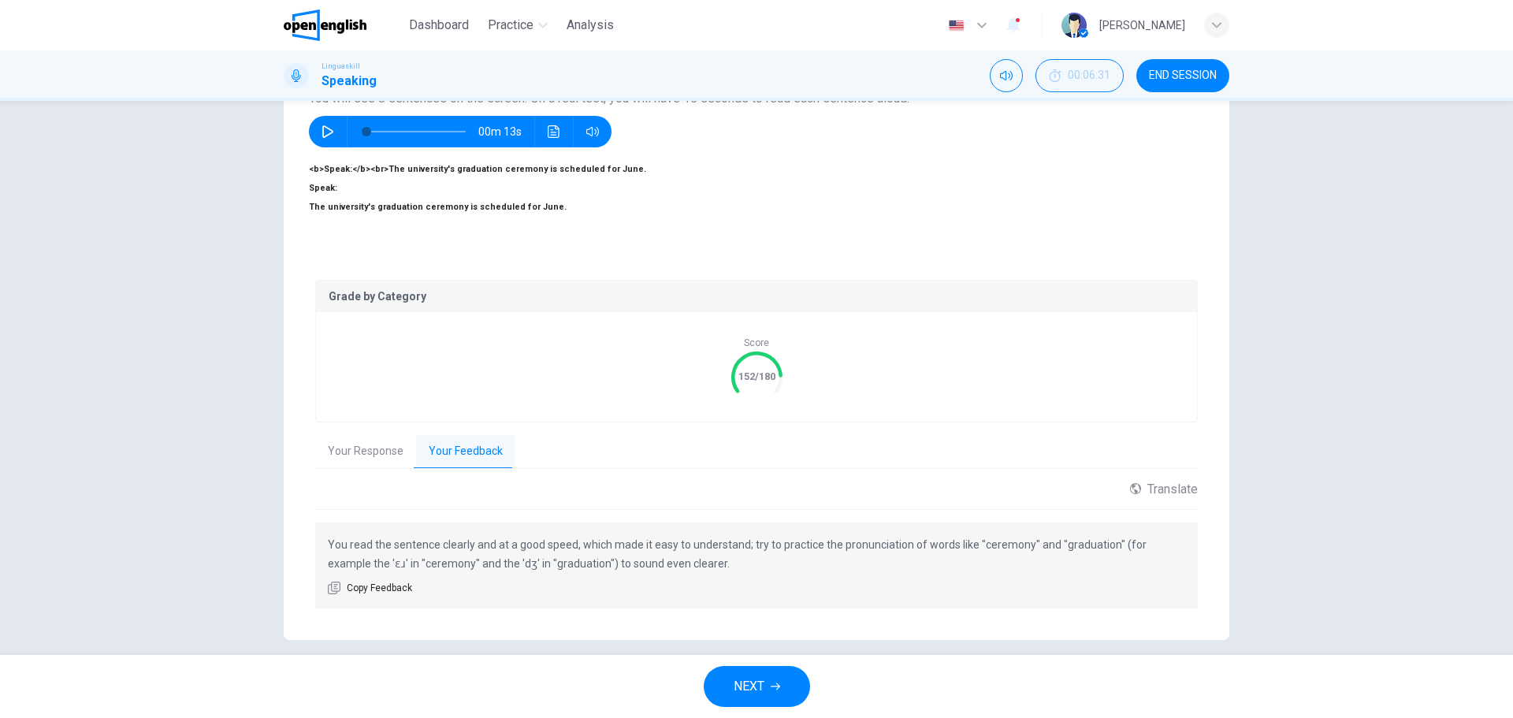
scroll to position [159, 0]
click at [521, 546] on p "You read the sentence clearly and at a good speed, which made it easy to unders…" at bounding box center [757, 552] width 858 height 38
drag, startPoint x: 502, startPoint y: 545, endPoint x: 561, endPoint y: 542, distance: 59.3
click at [561, 542] on p "You read the sentence clearly and at a good speed, which made it easy to unders…" at bounding box center [757, 552] width 858 height 38
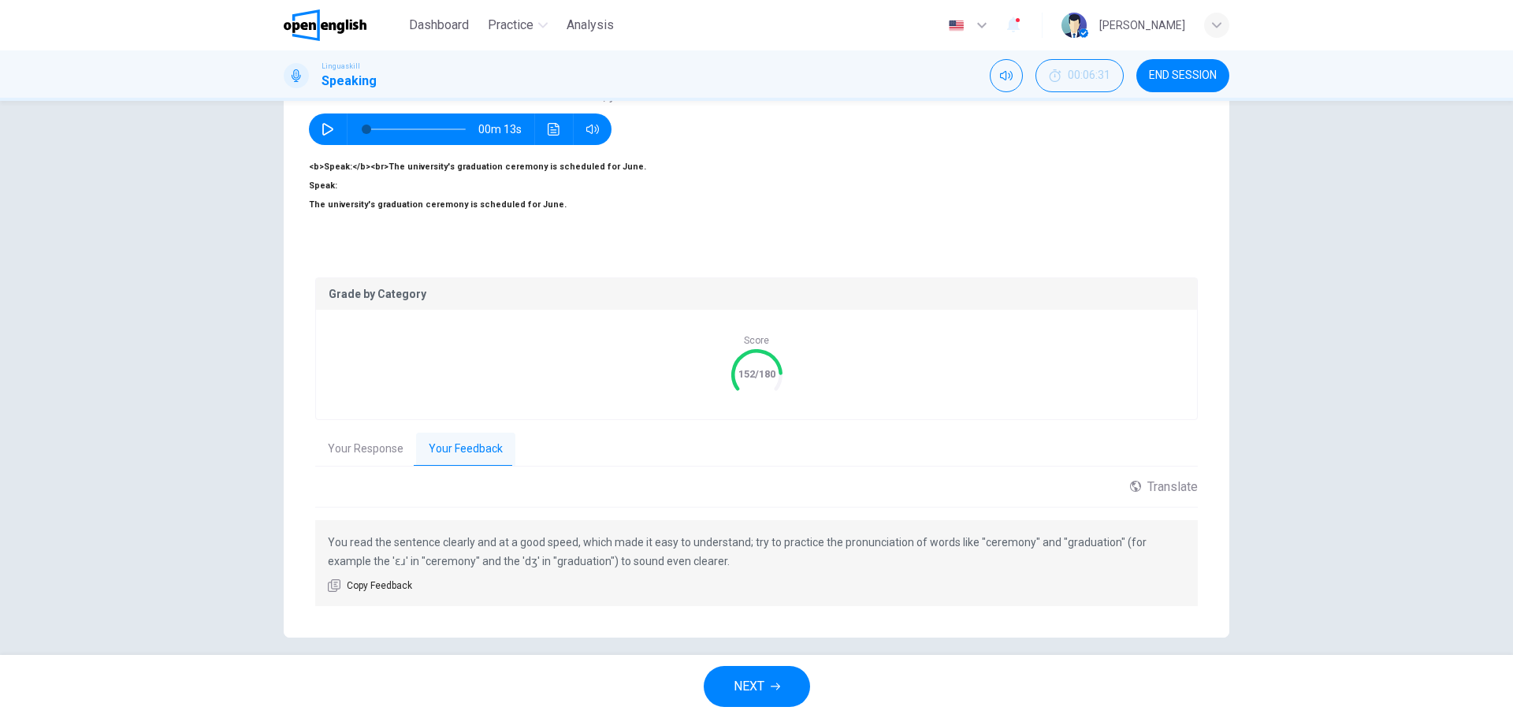
click at [791, 687] on button "NEXT" at bounding box center [757, 686] width 106 height 41
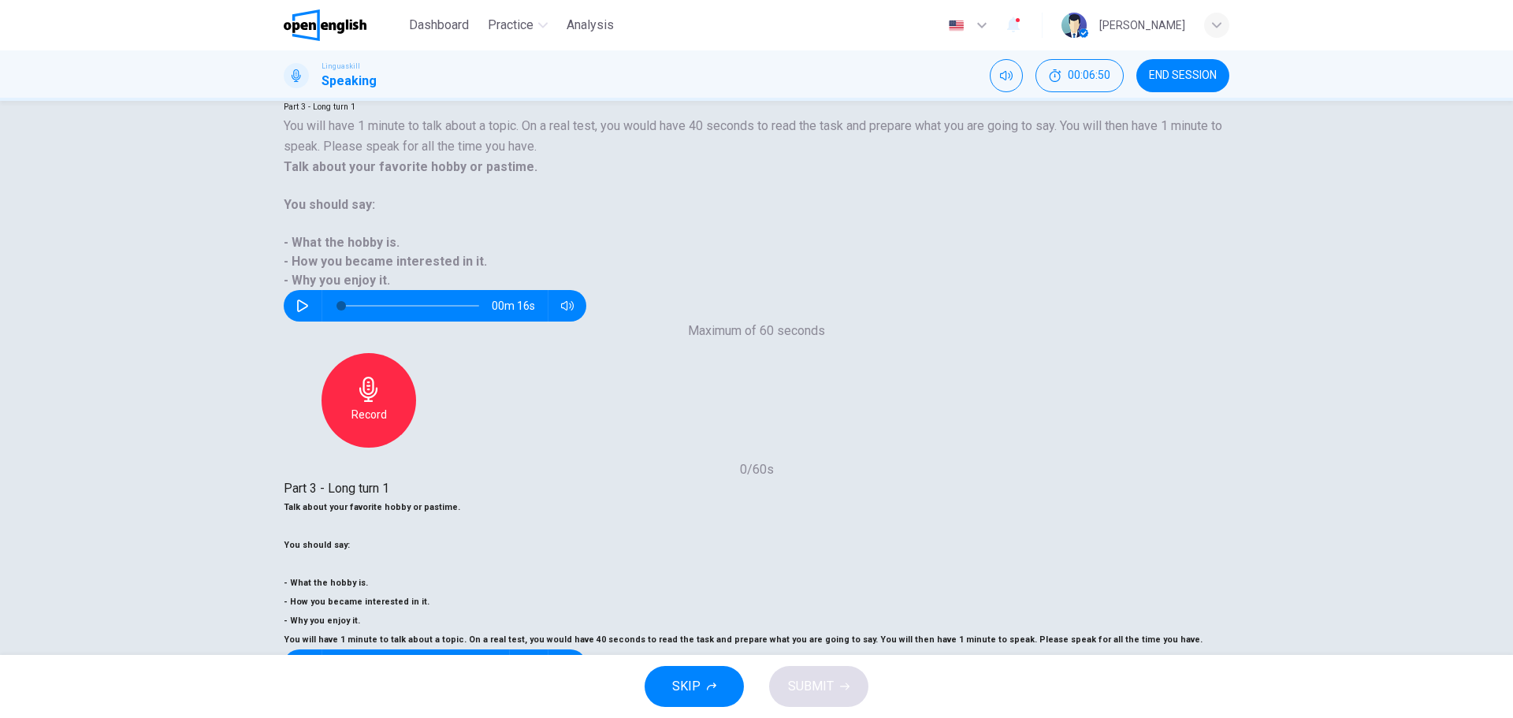
scroll to position [115, 0]
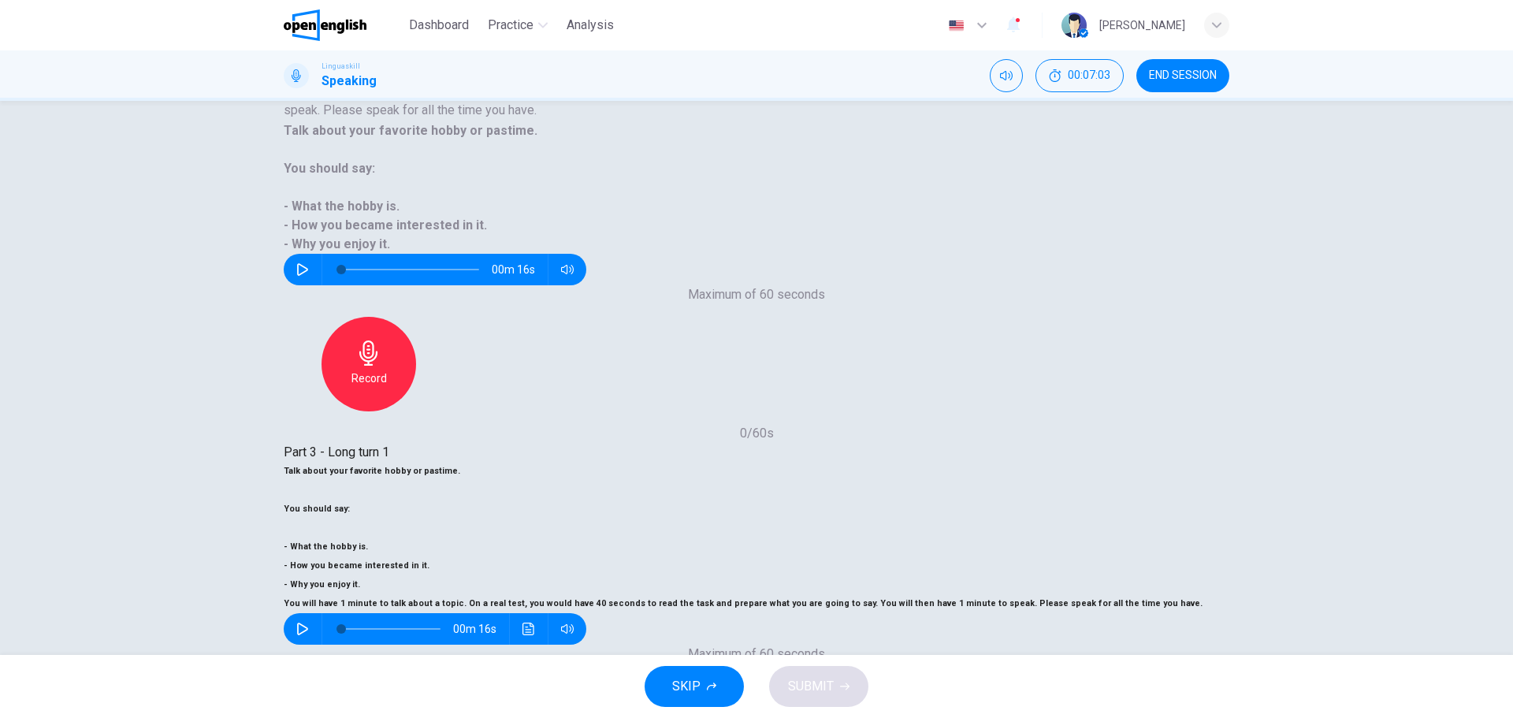
click at [832, 688] on span "SUBMIT" at bounding box center [811, 687] width 46 height 22
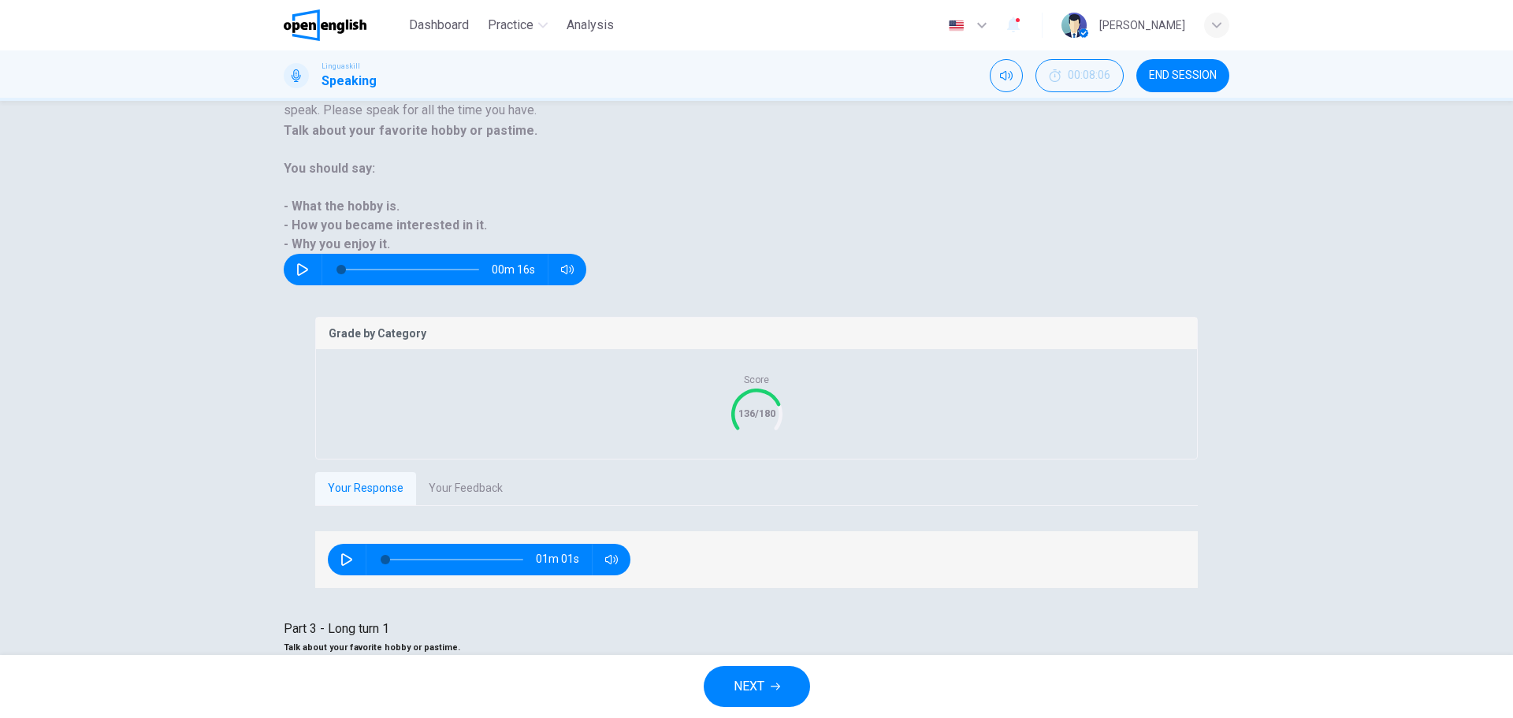
click at [769, 700] on button "NEXT" at bounding box center [757, 686] width 106 height 41
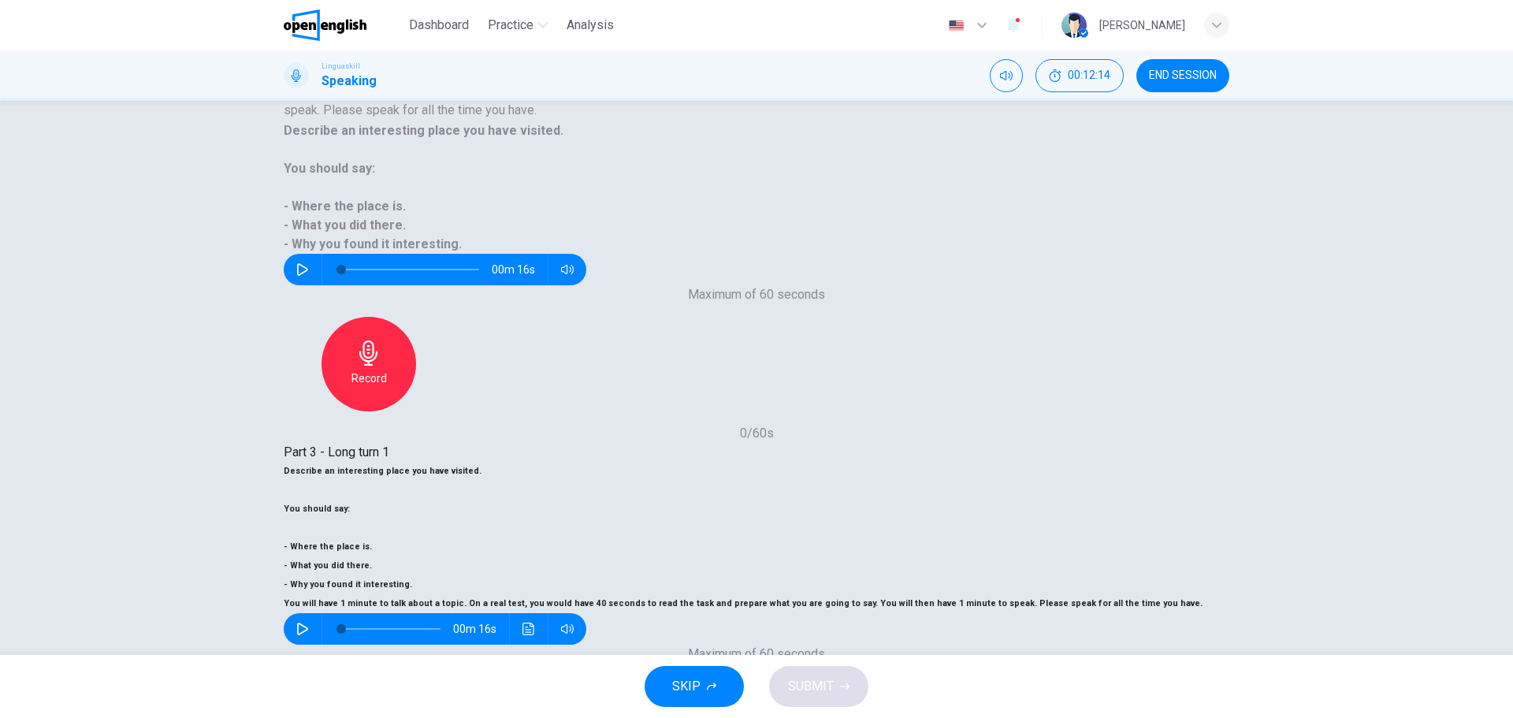
click at [804, 676] on div "Stop" at bounding box center [756, 723] width 95 height 95
click at [804, 676] on div "Record" at bounding box center [756, 723] width 95 height 95
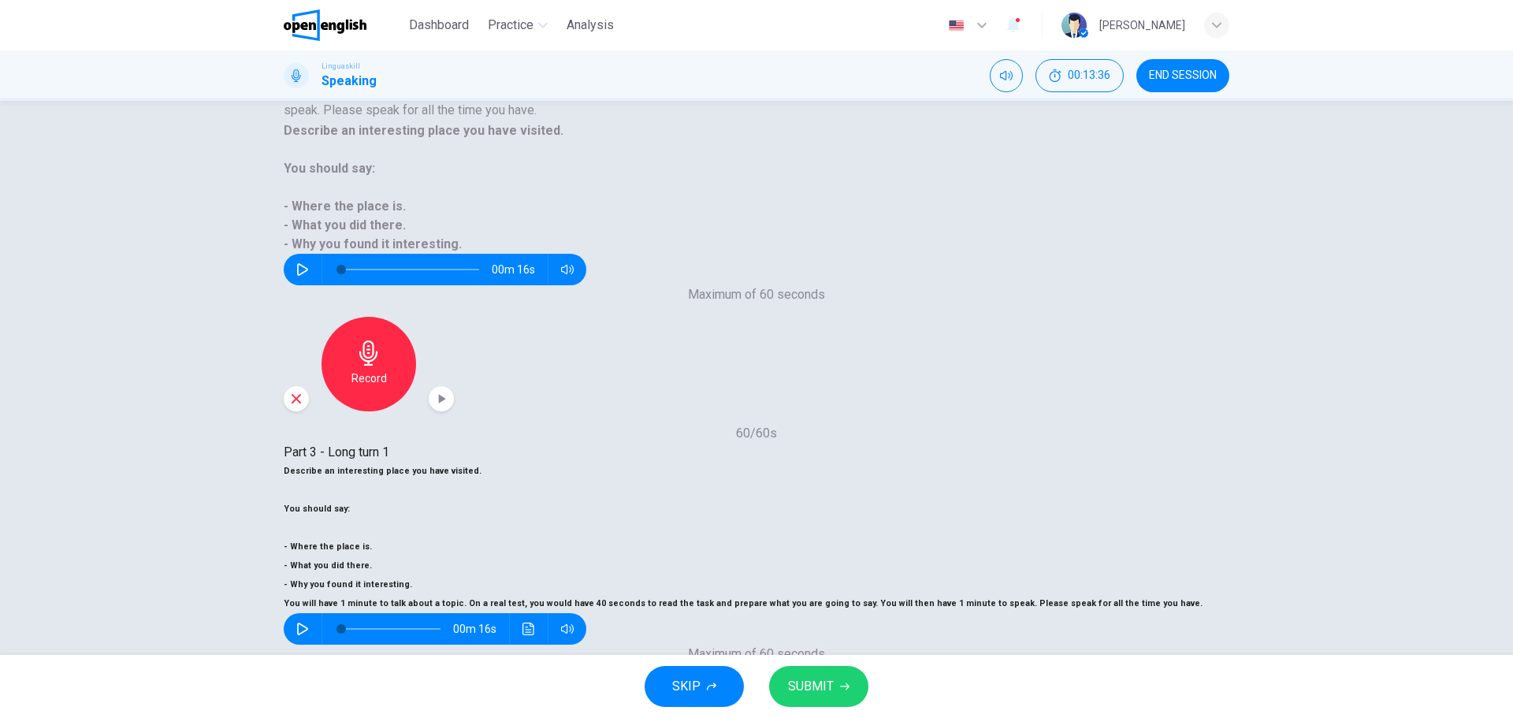
click at [823, 685] on span "SUBMIT" at bounding box center [811, 687] width 46 height 22
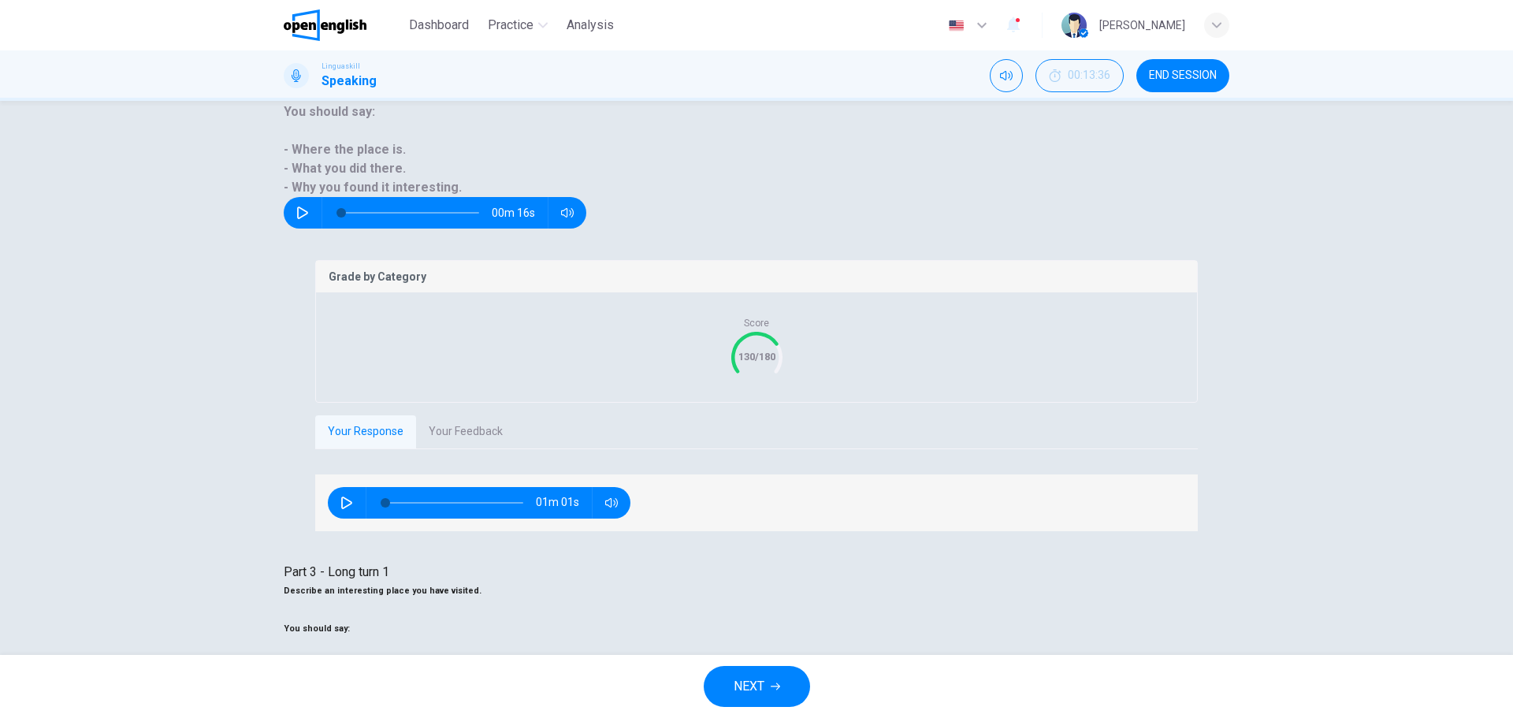
scroll to position [179, 0]
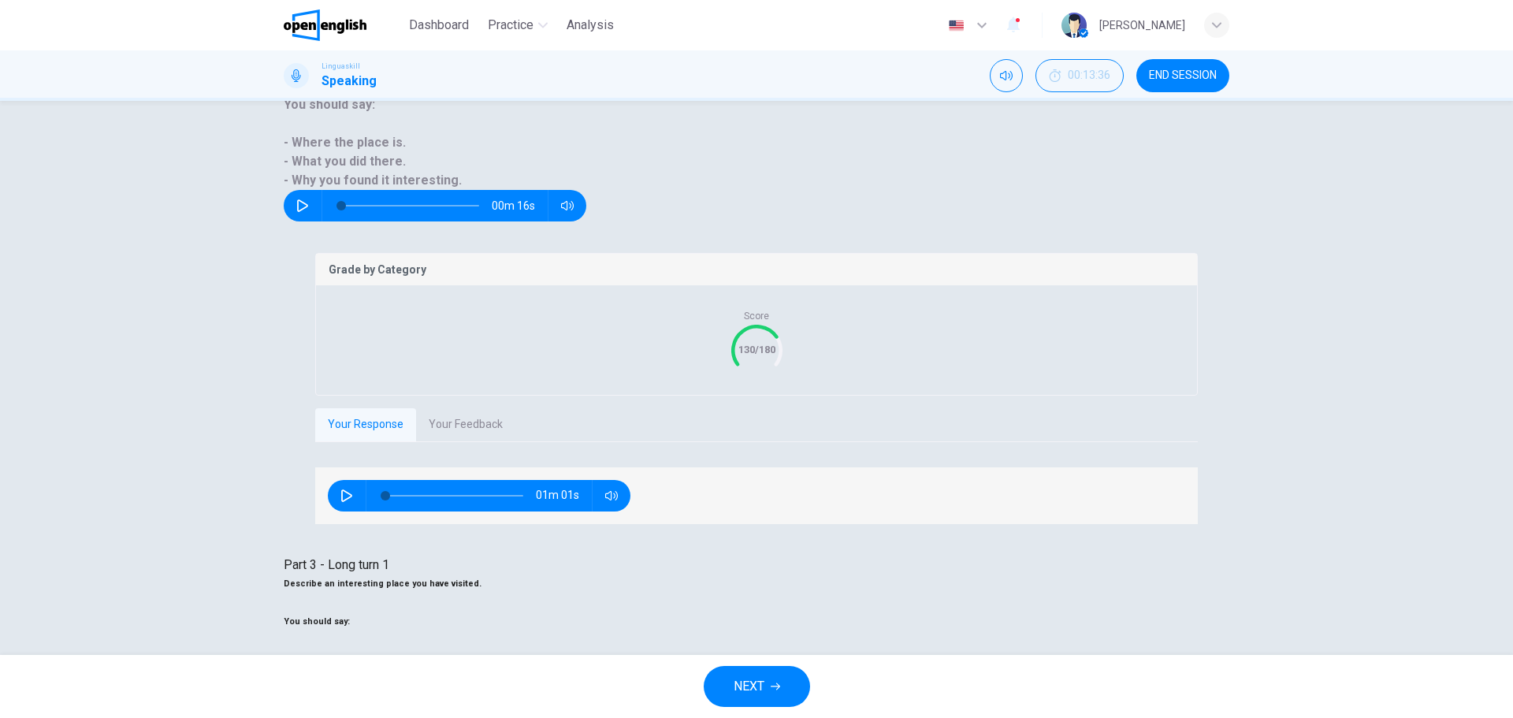
click at [764, 672] on button "NEXT" at bounding box center [757, 686] width 106 height 41
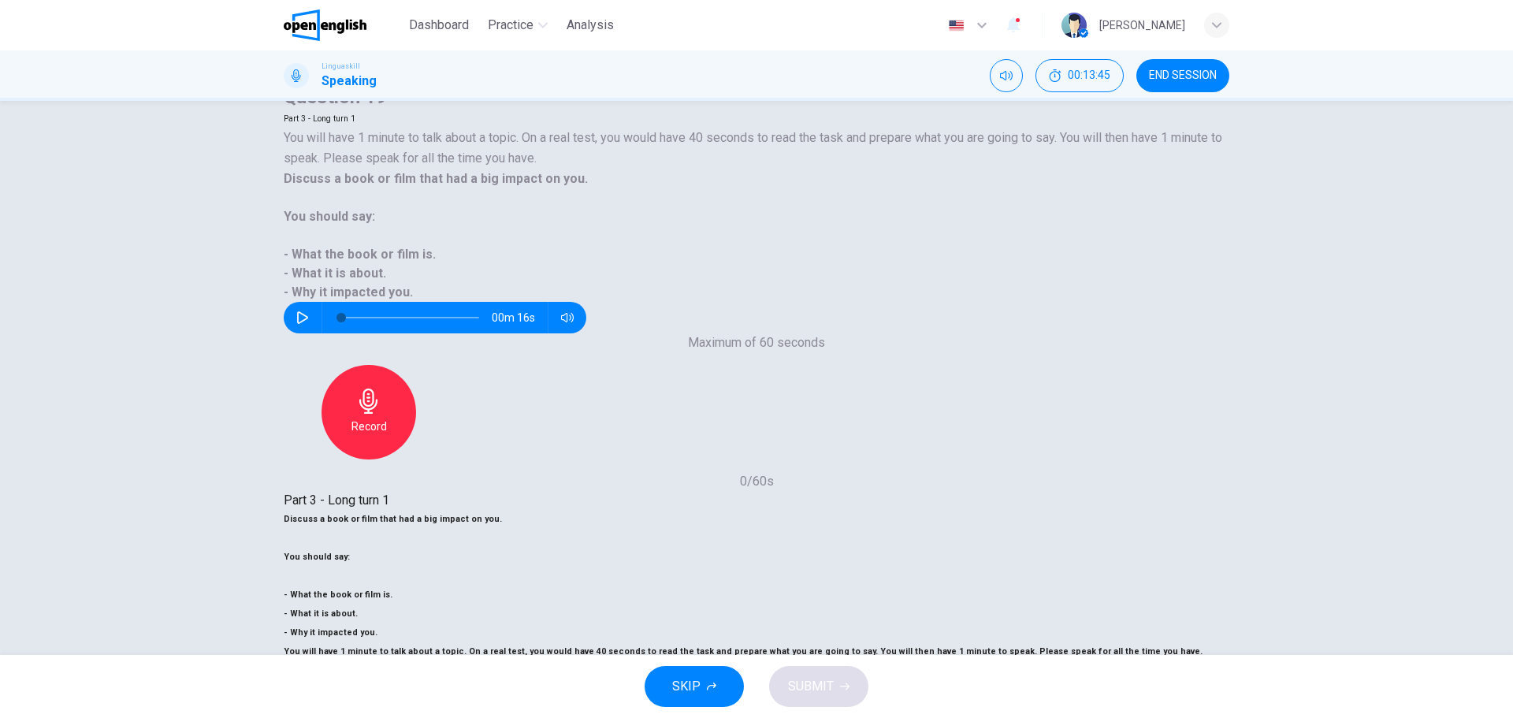
scroll to position [79, 0]
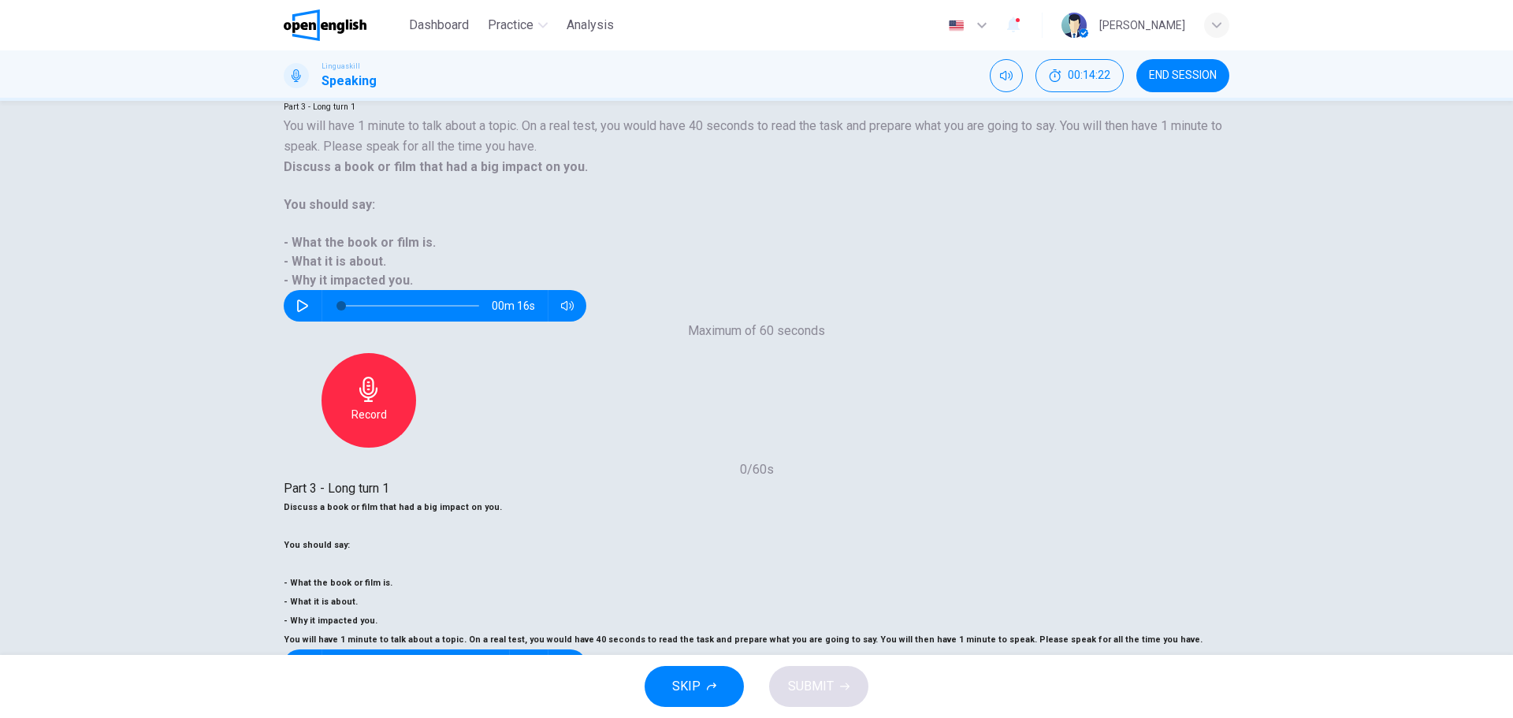
click at [825, 660] on div "Dashboard Practice Analysis English ** ​ [PERSON_NAME] Linguaskill Speaking 00:…" at bounding box center [756, 359] width 1513 height 718
click at [826, 684] on span "SUBMIT" at bounding box center [811, 687] width 46 height 22
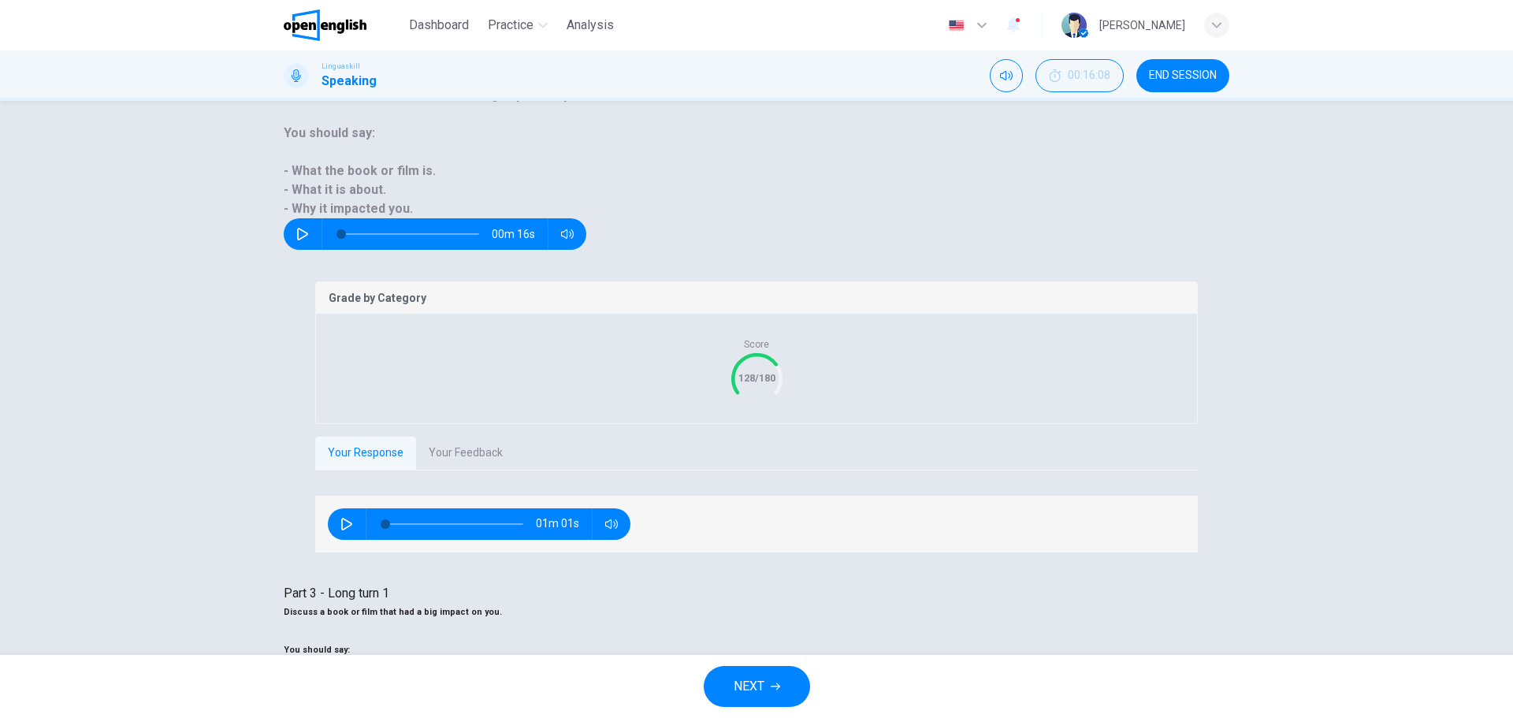
scroll to position [179, 0]
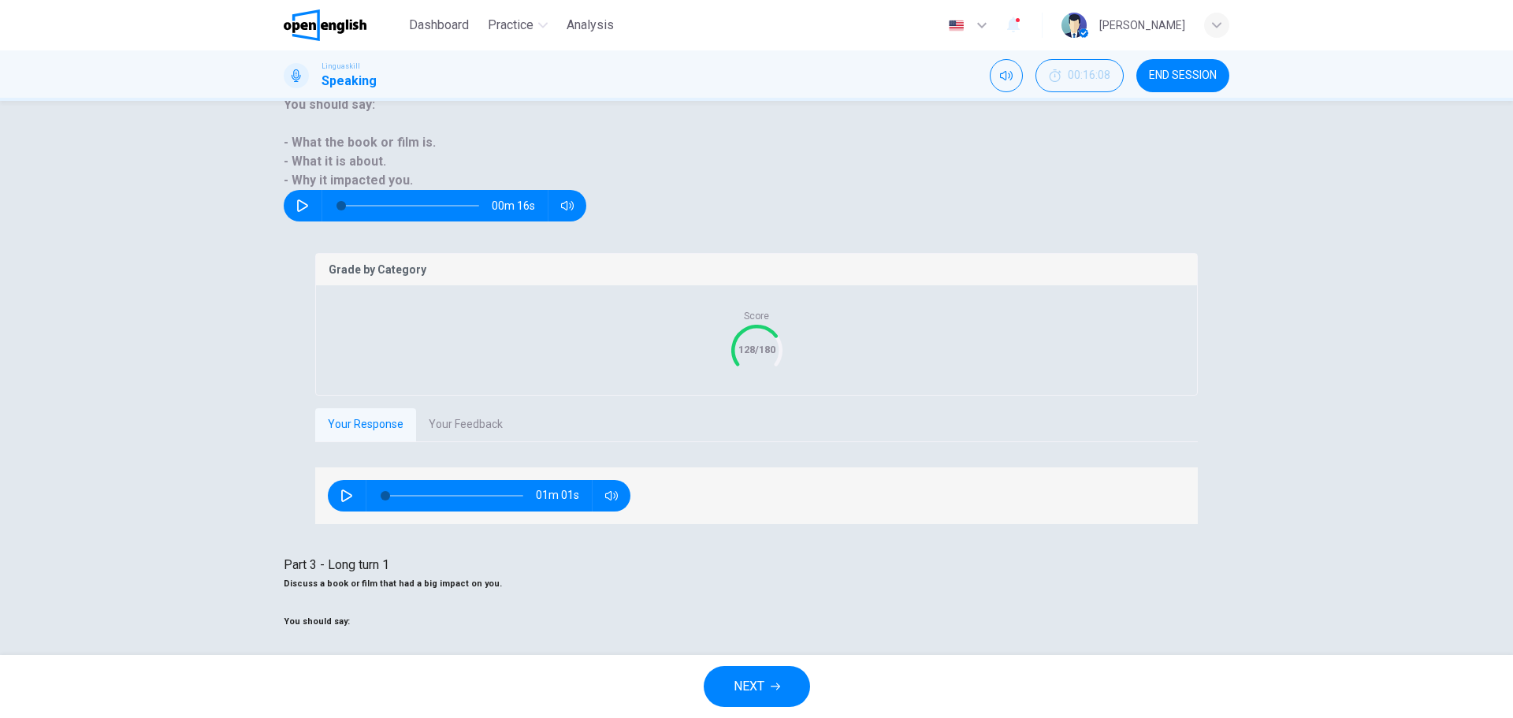
click at [761, 669] on button "NEXT" at bounding box center [757, 686] width 106 height 41
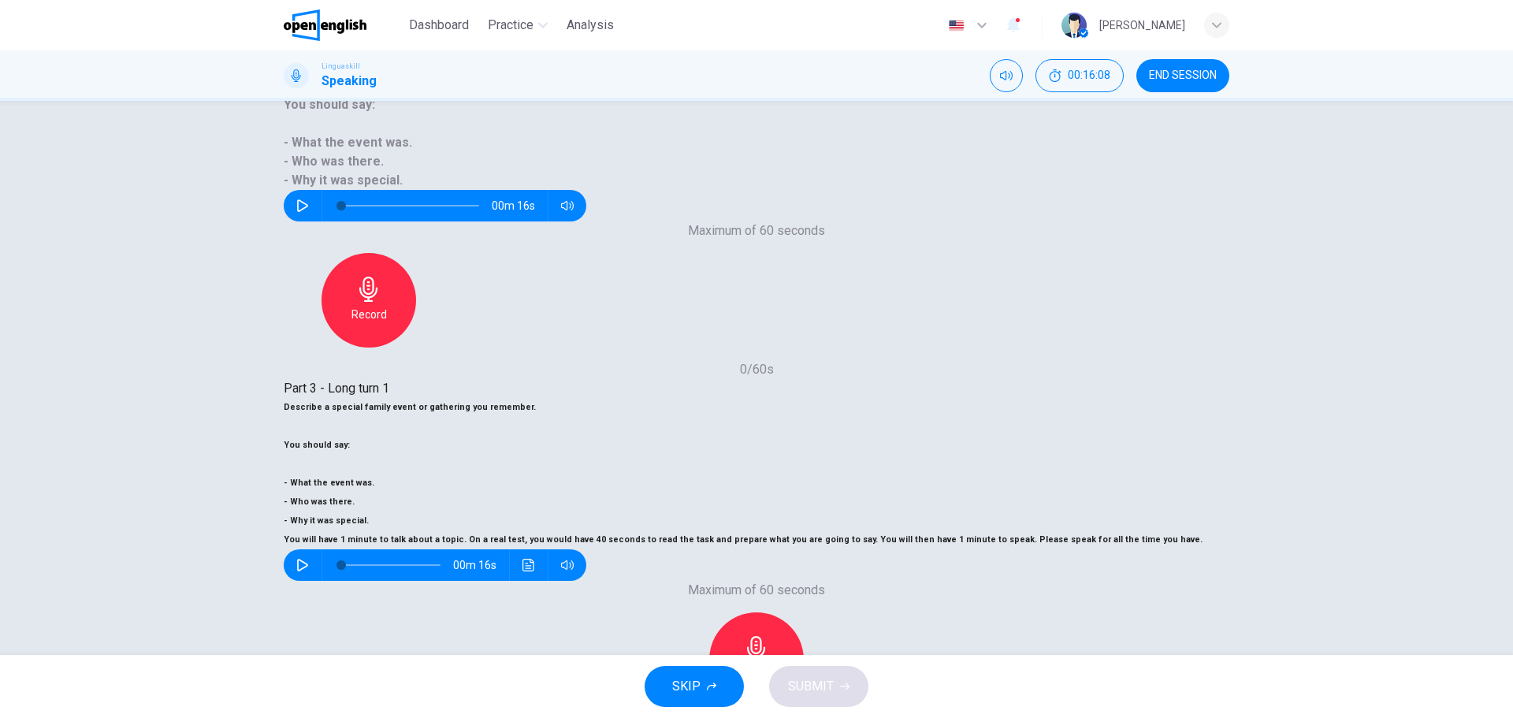
scroll to position [115, 0]
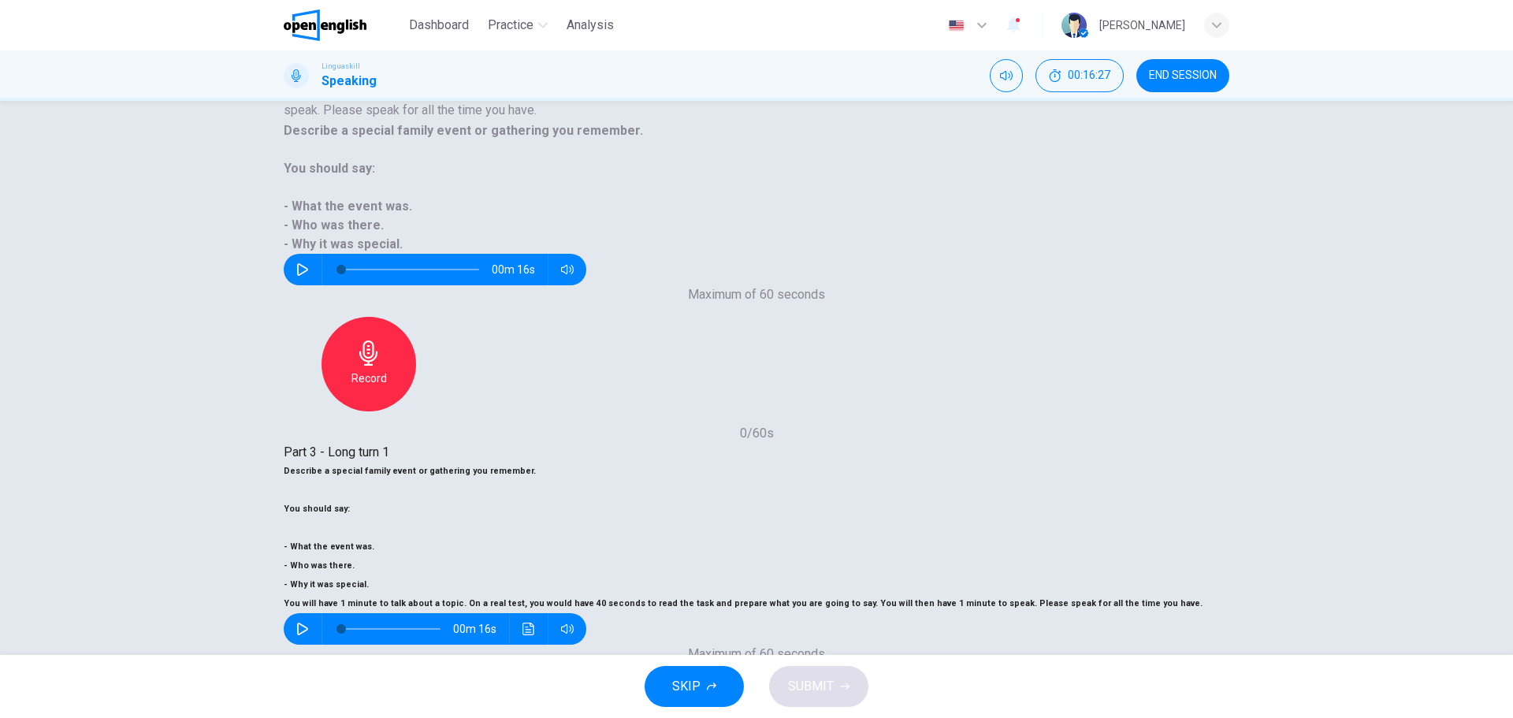
click at [803, 682] on span "SUBMIT" at bounding box center [811, 687] width 46 height 22
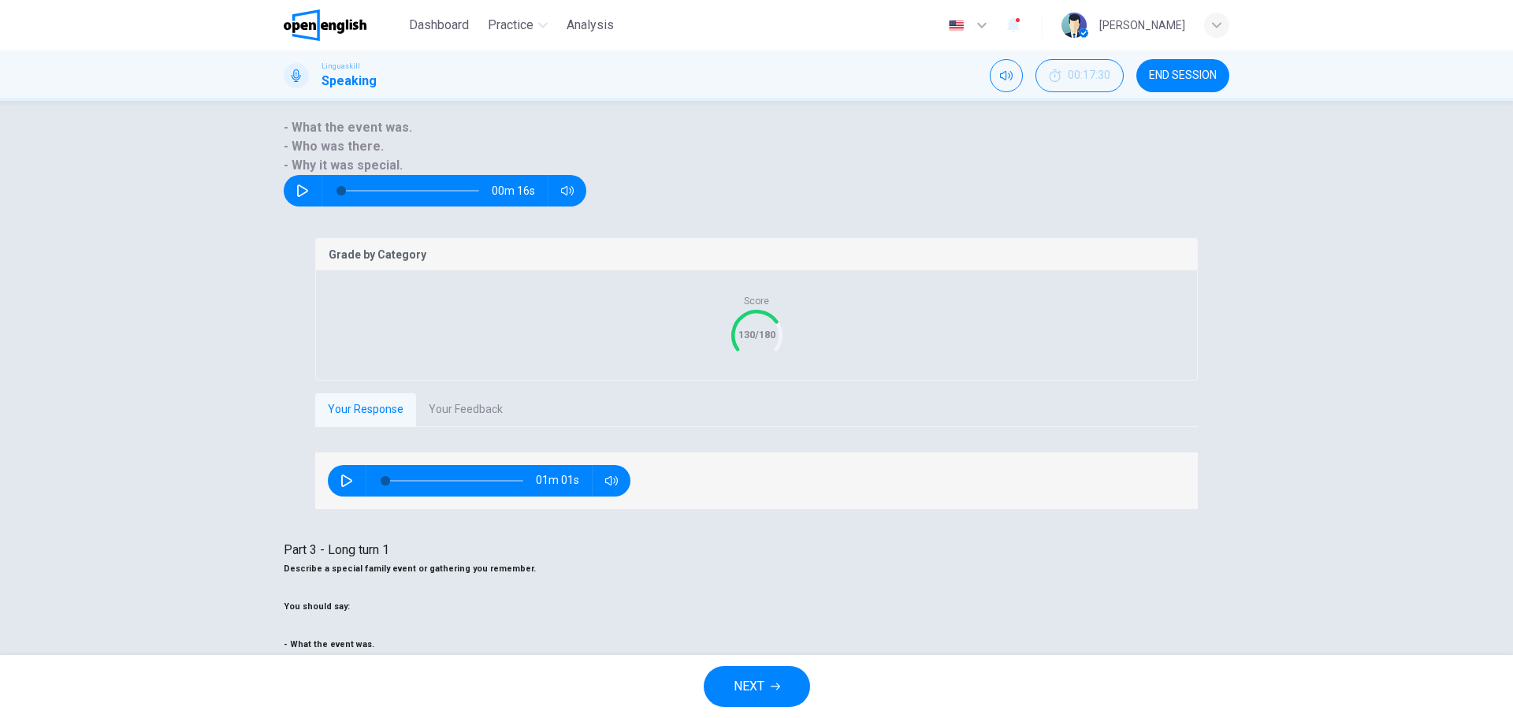
click at [764, 672] on button "NEXT" at bounding box center [757, 686] width 106 height 41
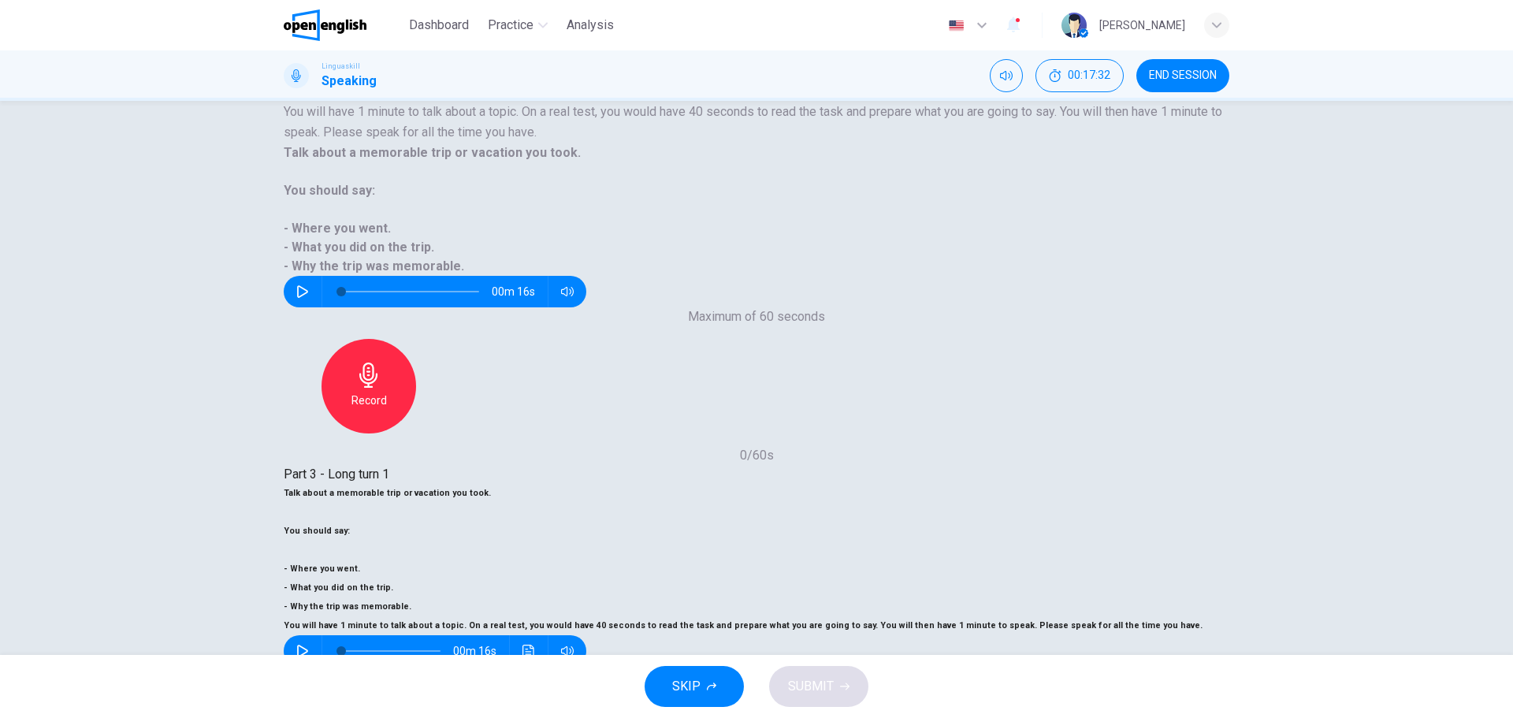
scroll to position [36, 0]
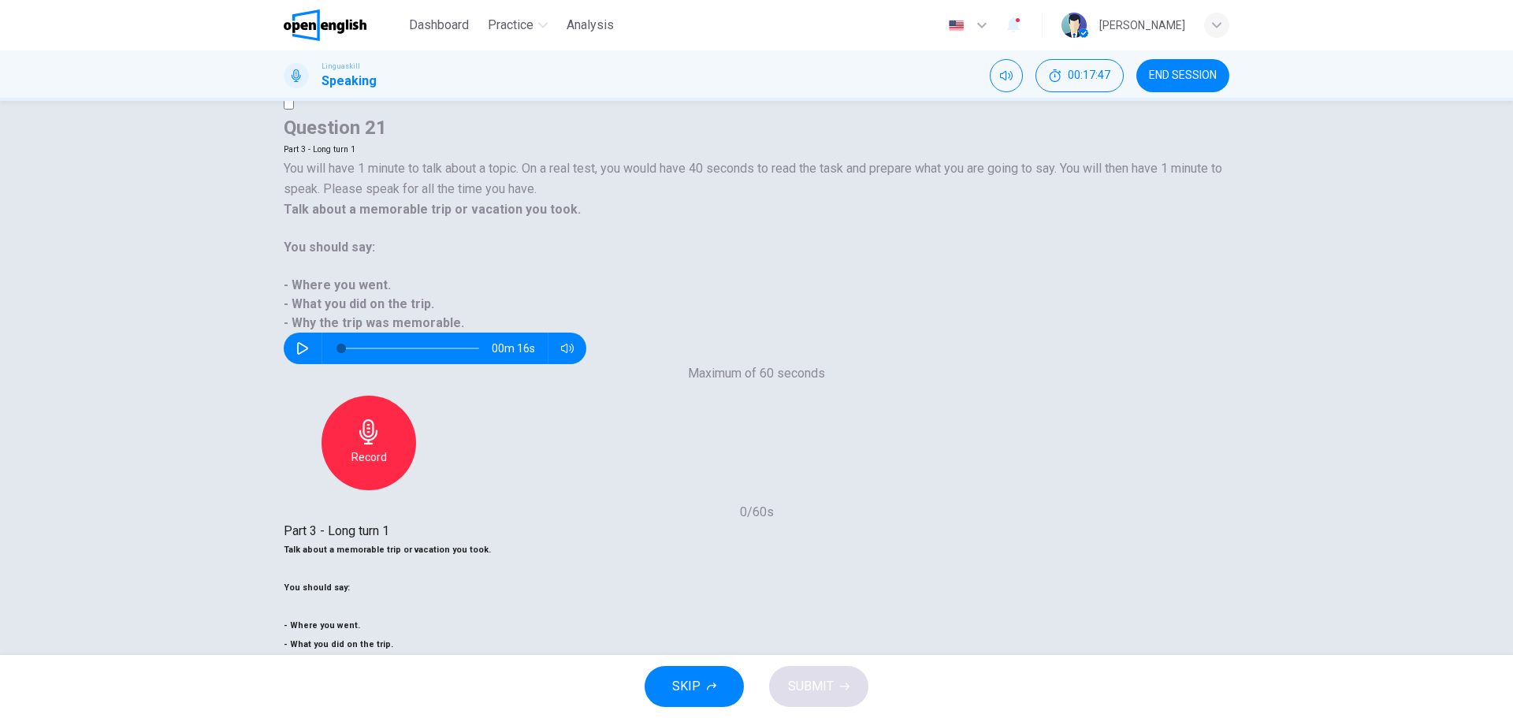
click at [818, 694] on span "SUBMIT" at bounding box center [811, 687] width 46 height 22
click at [806, 663] on div "SKIP SUBMIT" at bounding box center [756, 686] width 1513 height 63
click at [810, 683] on span "SUBMIT" at bounding box center [811, 687] width 46 height 22
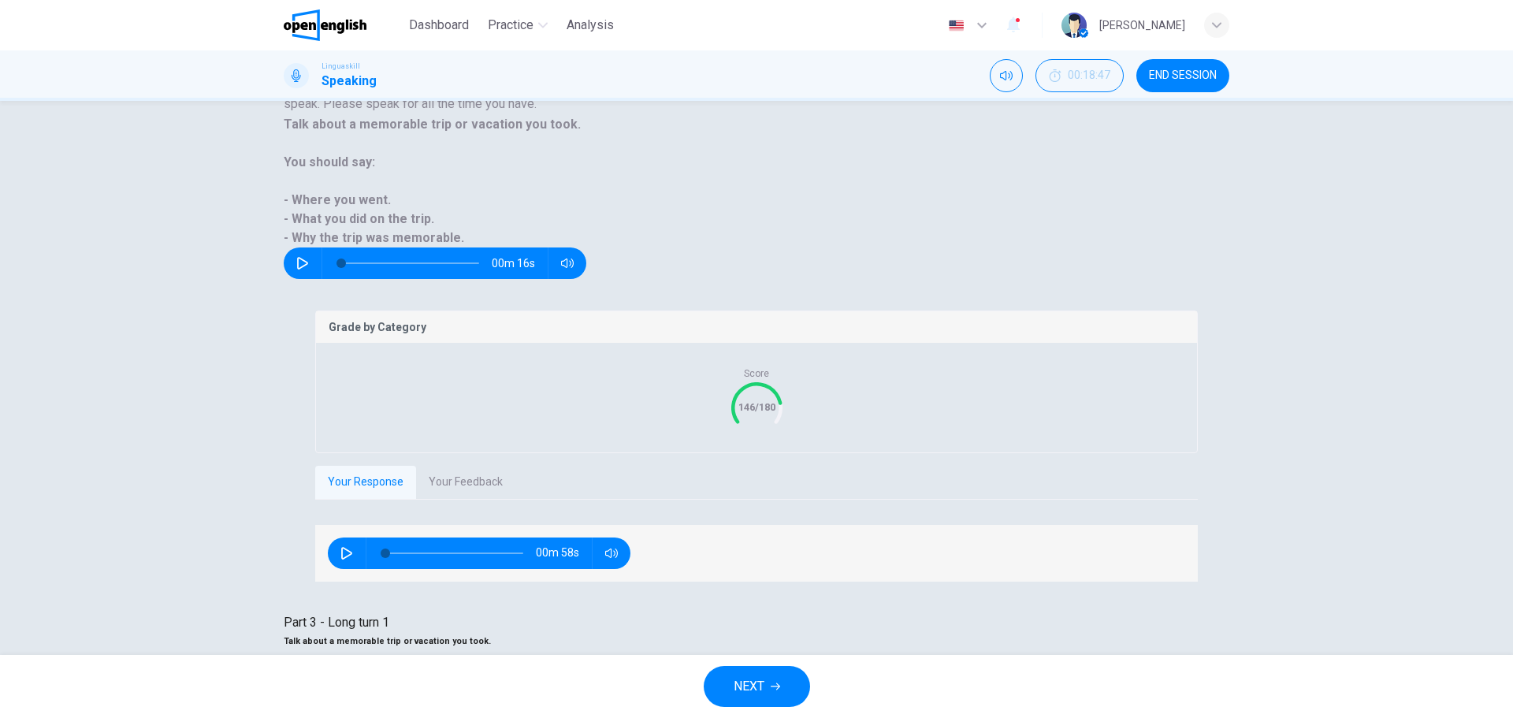
scroll to position [179, 0]
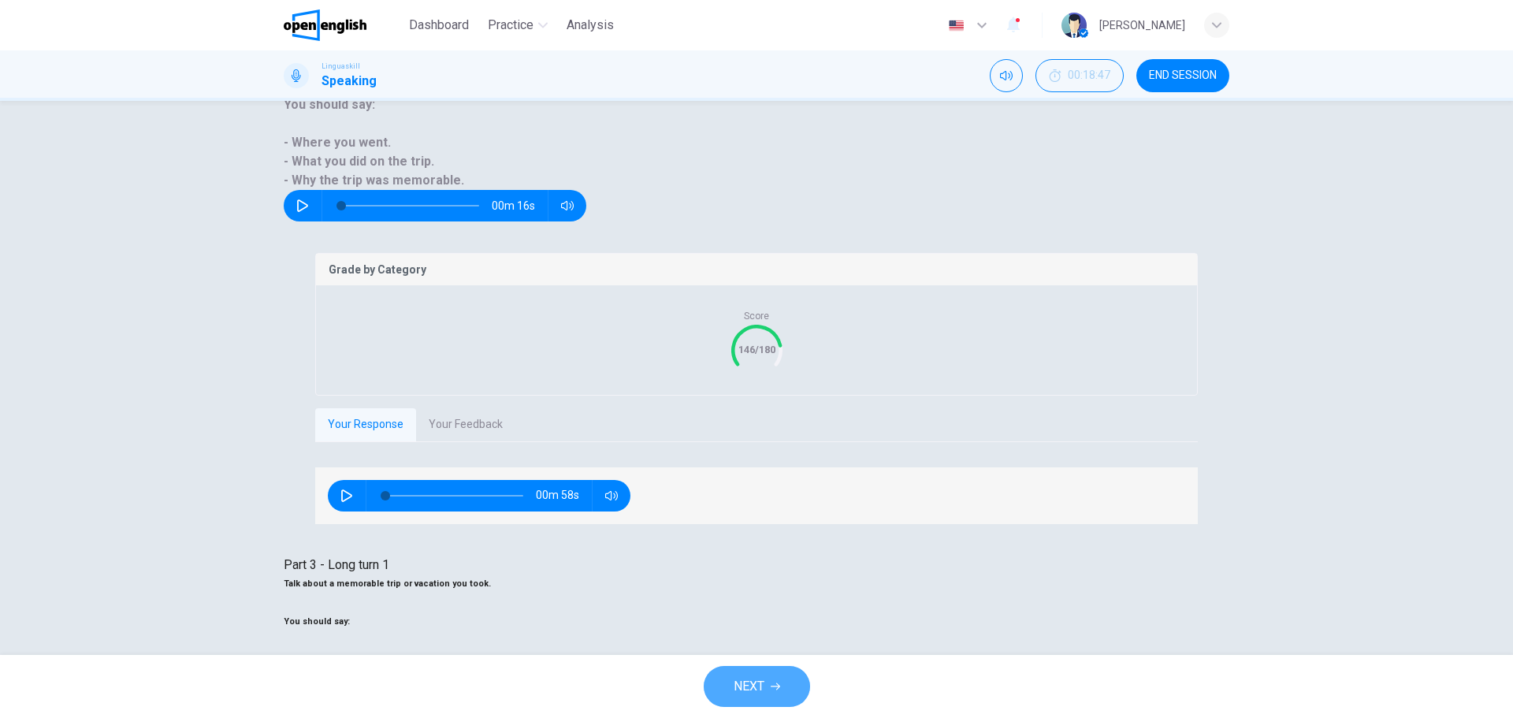
click at [755, 683] on span "NEXT" at bounding box center [749, 687] width 31 height 22
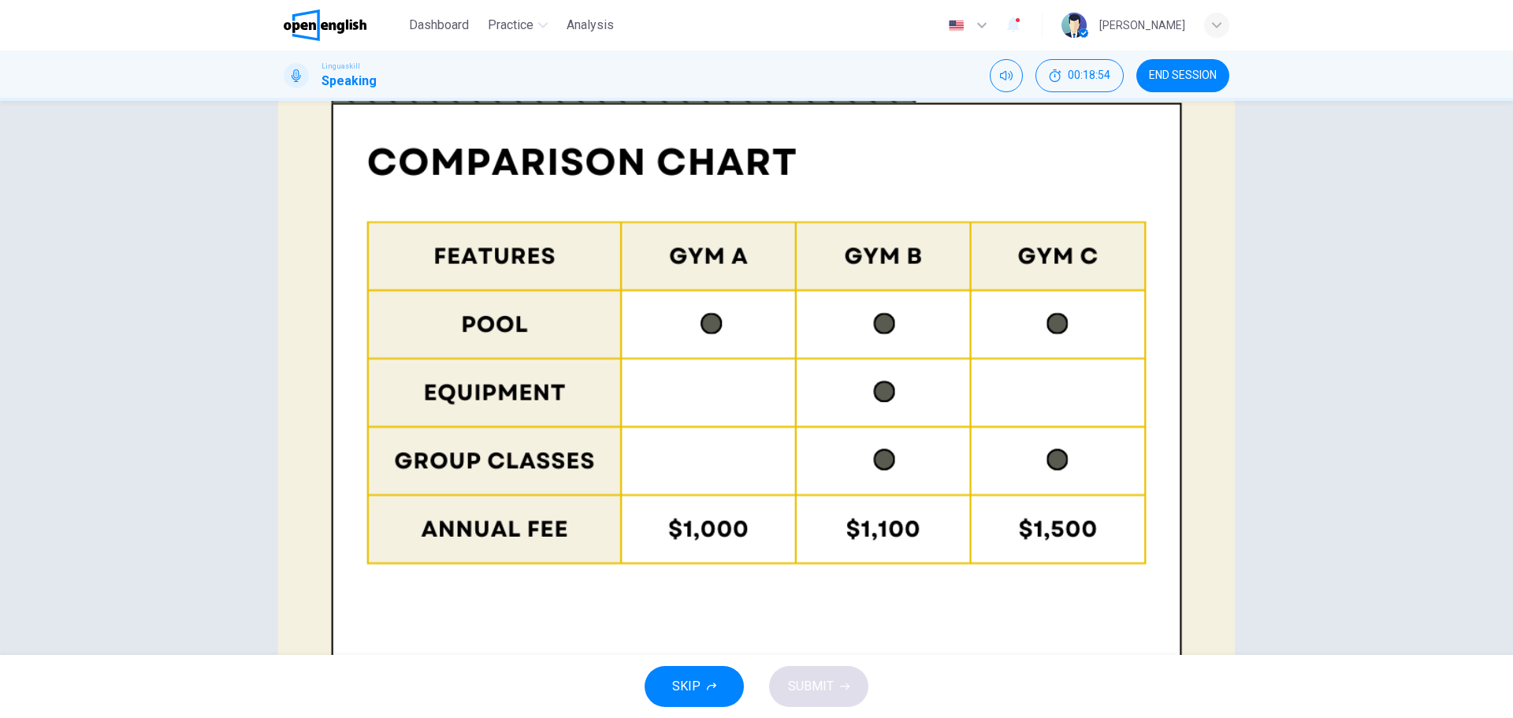
scroll to position [222, 0]
drag, startPoint x: 944, startPoint y: 441, endPoint x: 953, endPoint y: 441, distance: 9.5
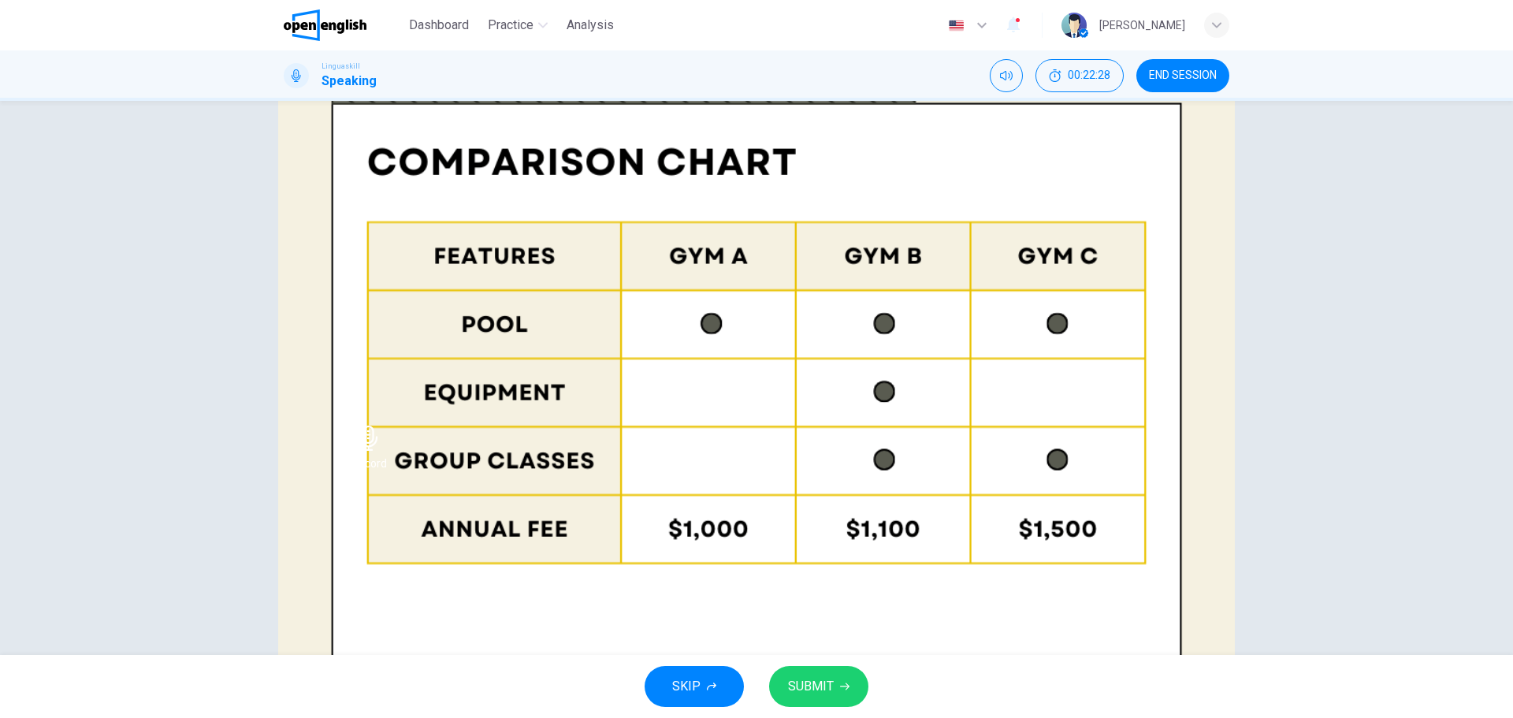
click at [812, 693] on span "SUBMIT" at bounding box center [811, 687] width 46 height 22
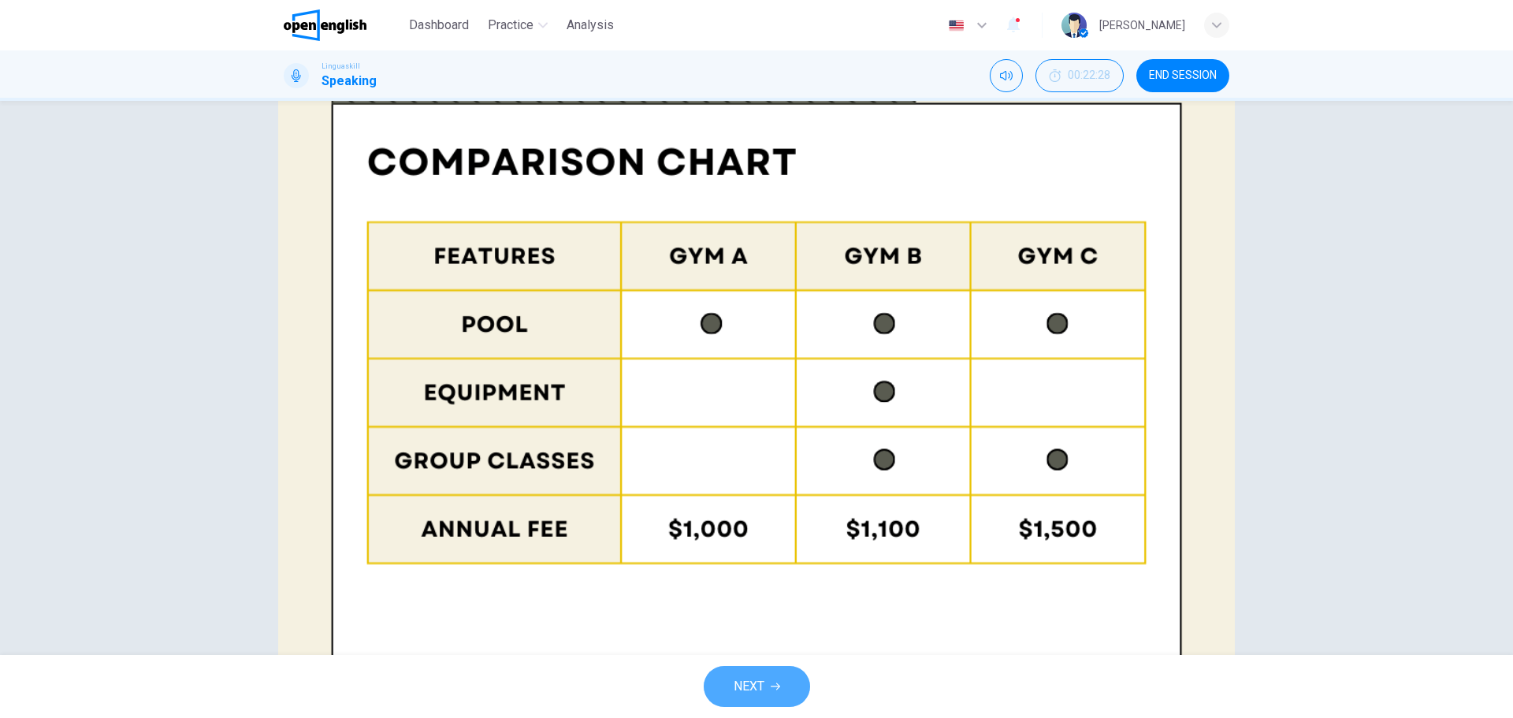
click at [784, 684] on button "NEXT" at bounding box center [757, 686] width 106 height 41
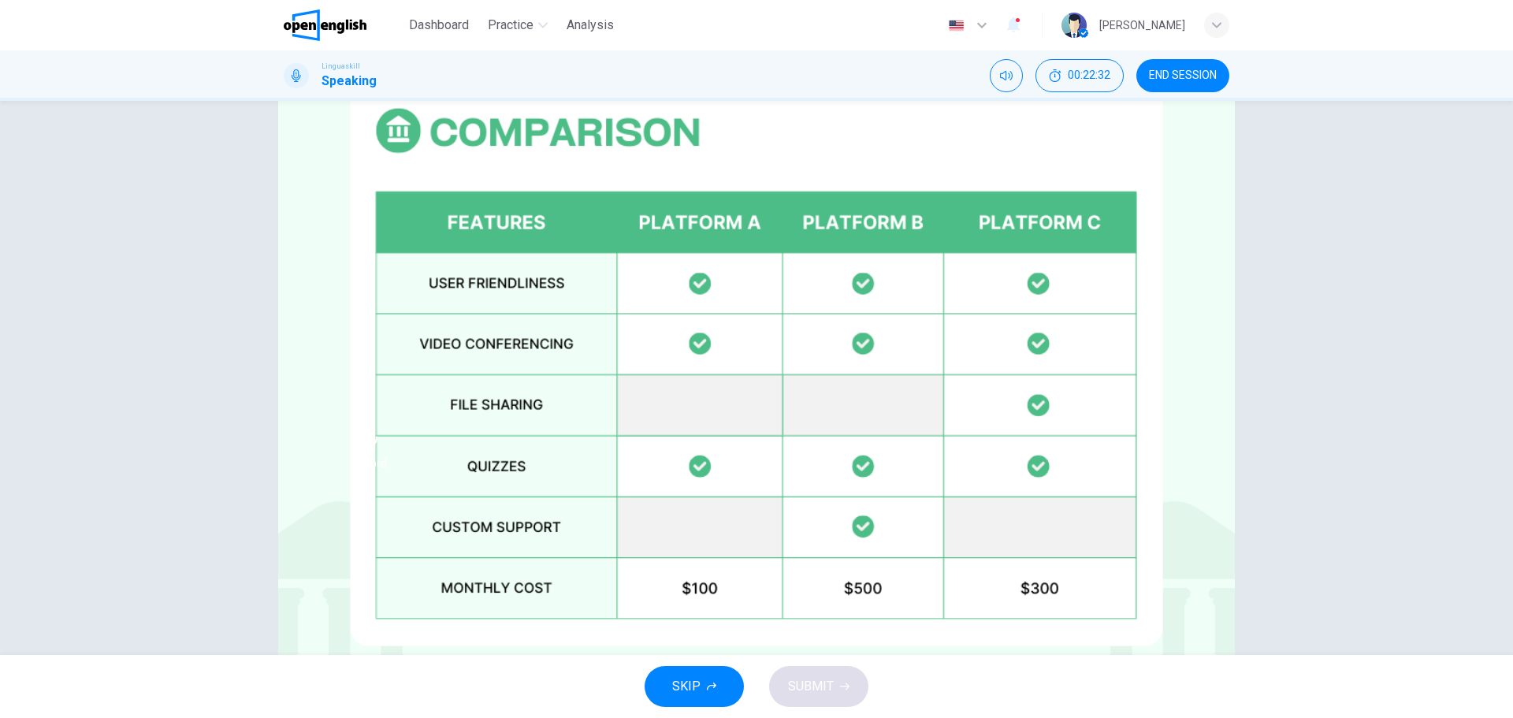
click at [816, 683] on span "SUBMIT" at bounding box center [811, 687] width 46 height 22
click at [787, 665] on div "NEXT" at bounding box center [756, 686] width 1513 height 63
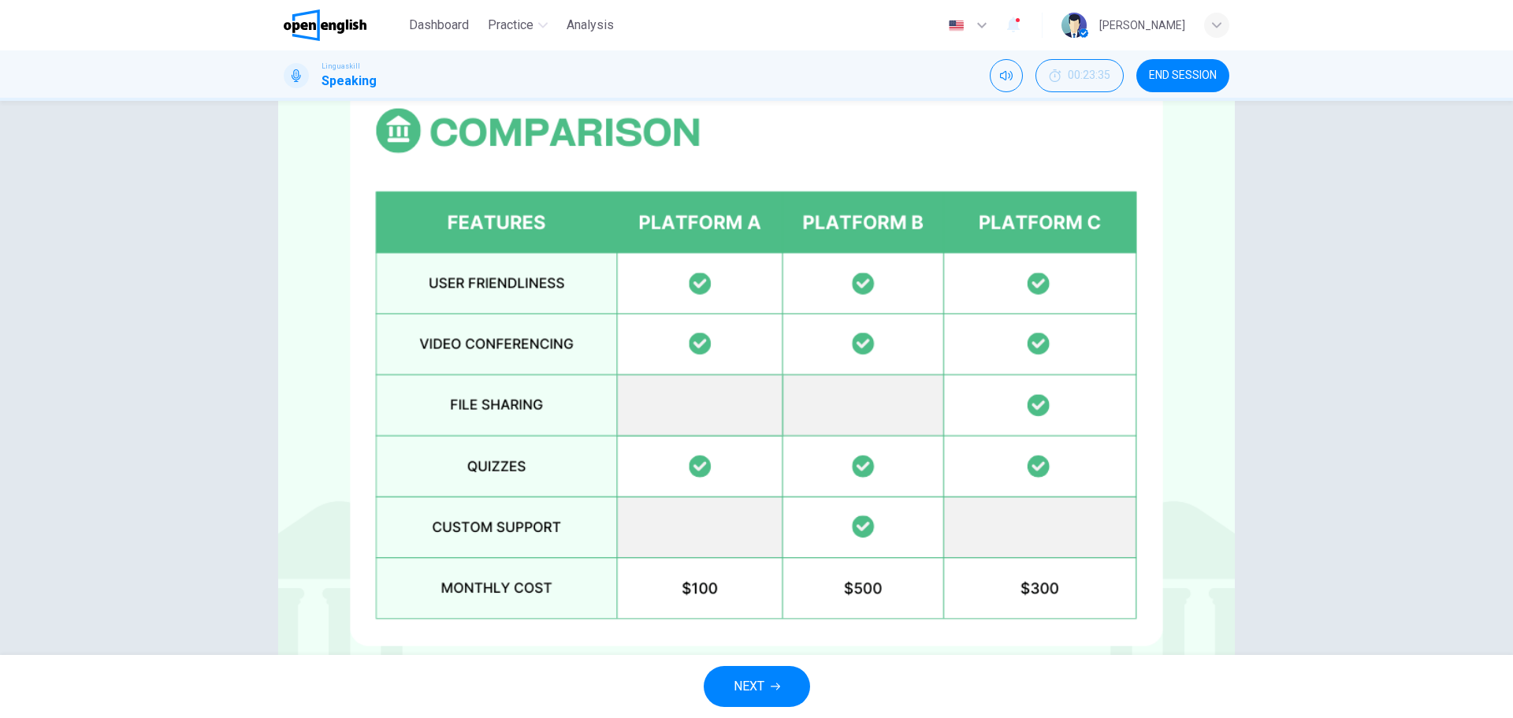
click at [775, 688] on icon "button" at bounding box center [775, 686] width 9 height 9
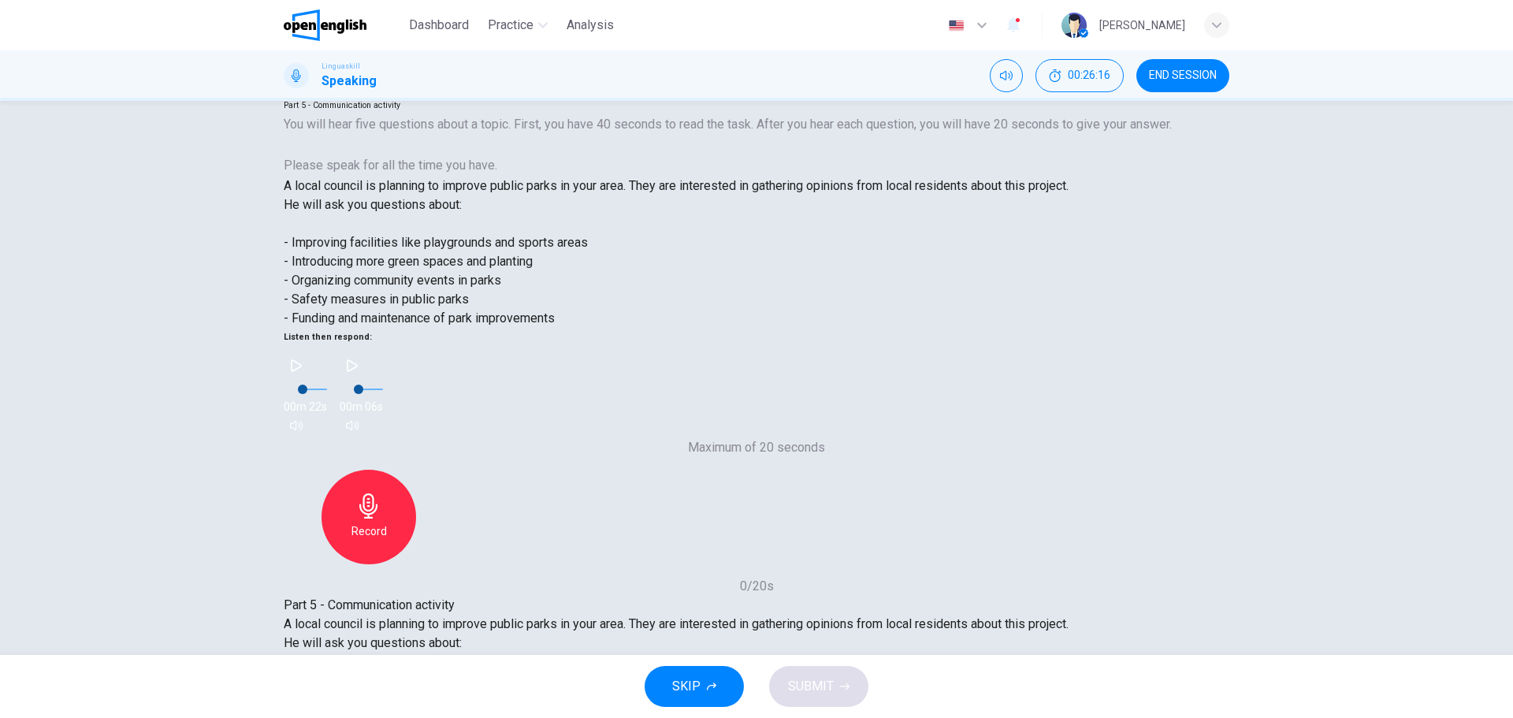
scroll to position [134, 0]
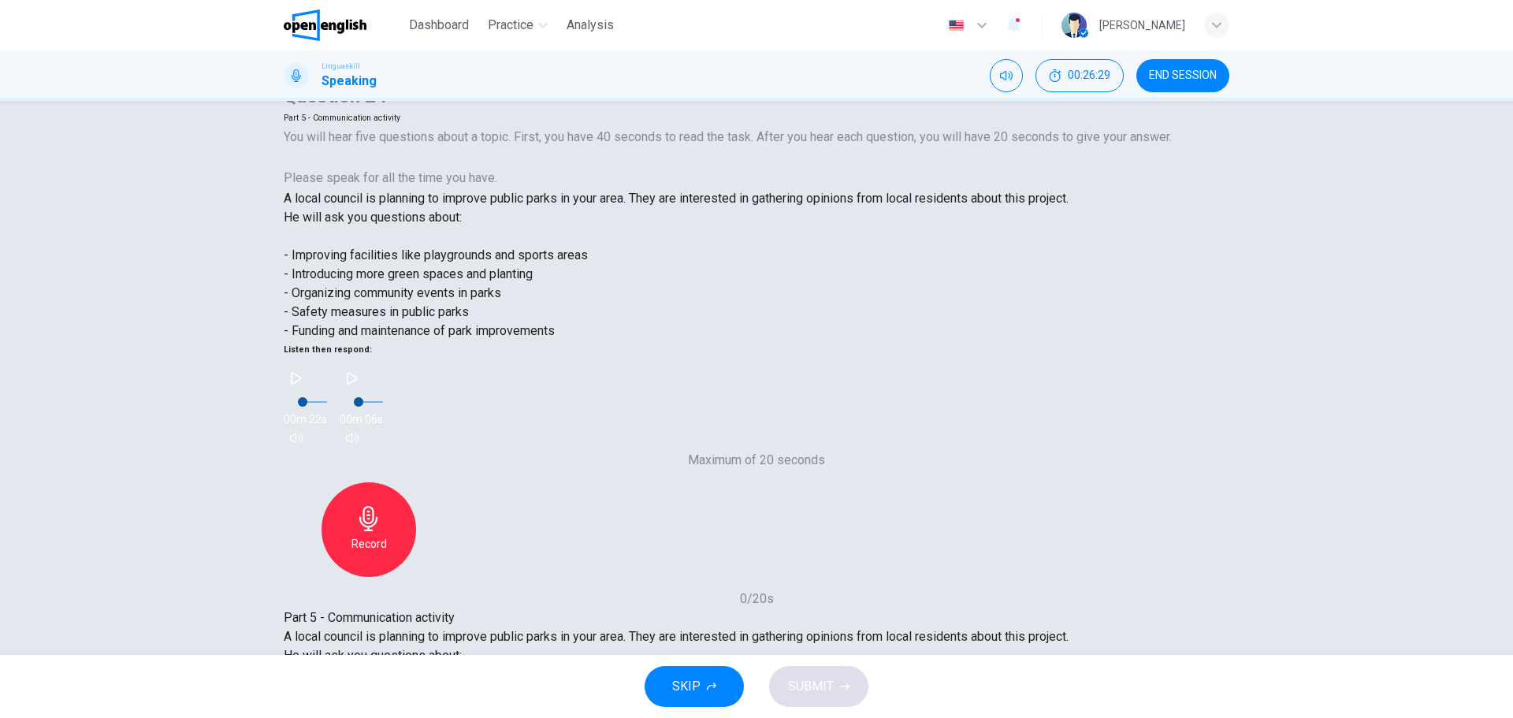
scroll to position [55, 0]
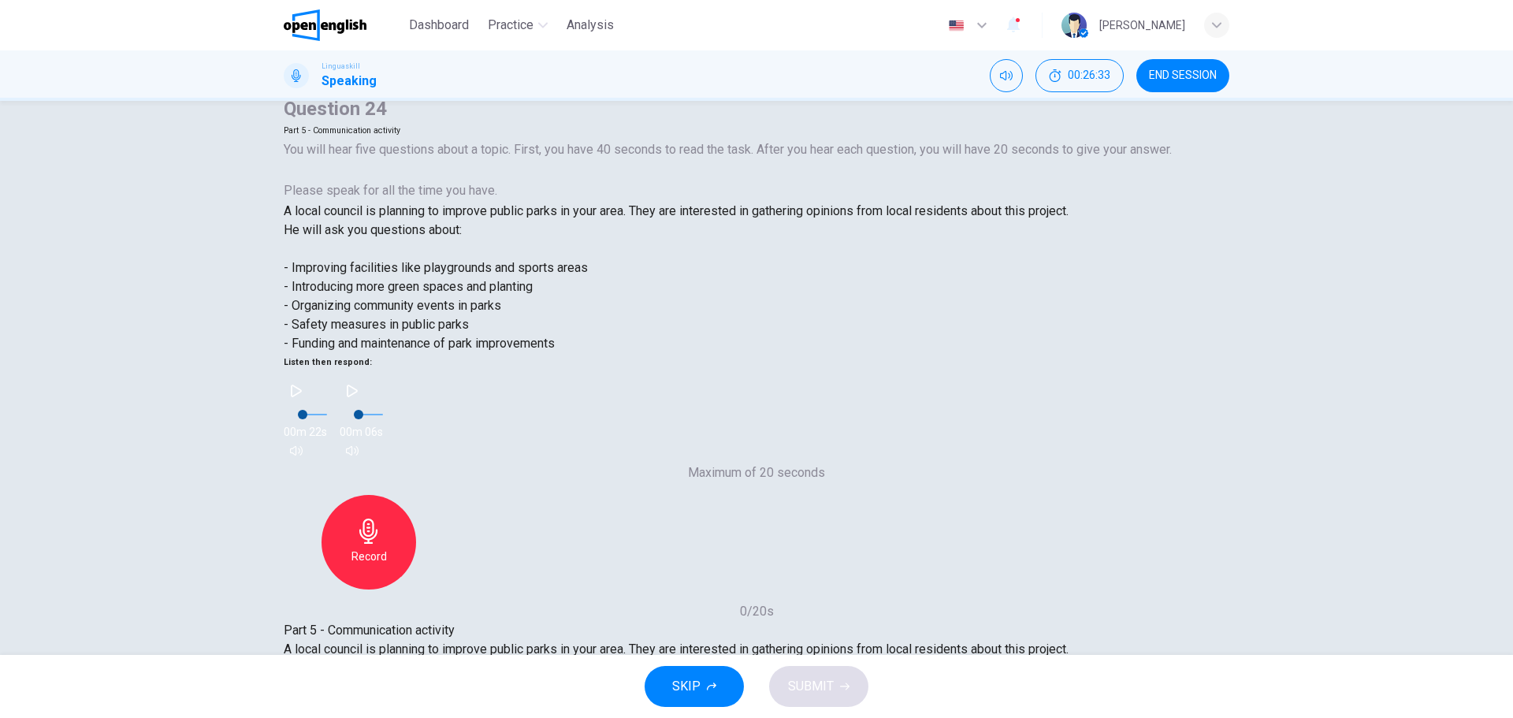
click at [825, 688] on span "SUBMIT" at bounding box center [811, 687] width 46 height 22
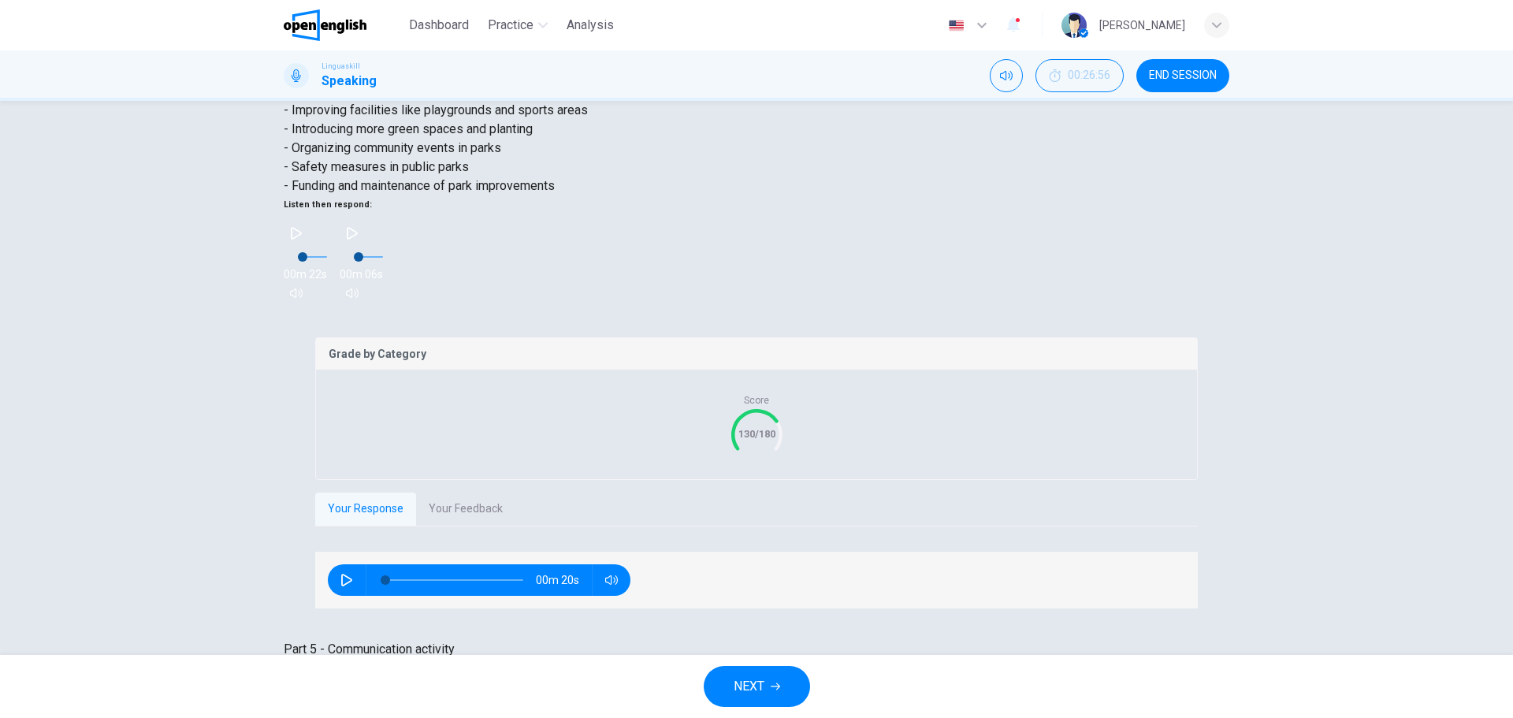
click at [748, 682] on span "NEXT" at bounding box center [749, 687] width 31 height 22
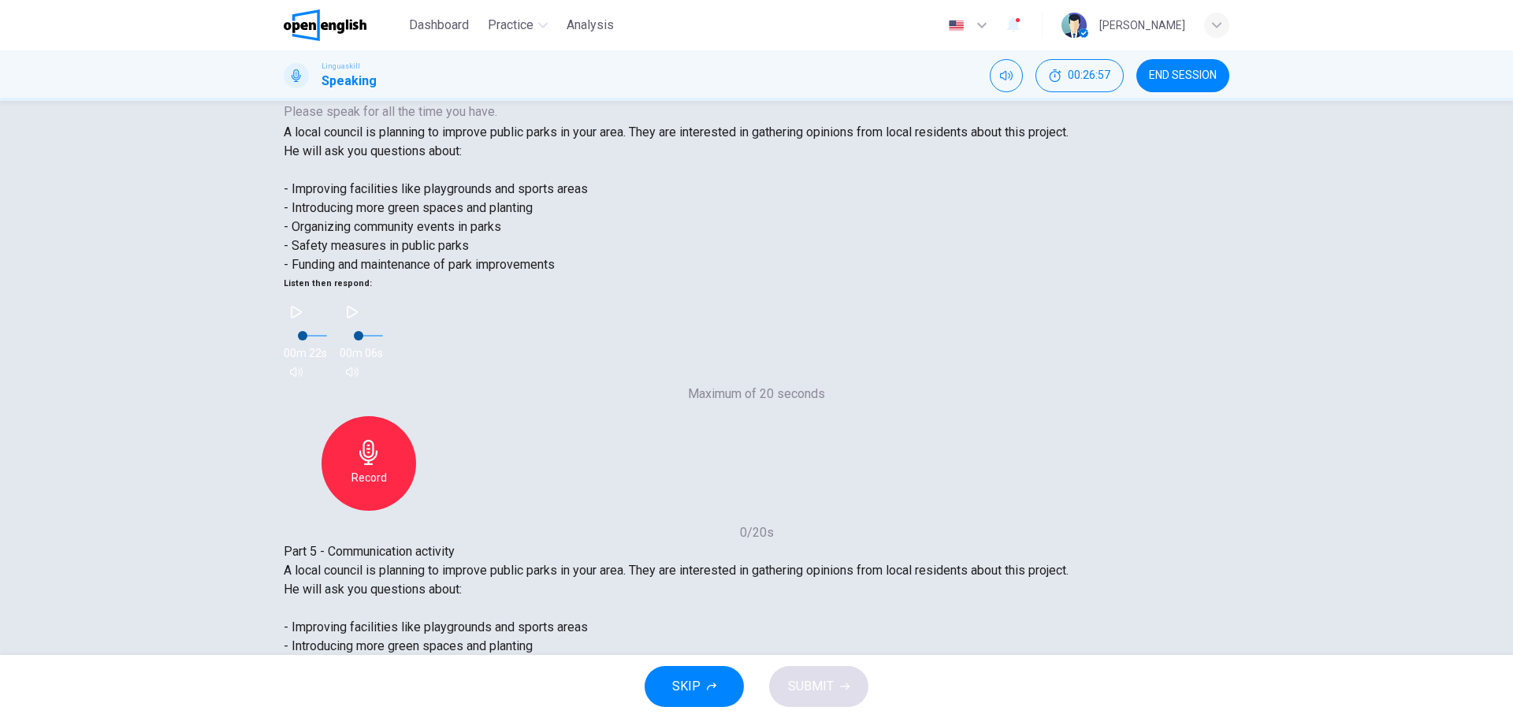
click at [817, 697] on span "SUBMIT" at bounding box center [811, 687] width 46 height 22
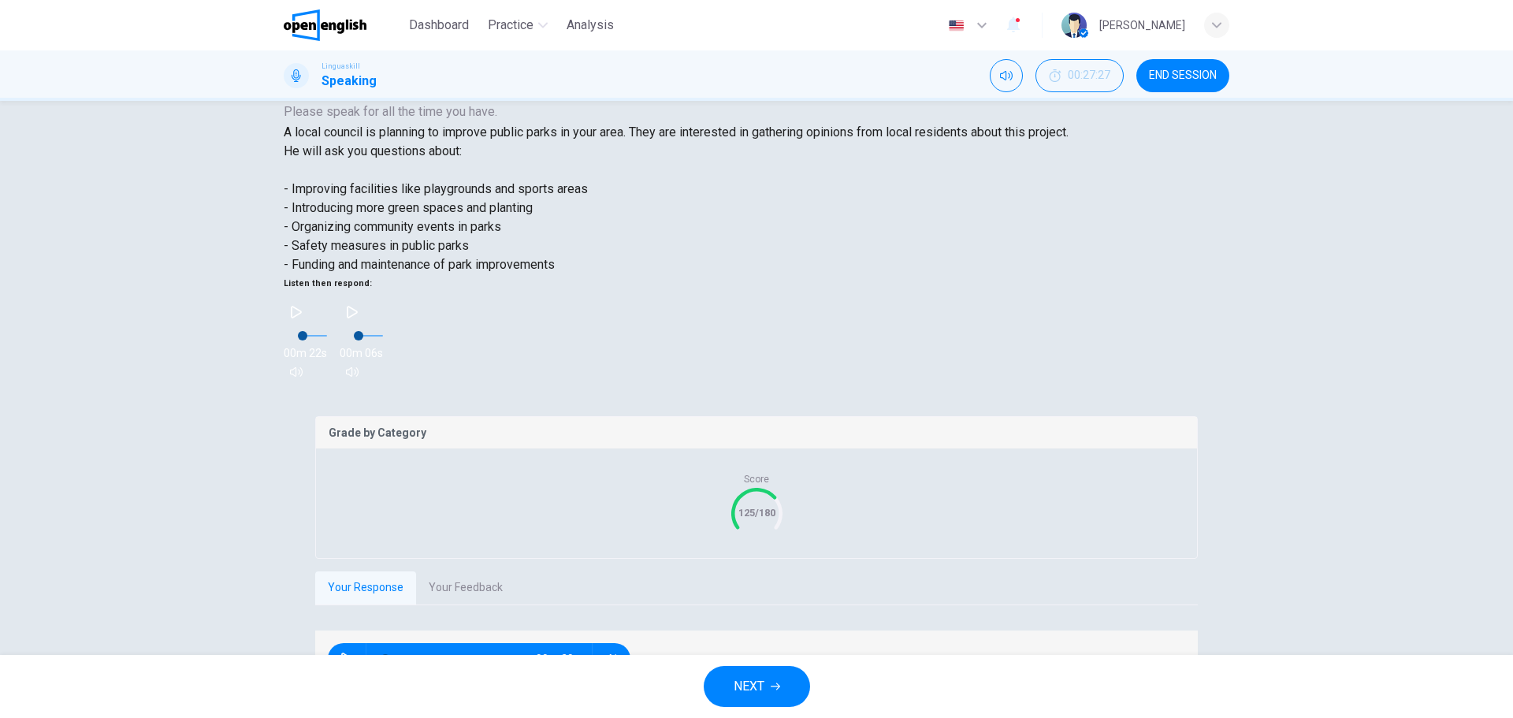
click at [752, 698] on button "NEXT" at bounding box center [757, 686] width 106 height 41
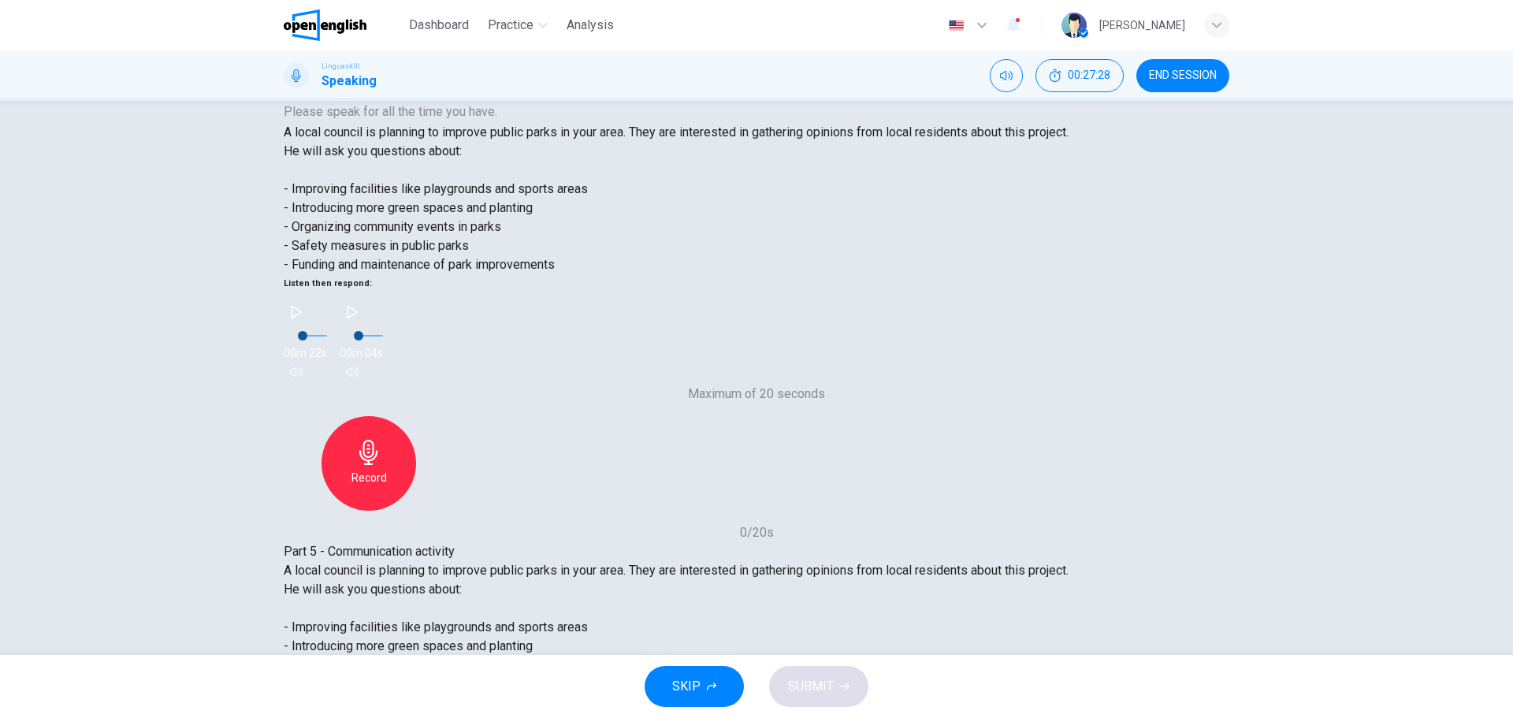
click at [828, 690] on span "SUBMIT" at bounding box center [811, 687] width 46 height 22
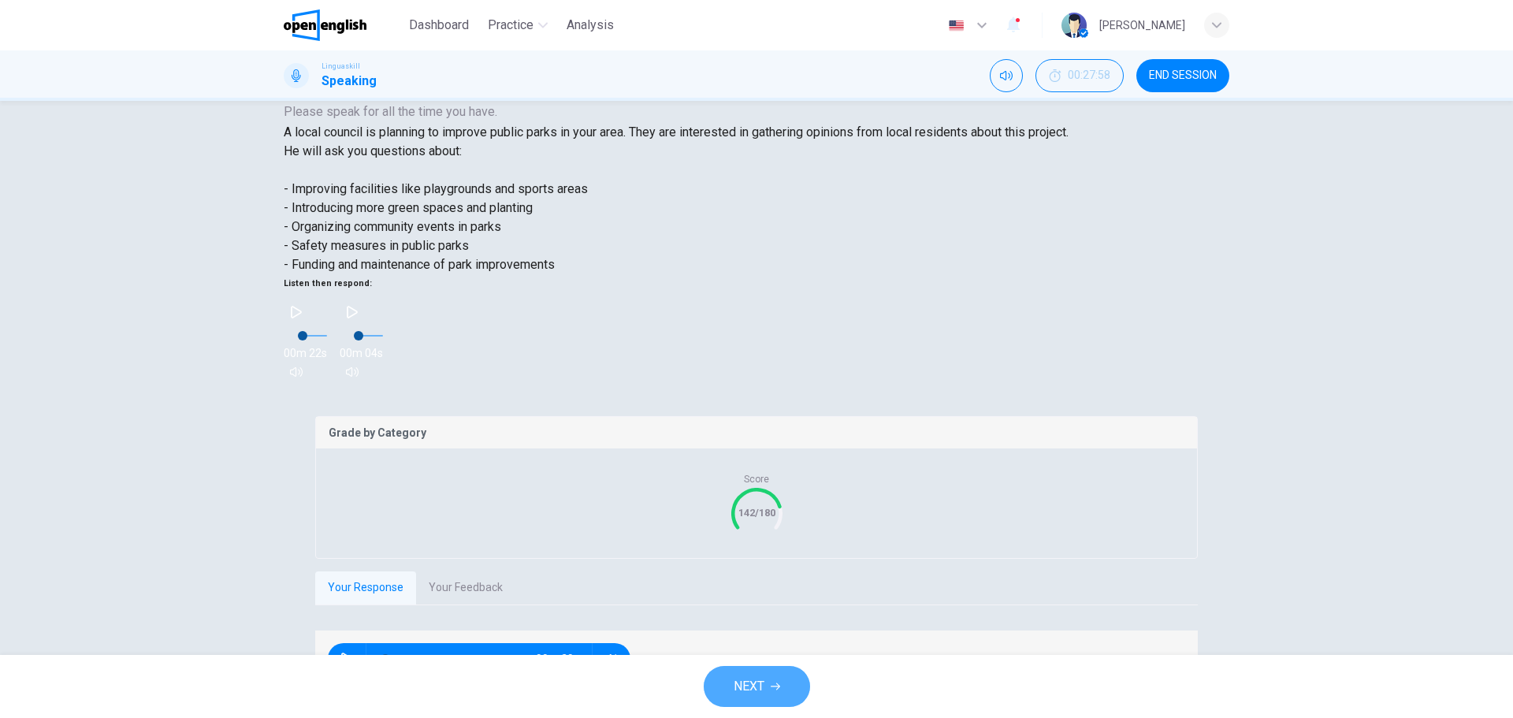
click at [769, 685] on button "NEXT" at bounding box center [757, 686] width 106 height 41
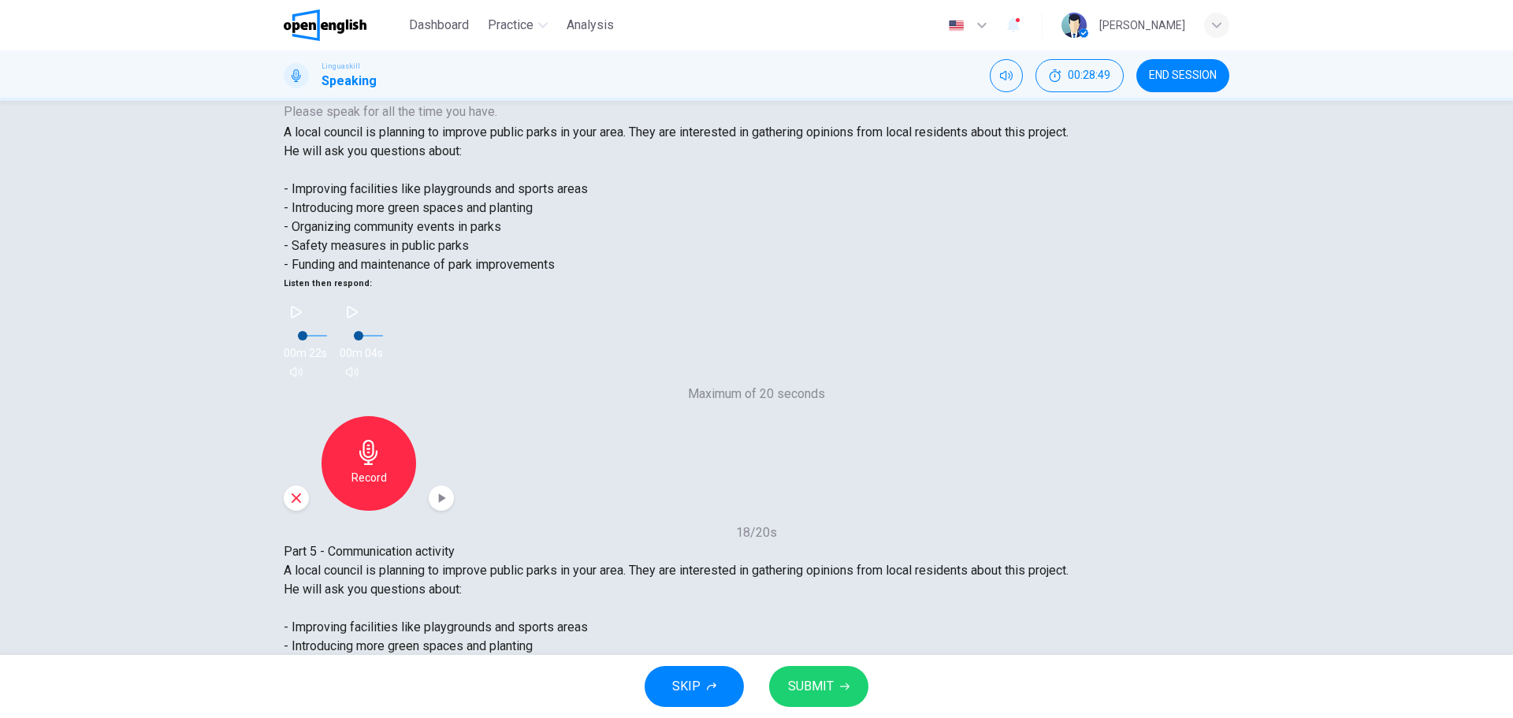
click at [824, 690] on span "SUBMIT" at bounding box center [811, 687] width 46 height 22
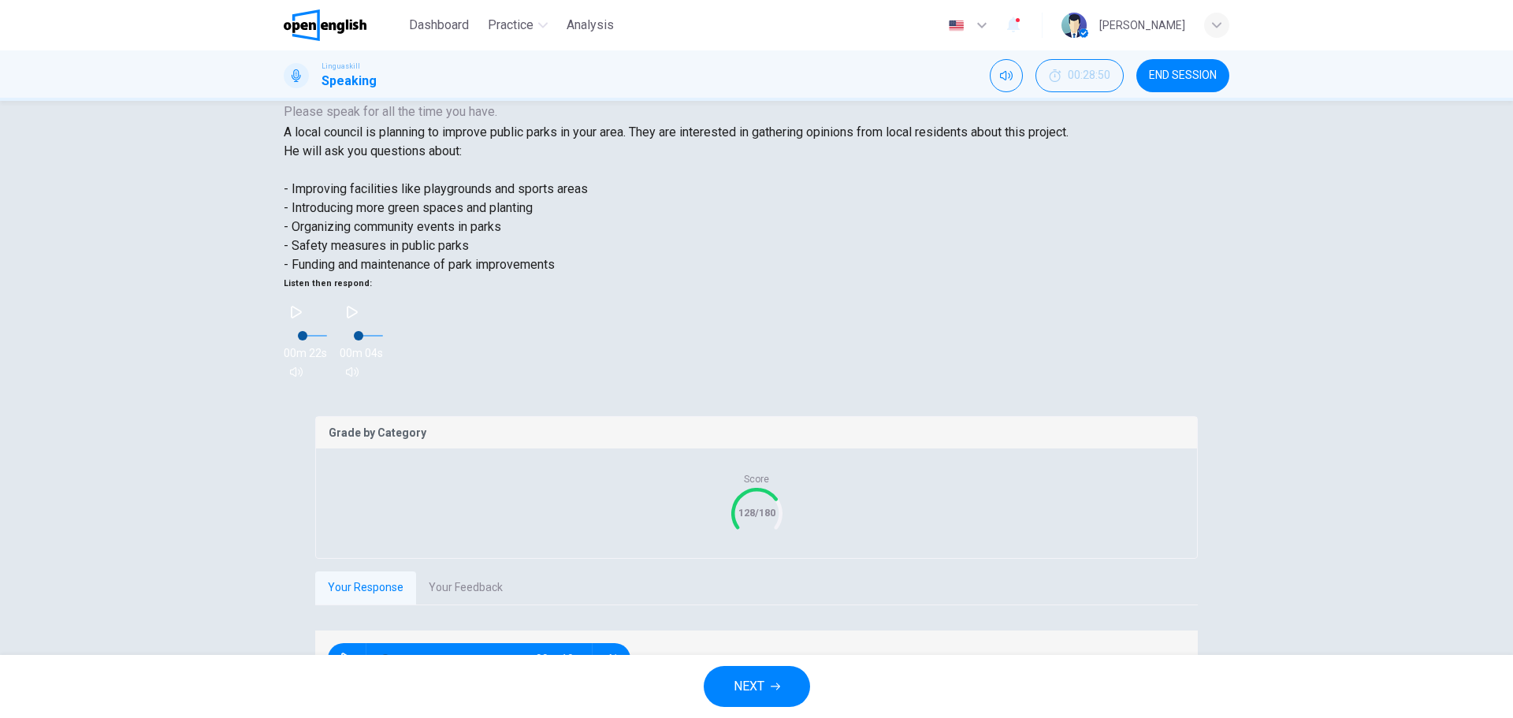
click at [769, 694] on button "NEXT" at bounding box center [757, 686] width 106 height 41
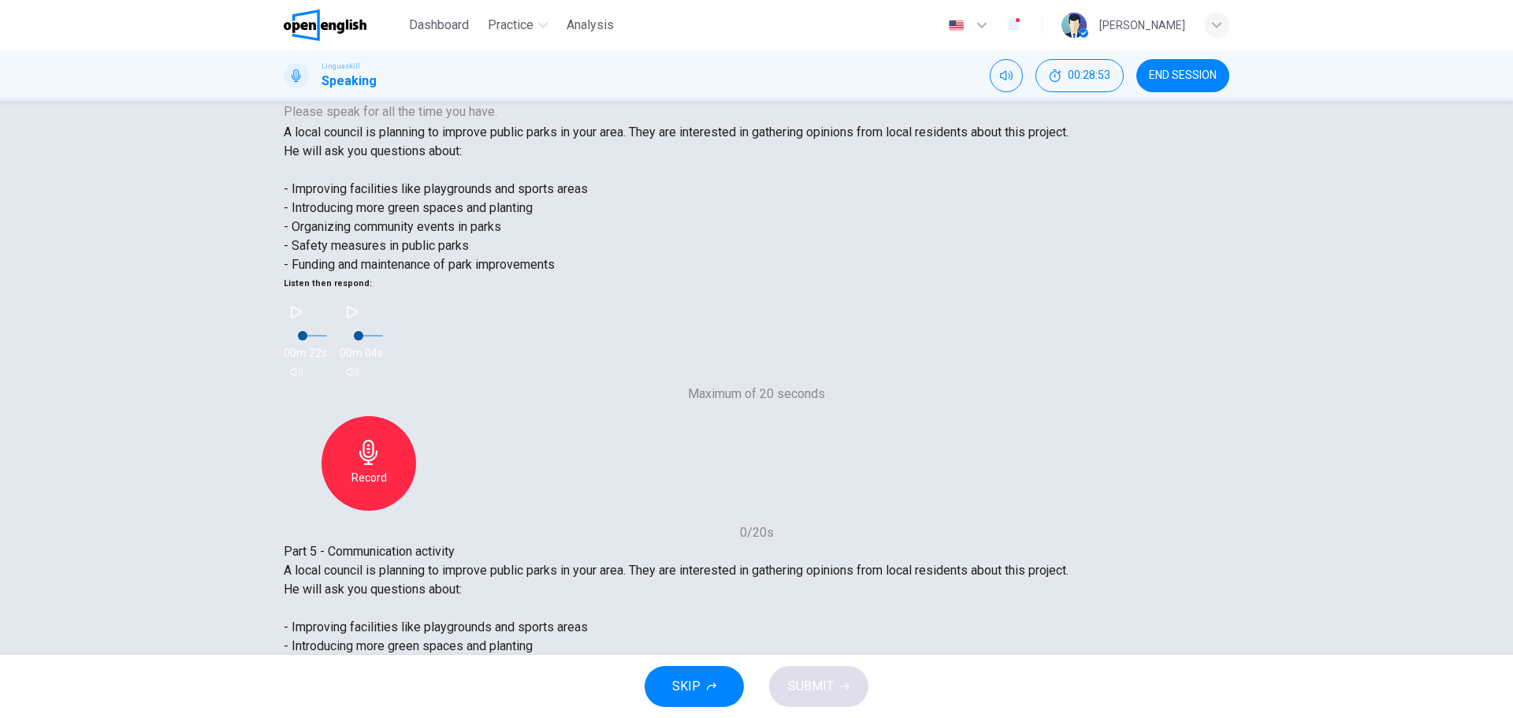
click at [337, 695] on span "- Funding and maintenance of park improvements" at bounding box center [419, 702] width 271 height 15
drag, startPoint x: 323, startPoint y: 499, endPoint x: 343, endPoint y: 499, distance: 19.7
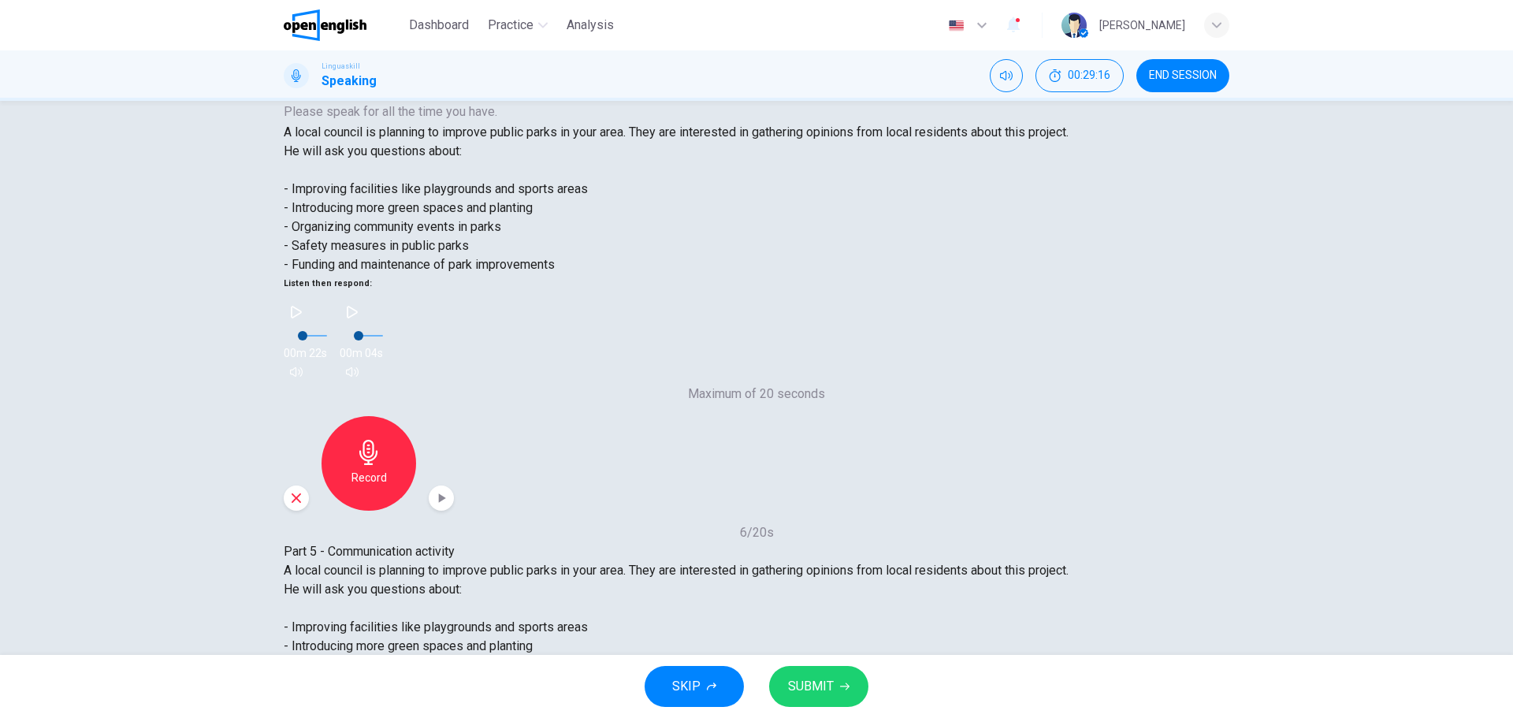
type input "*"
drag, startPoint x: 687, startPoint y: 370, endPoint x: 743, endPoint y: 368, distance: 56.8
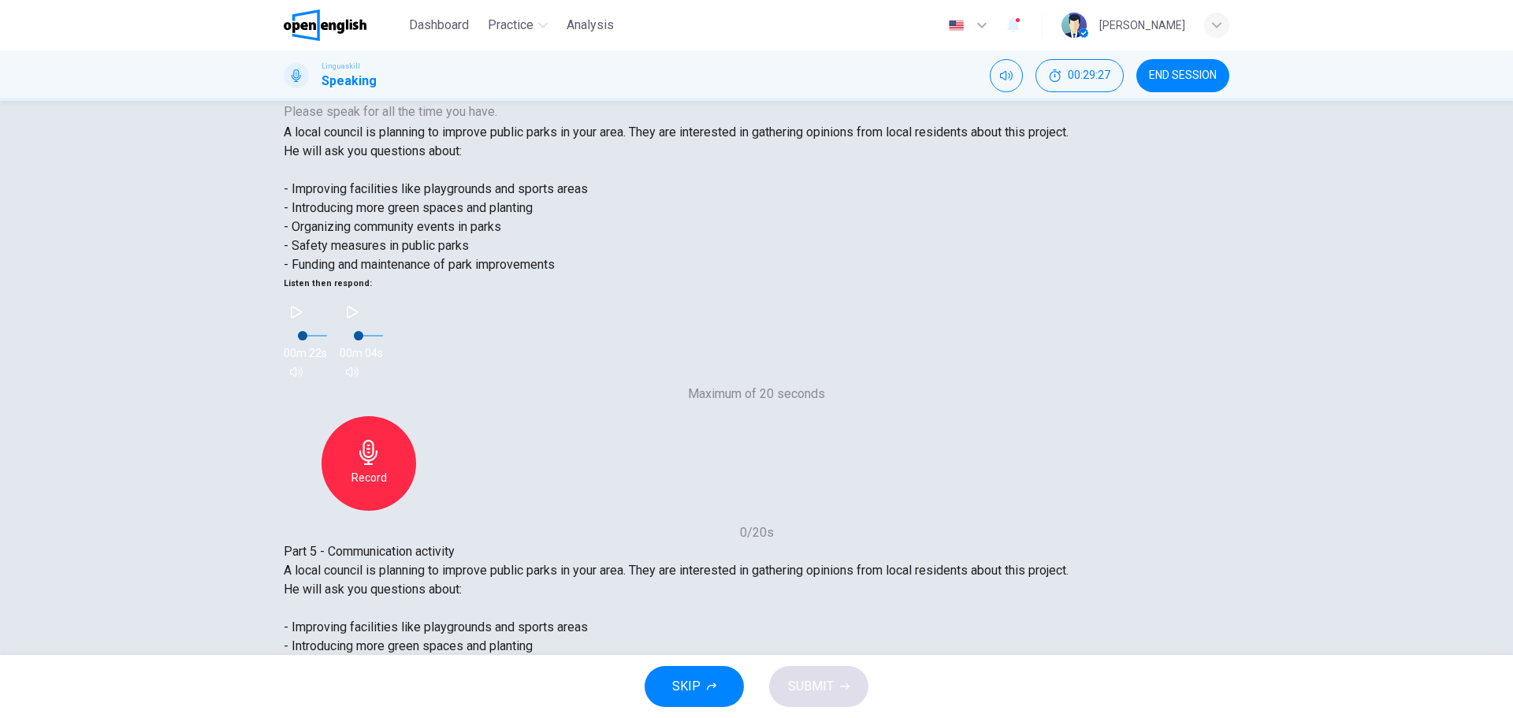
click at [810, 702] on button "SUBMIT" at bounding box center [818, 686] width 99 height 41
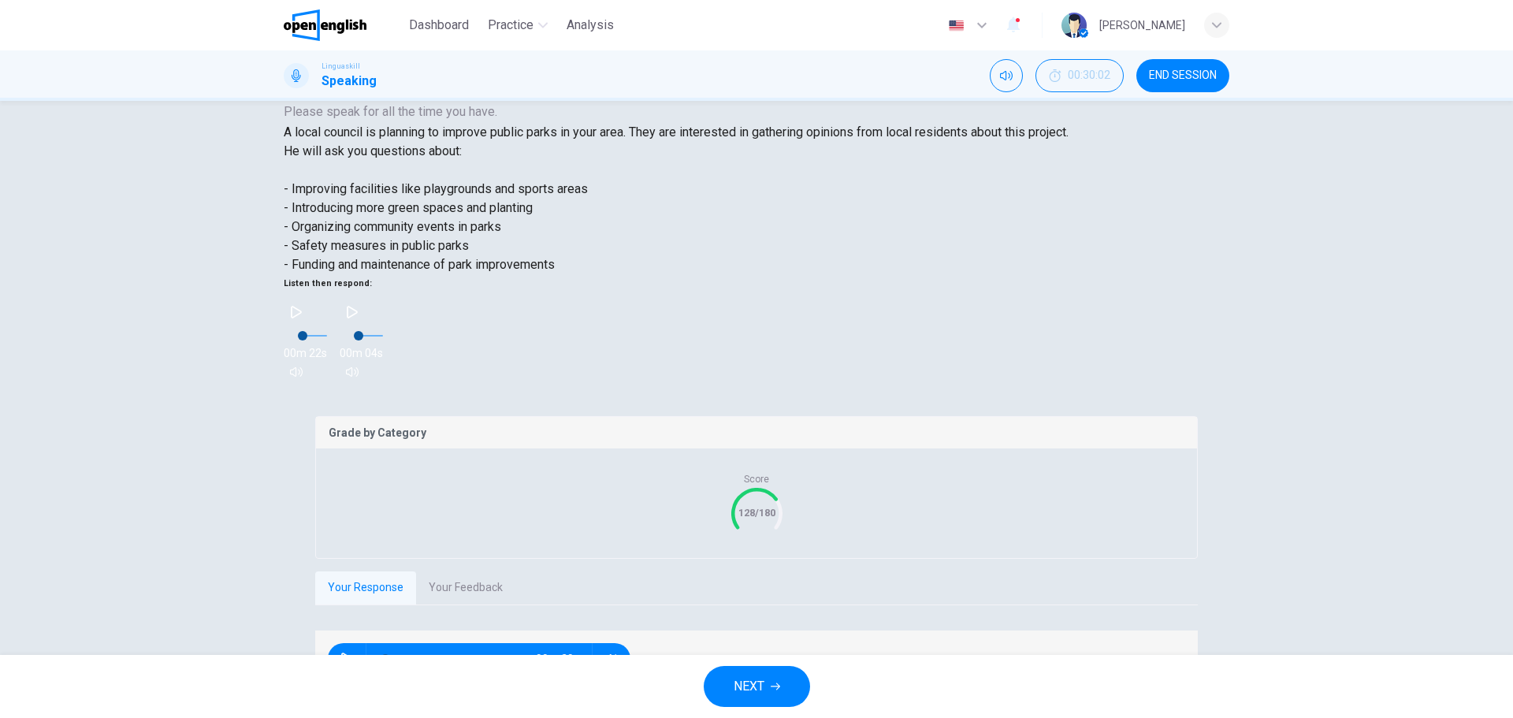
click at [778, 679] on button "NEXT" at bounding box center [757, 686] width 106 height 41
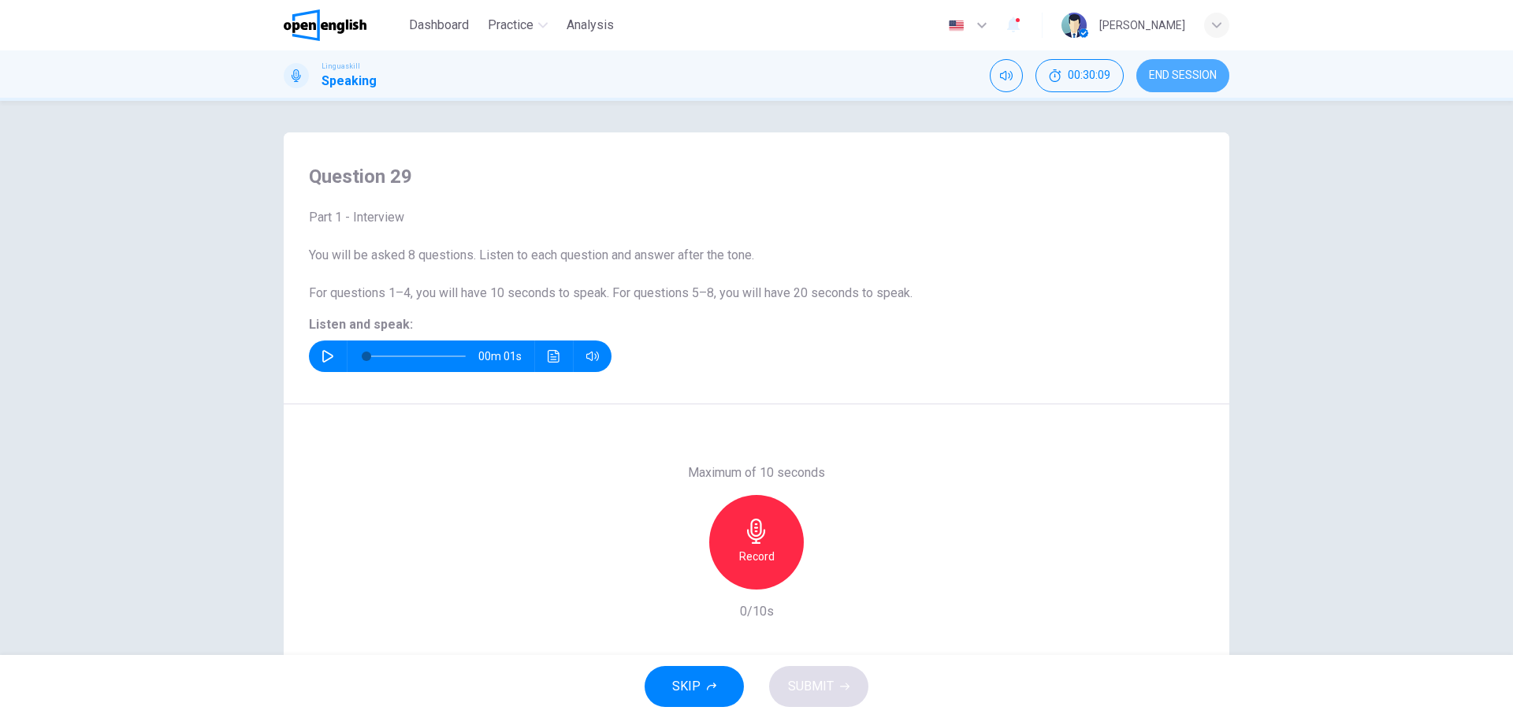
drag, startPoint x: 1205, startPoint y: 76, endPoint x: 807, endPoint y: 65, distance: 398.2
click at [1204, 73] on span "END SESSION" at bounding box center [1183, 75] width 68 height 13
